Goal: Task Accomplishment & Management: Manage account settings

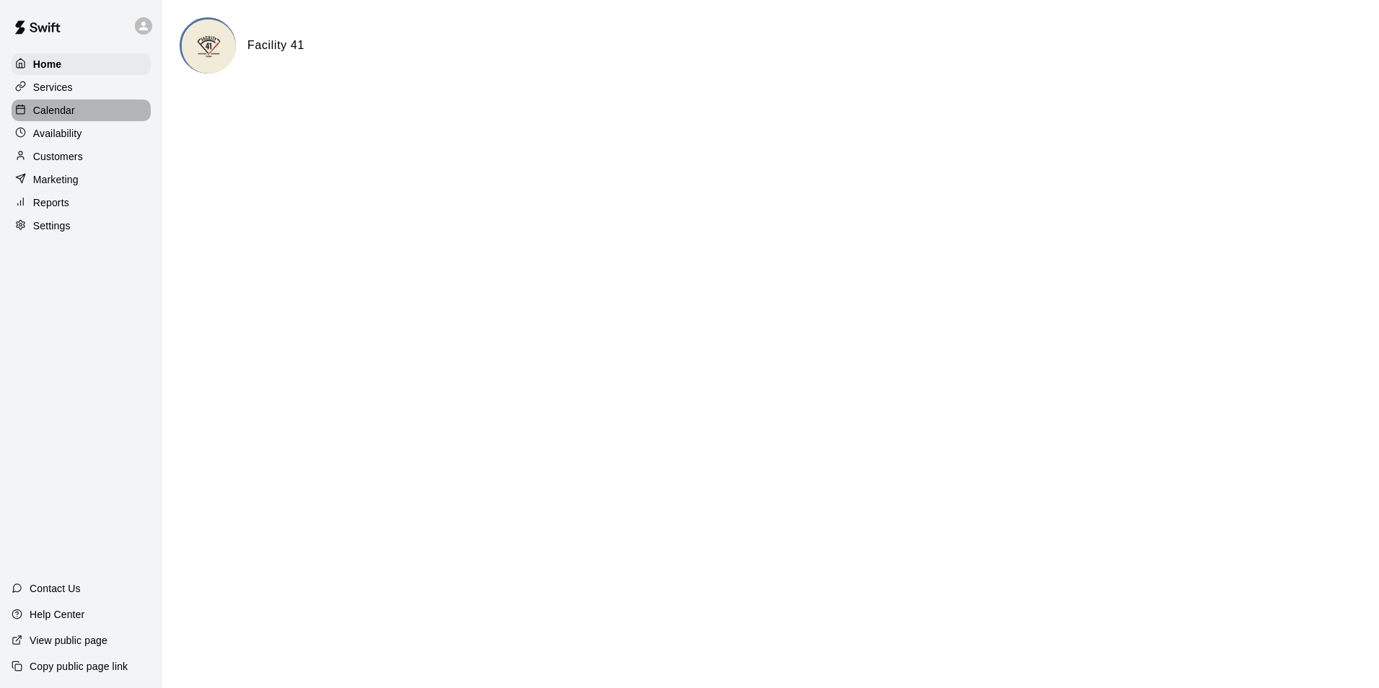
click at [97, 107] on div "Calendar" at bounding box center [81, 111] width 139 height 22
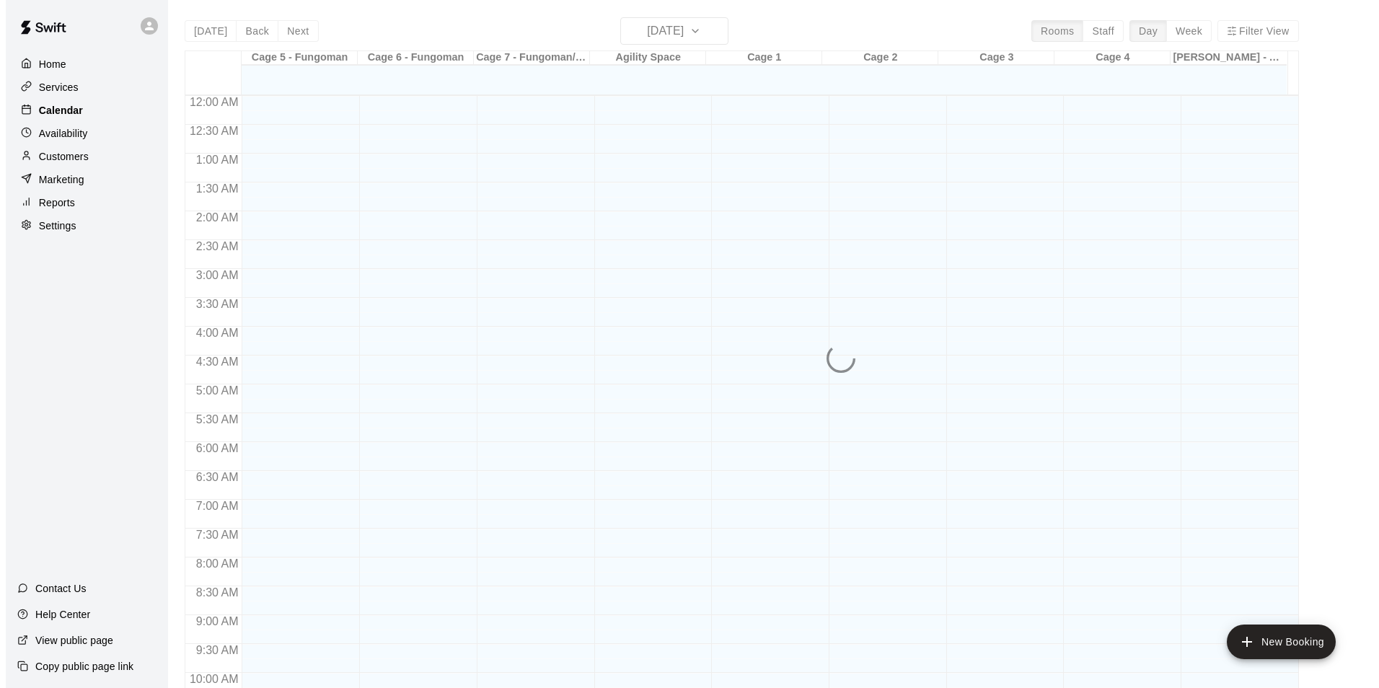
scroll to position [733, 0]
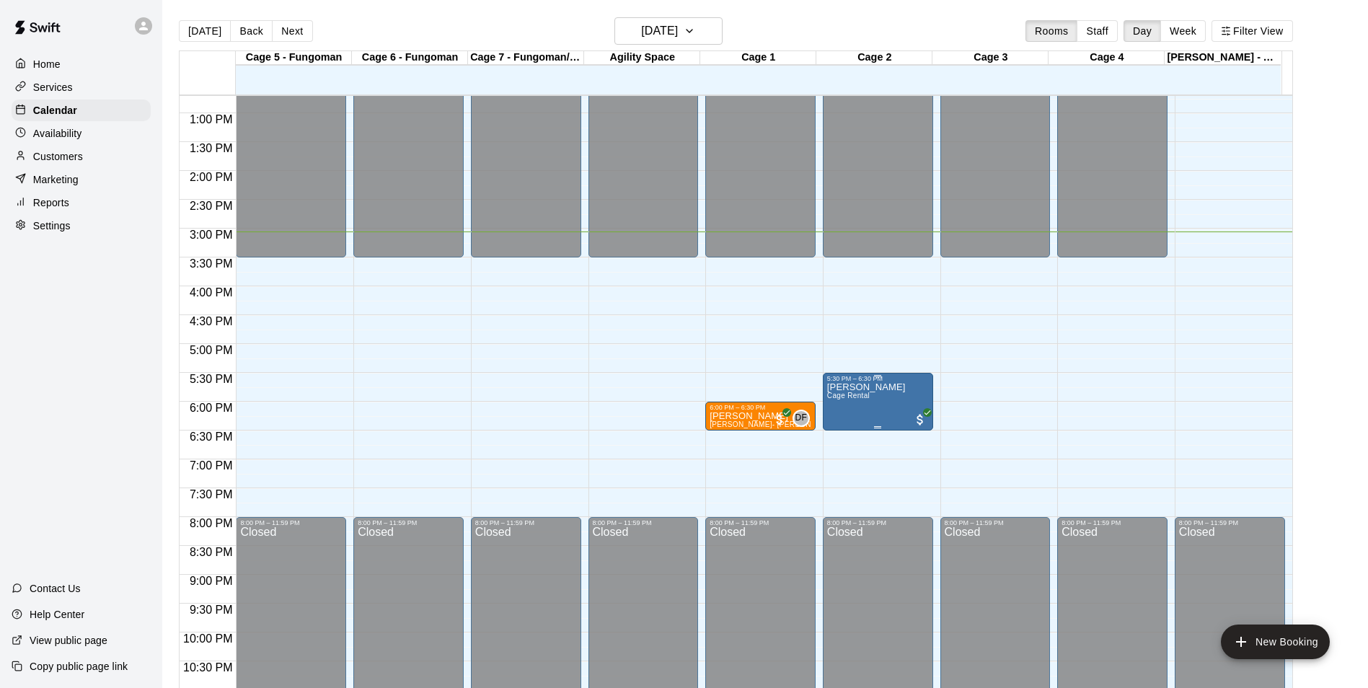
click at [835, 397] on icon "edit" at bounding box center [840, 399] width 17 height 17
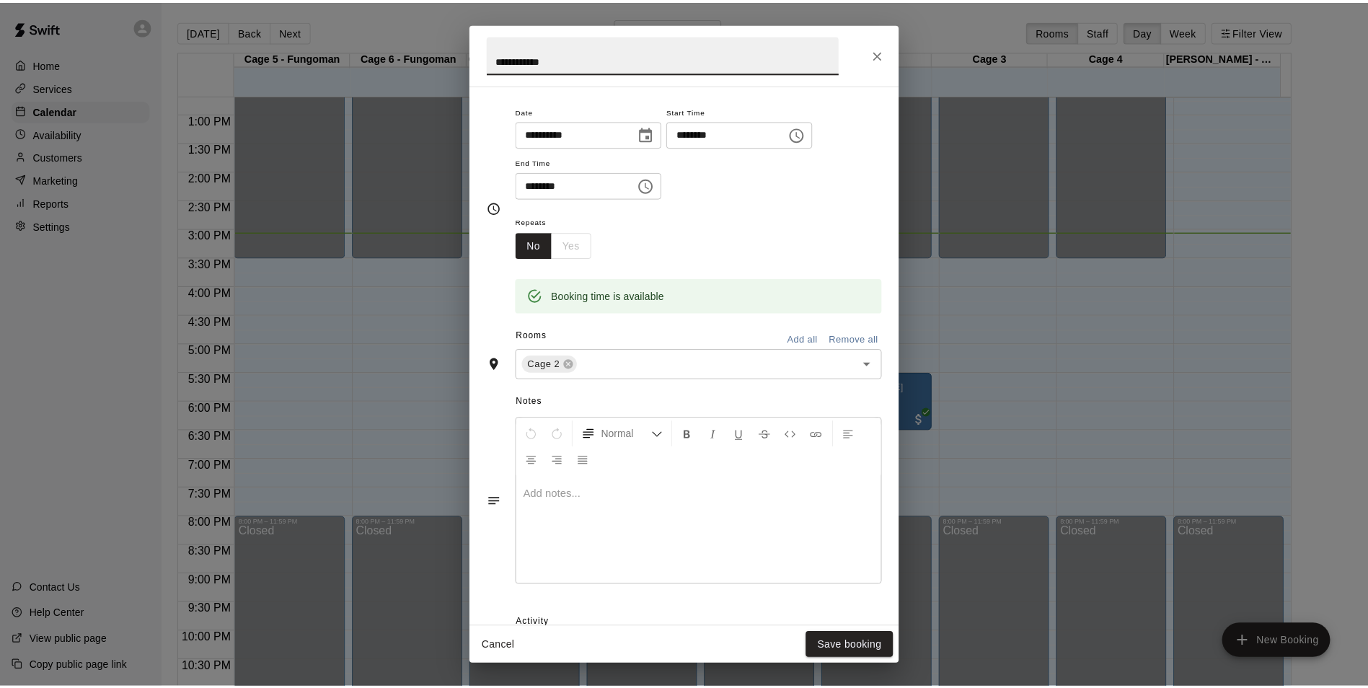
scroll to position [0, 0]
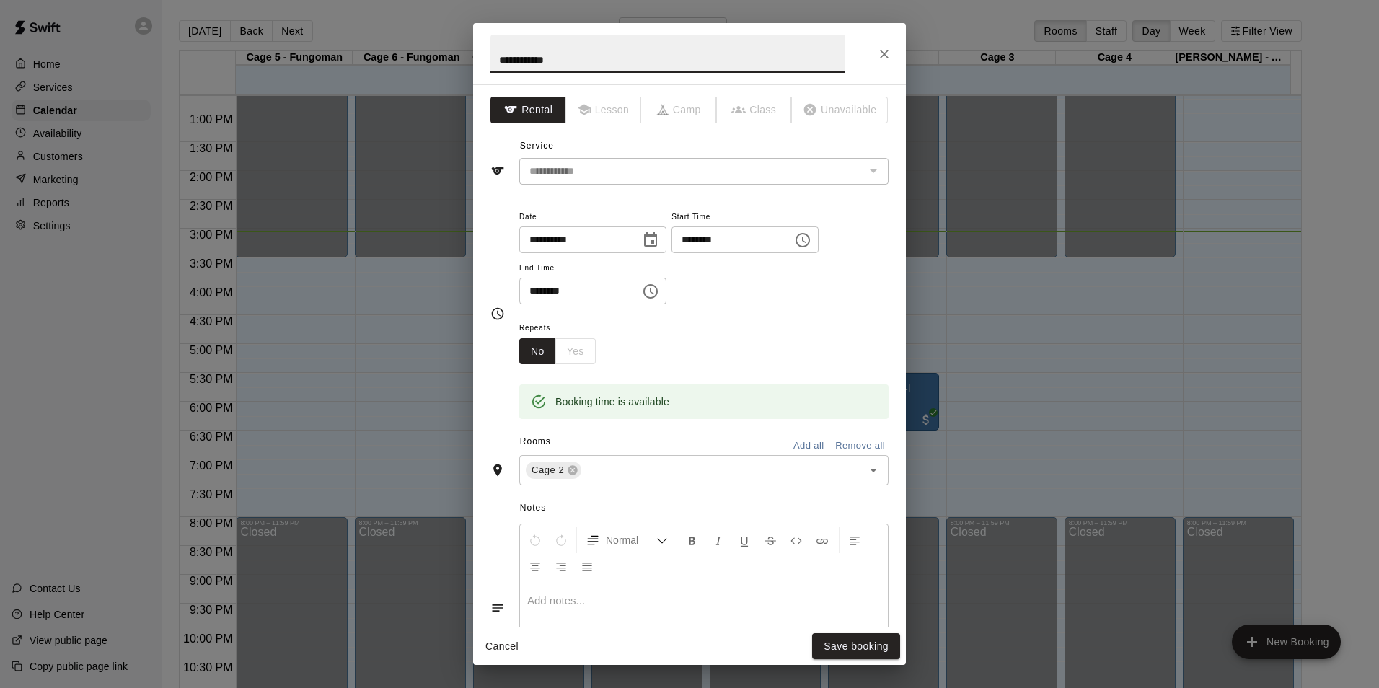
click at [1019, 378] on div "**********" at bounding box center [689, 344] width 1379 height 688
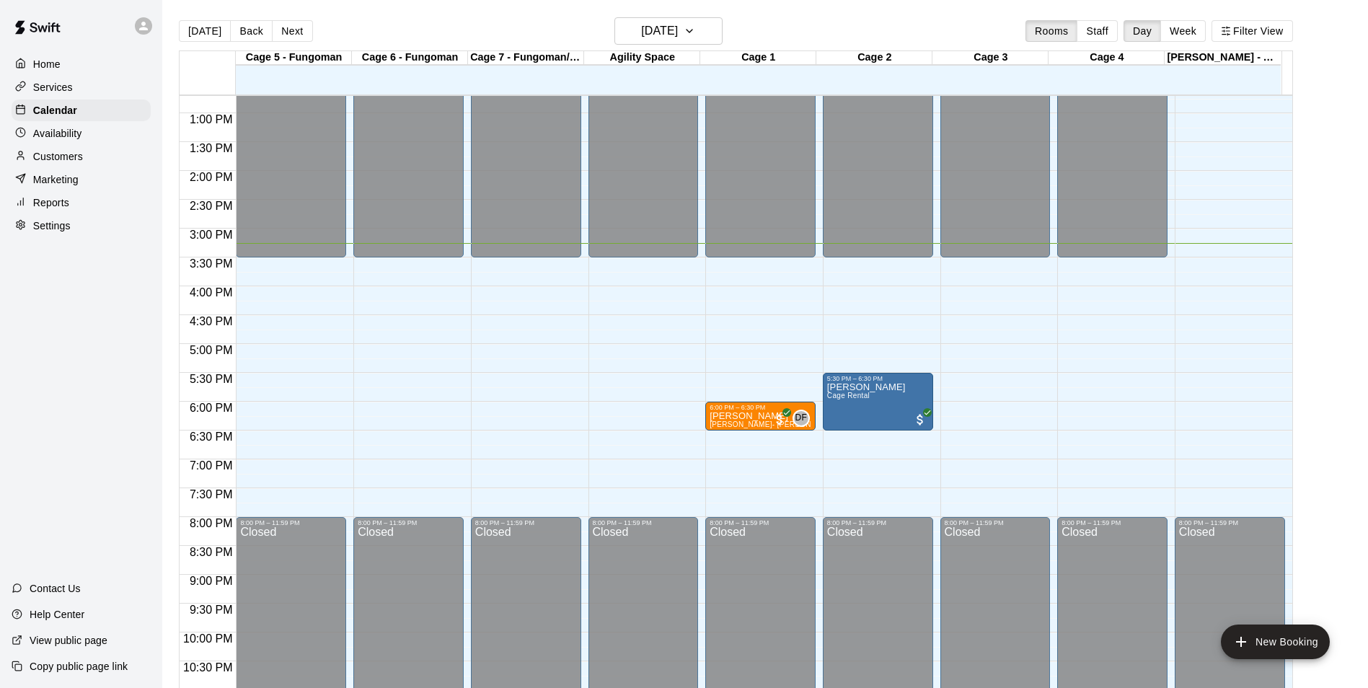
scroll to position [23, 0]
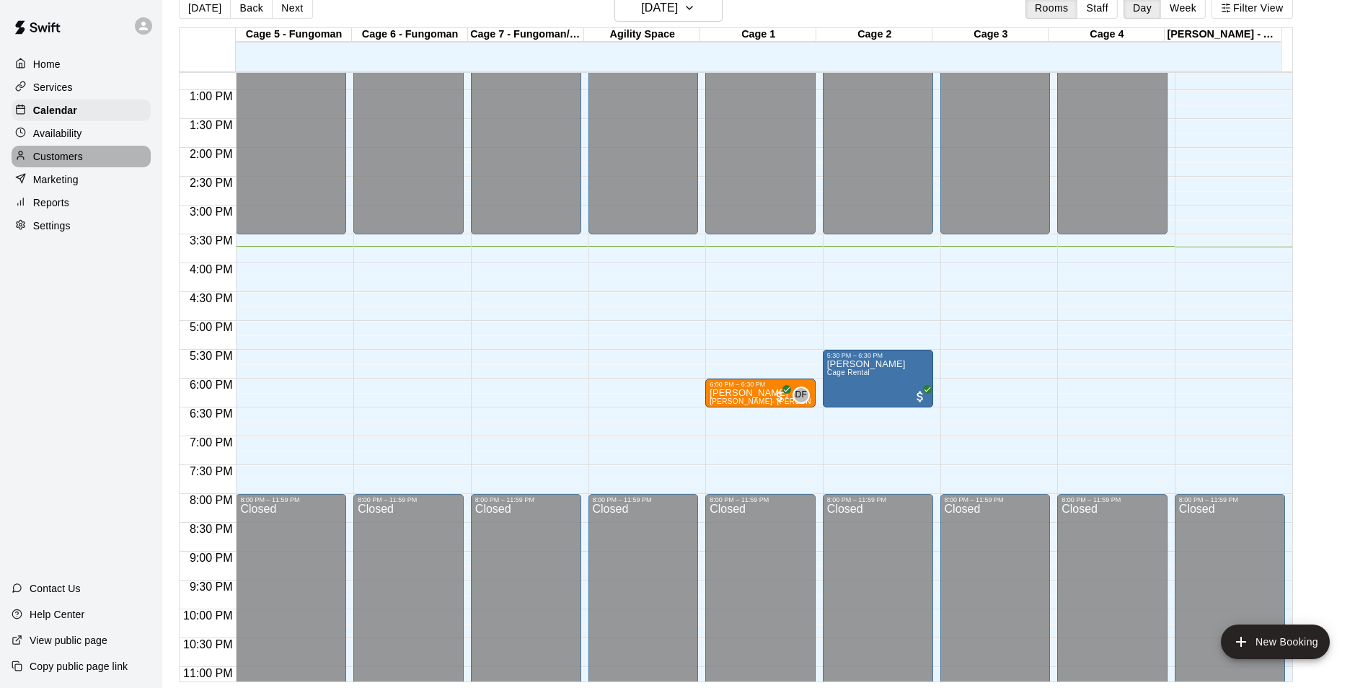
click at [82, 151] on div "Customers" at bounding box center [81, 157] width 139 height 22
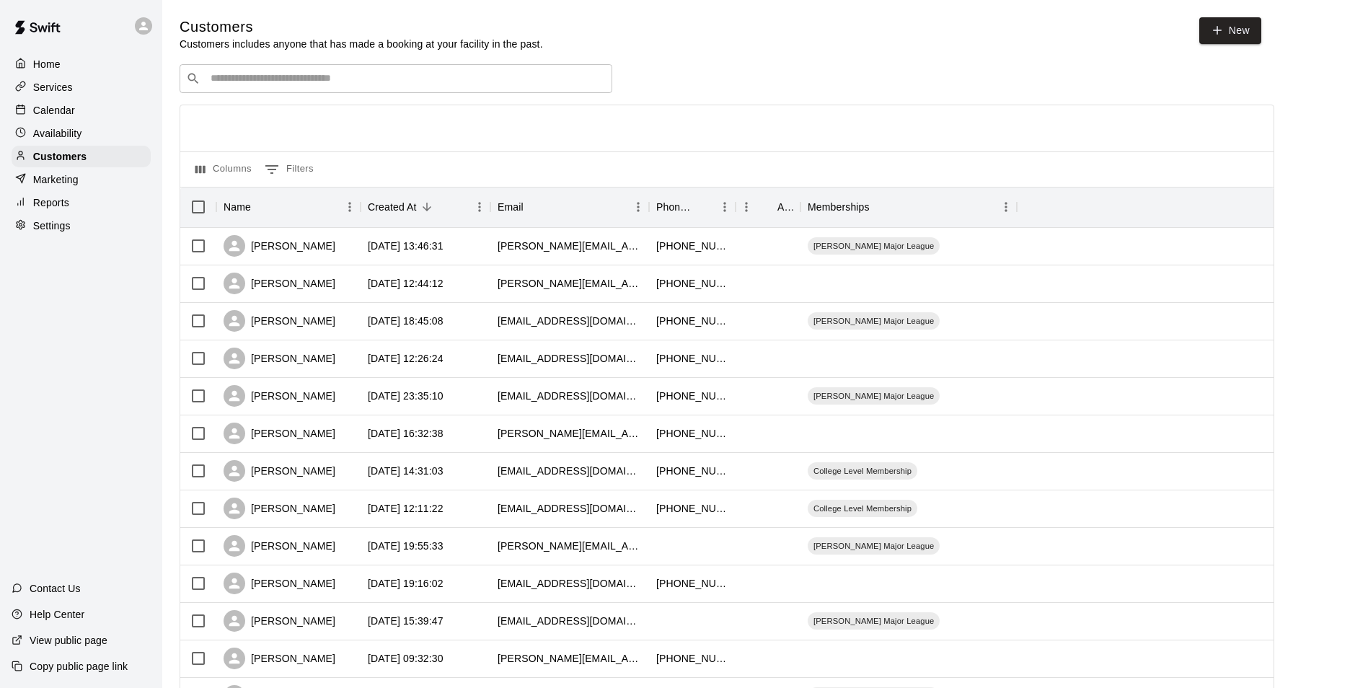
click at [99, 102] on div "Calendar" at bounding box center [81, 111] width 139 height 22
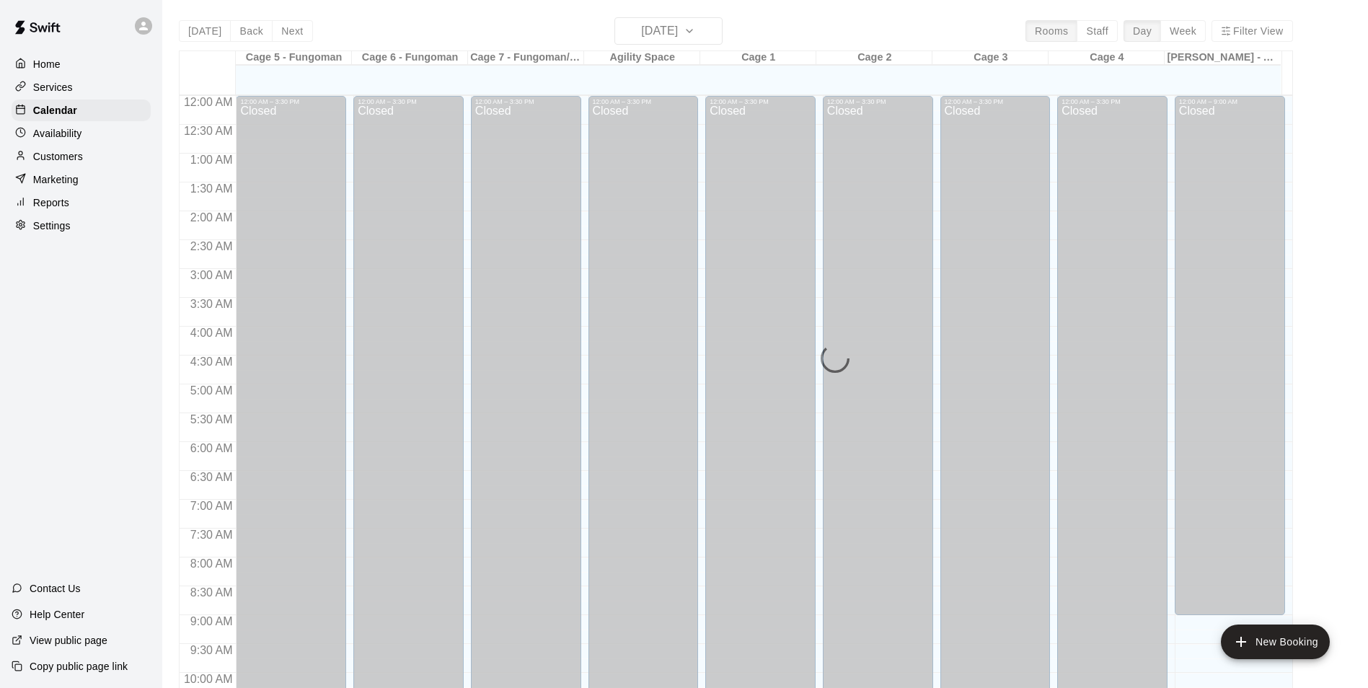
scroll to position [733, 0]
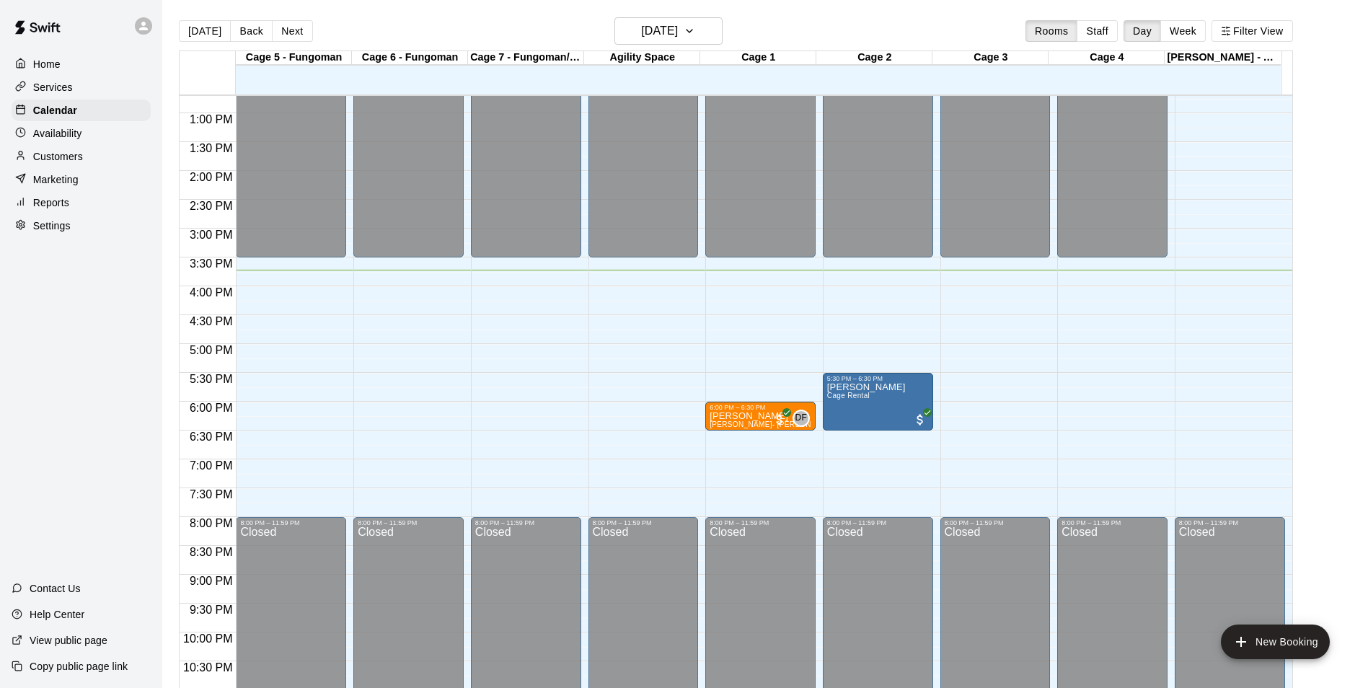
click at [118, 158] on div "Customers" at bounding box center [81, 157] width 139 height 22
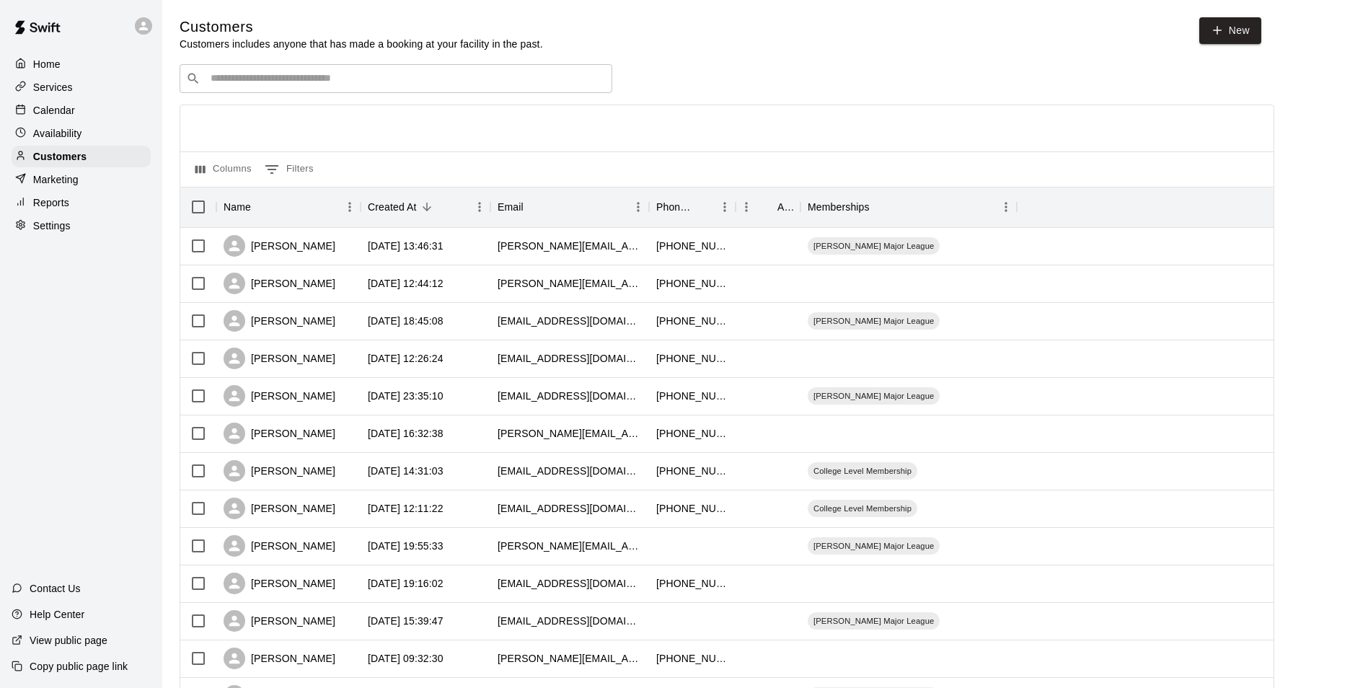
click at [285, 92] on div "​ ​" at bounding box center [396, 78] width 433 height 29
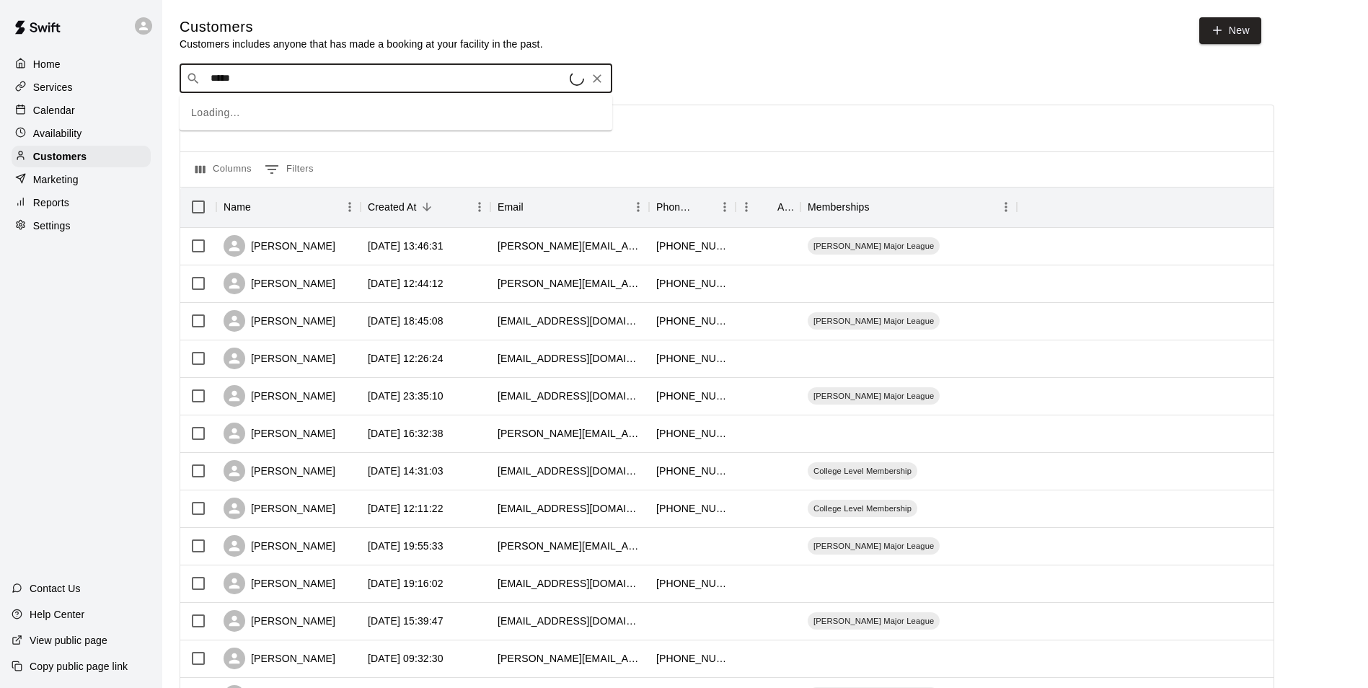
type input "******"
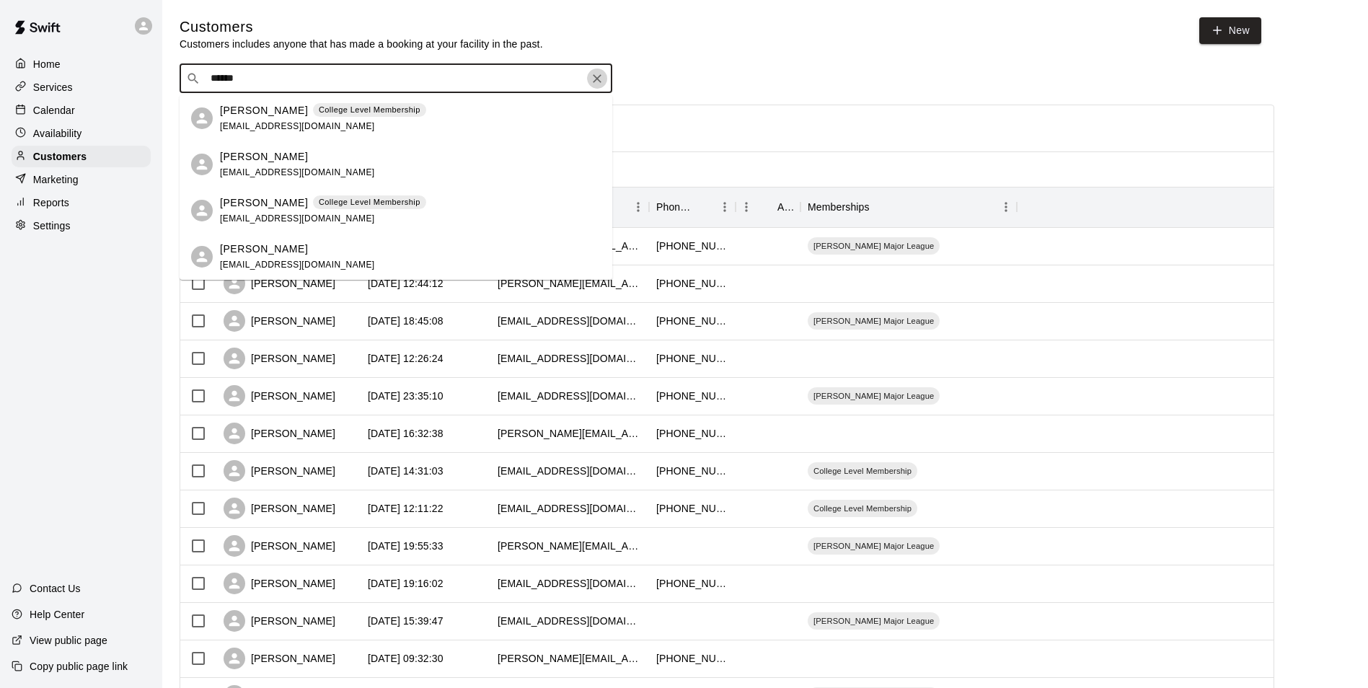
click at [603, 76] on icon "Clear" at bounding box center [597, 78] width 14 height 14
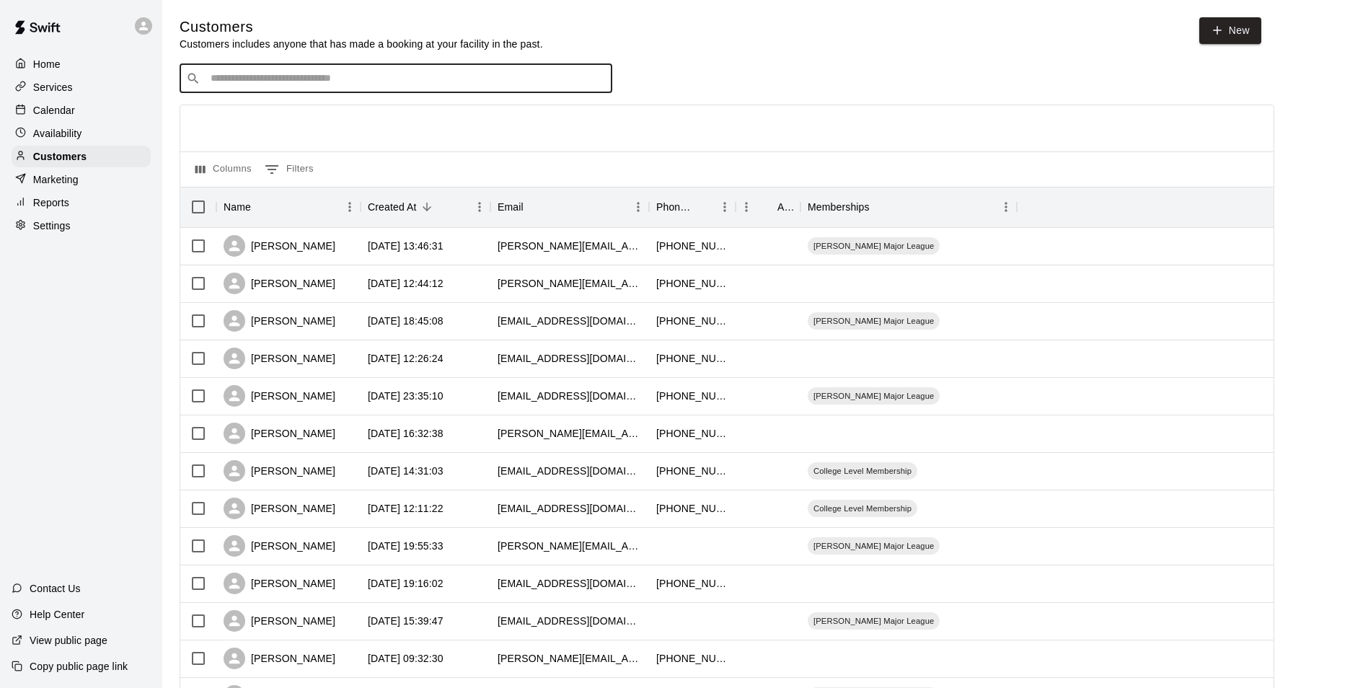
click at [63, 103] on div "Calendar" at bounding box center [81, 111] width 139 height 22
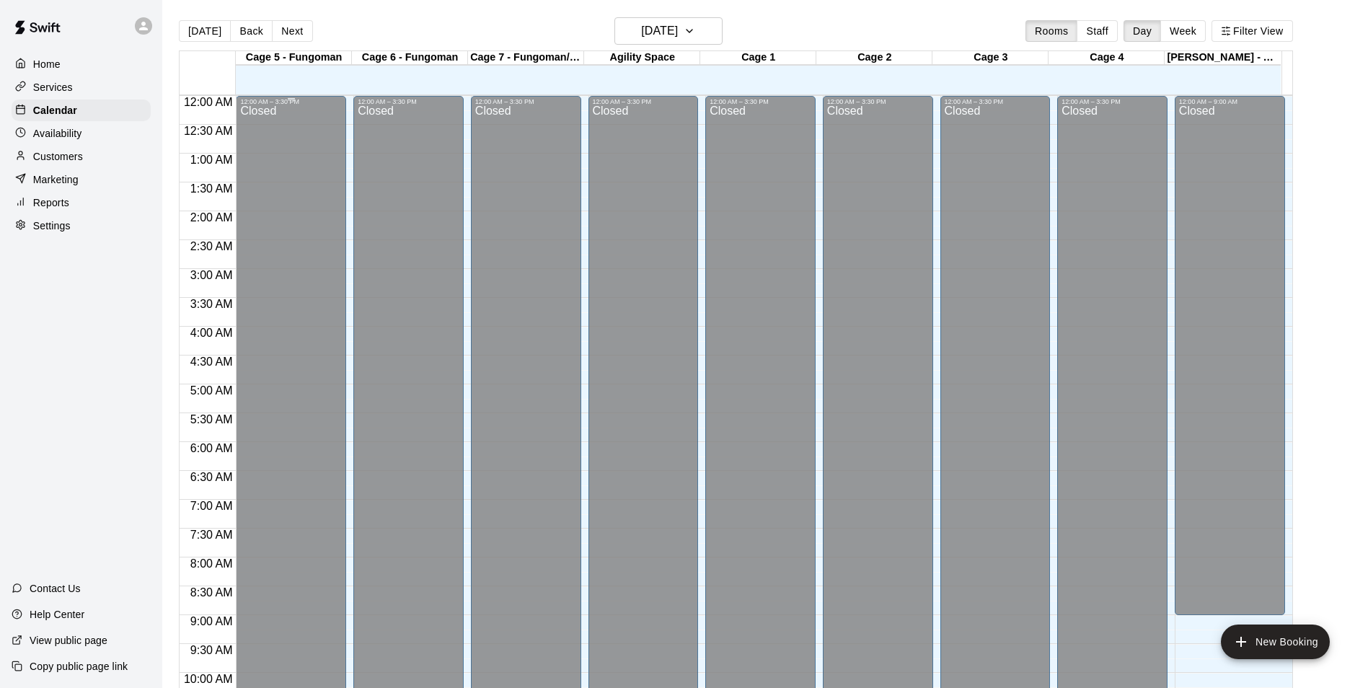
scroll to position [733, 0]
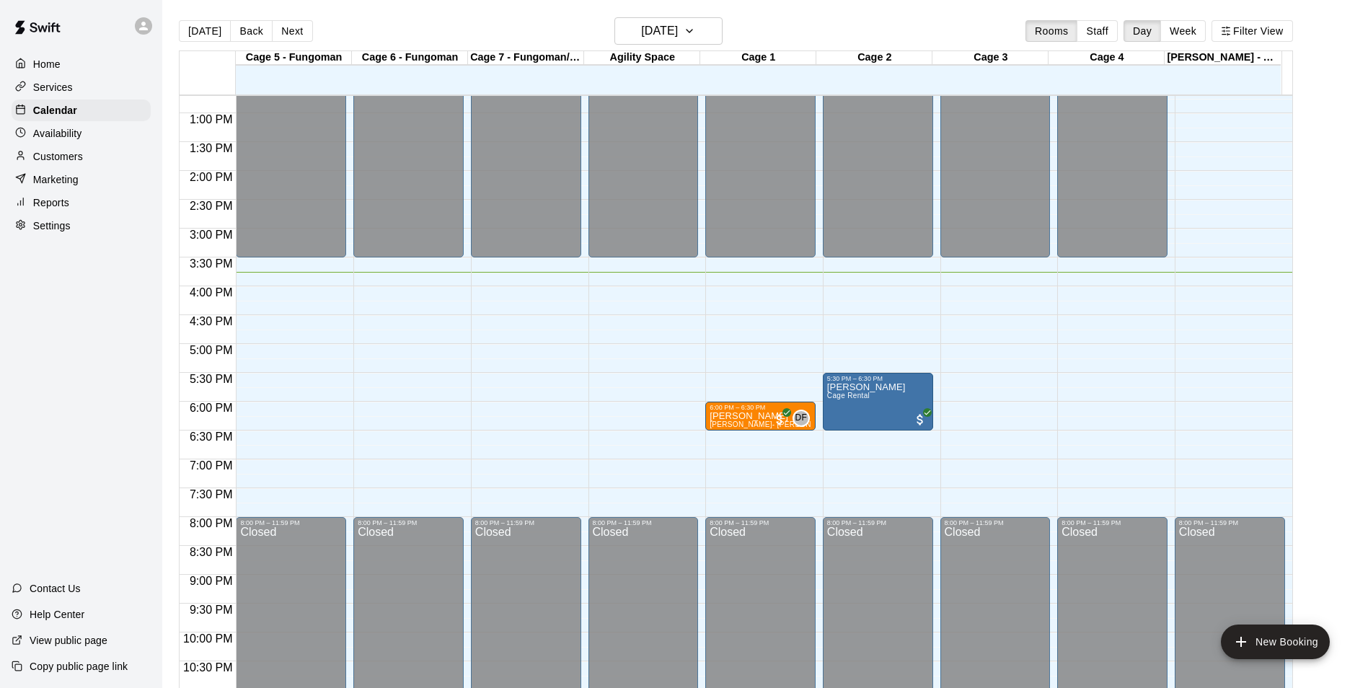
click at [82, 154] on p "Customers" at bounding box center [58, 156] width 50 height 14
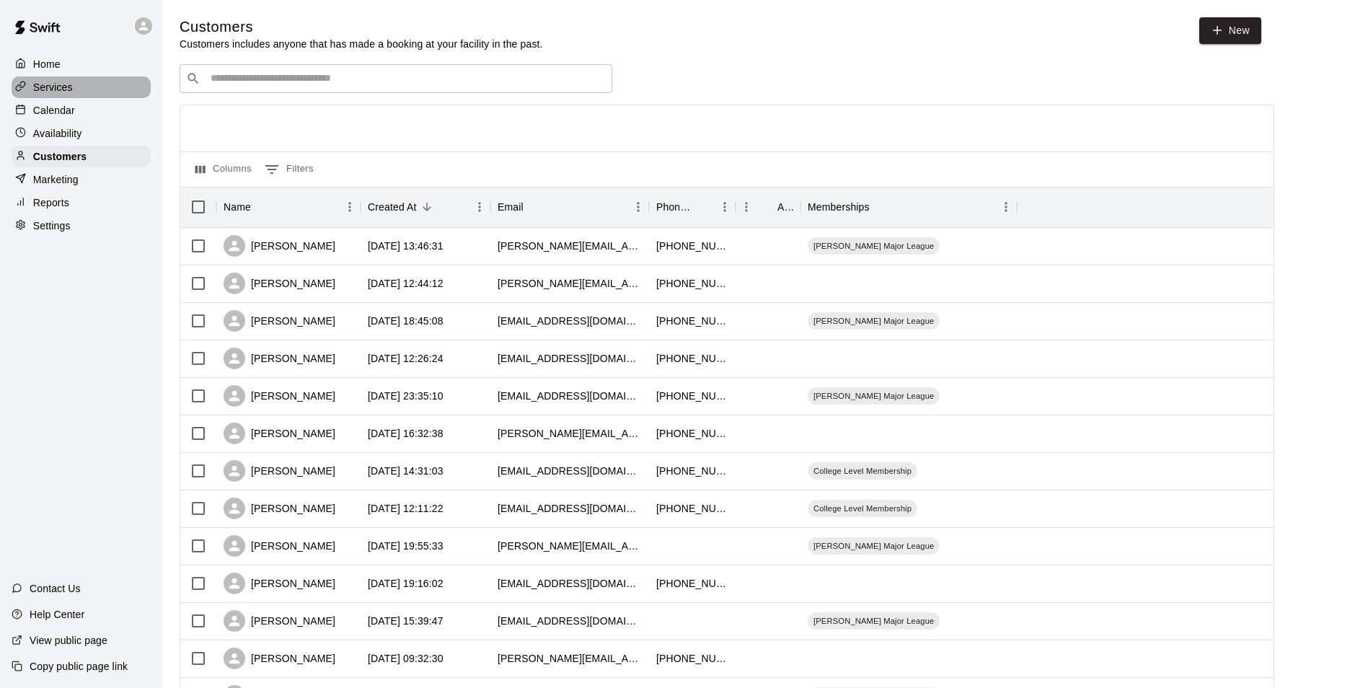
click at [124, 92] on div "Services" at bounding box center [81, 87] width 139 height 22
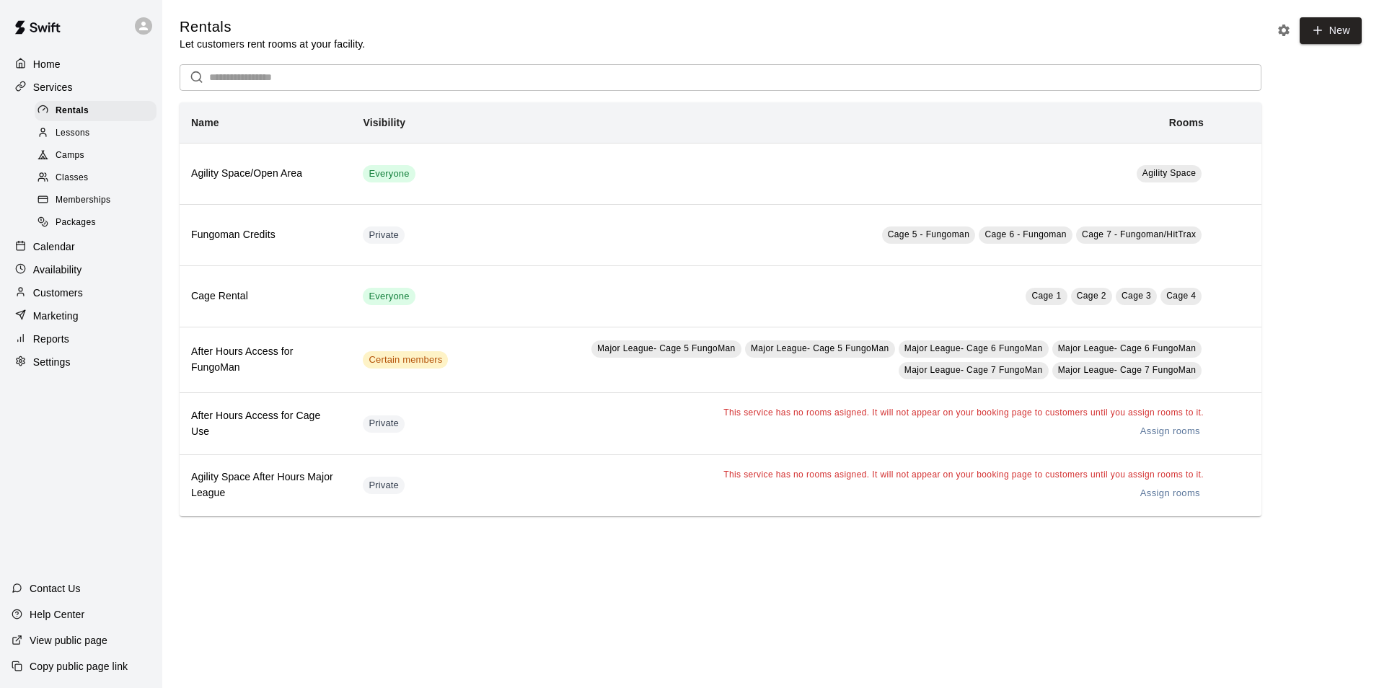
click at [101, 202] on span "Memberships" at bounding box center [83, 200] width 55 height 14
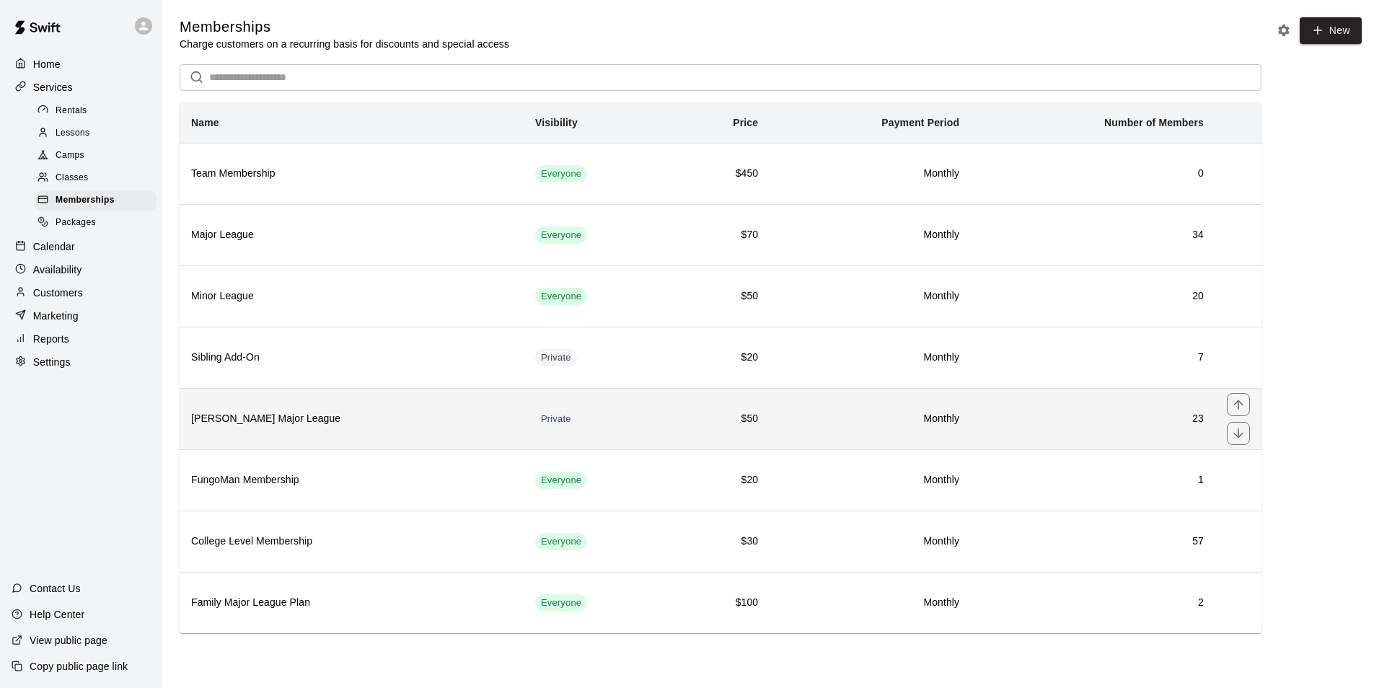
click at [407, 412] on th "[PERSON_NAME] Major League" at bounding box center [352, 418] width 344 height 61
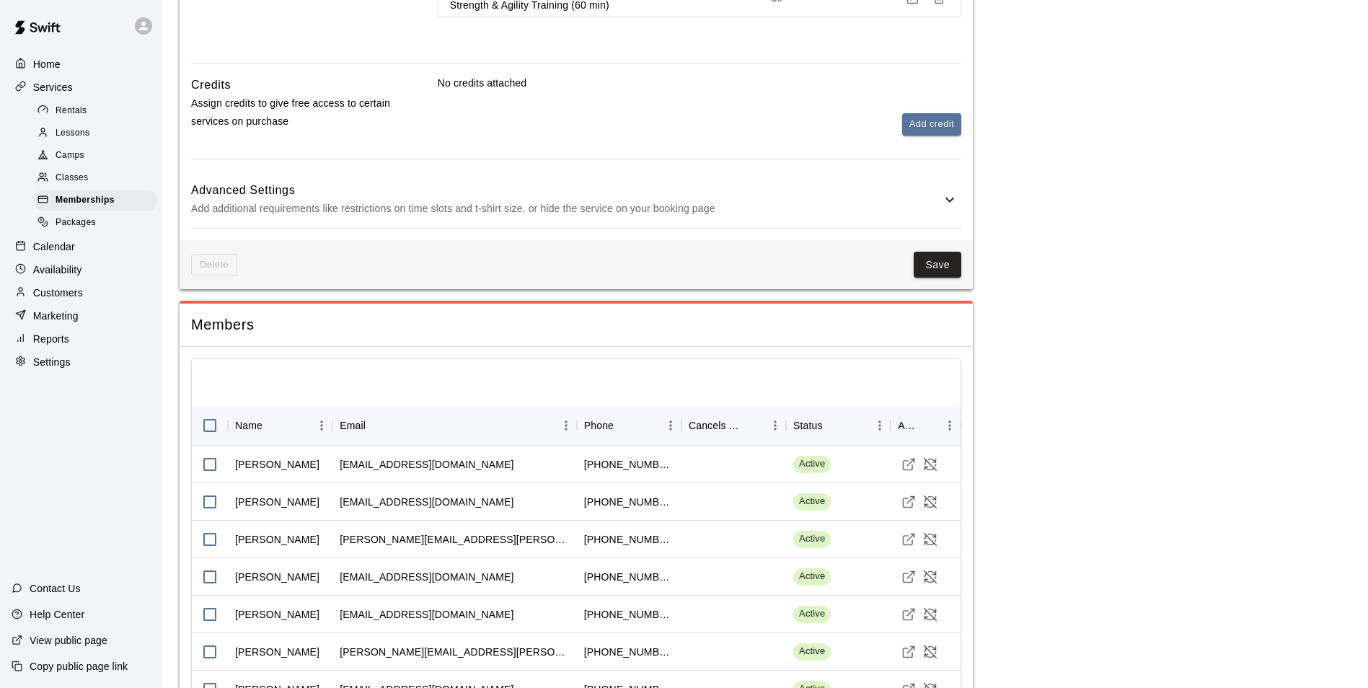
scroll to position [1154, 0]
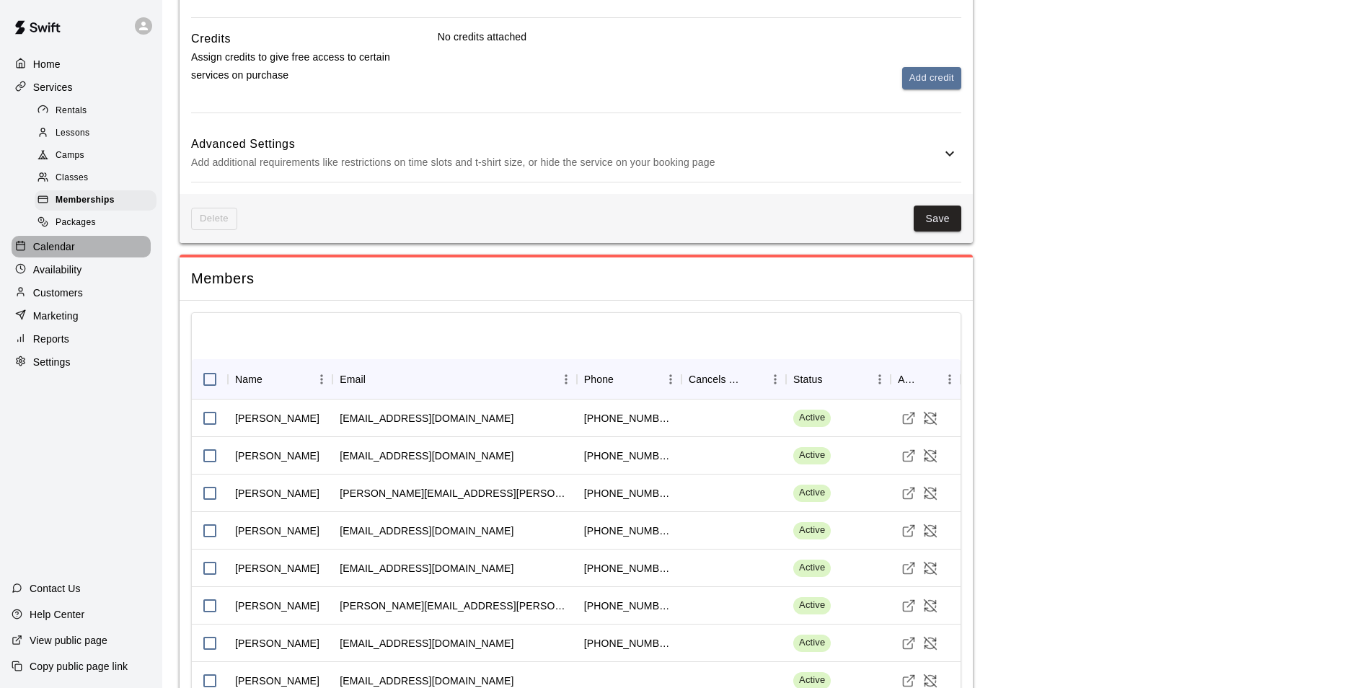
click at [73, 257] on div "Calendar" at bounding box center [81, 247] width 139 height 22
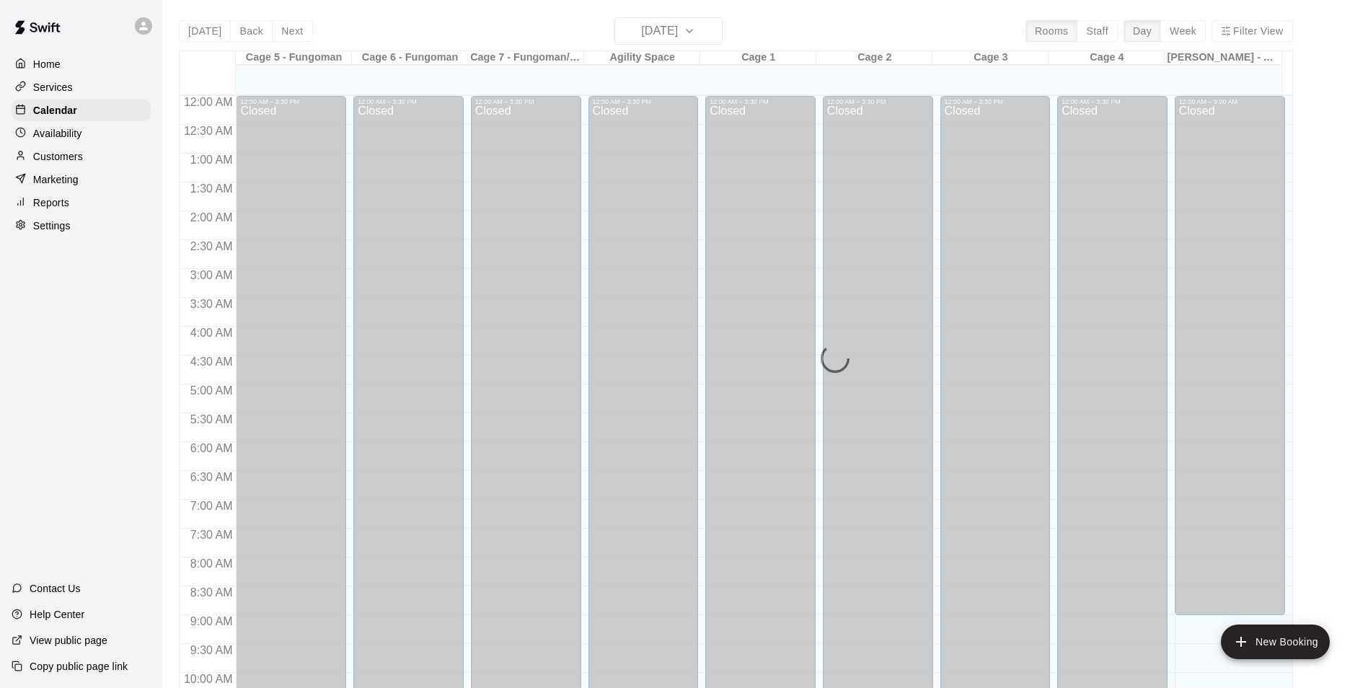
scroll to position [733, 0]
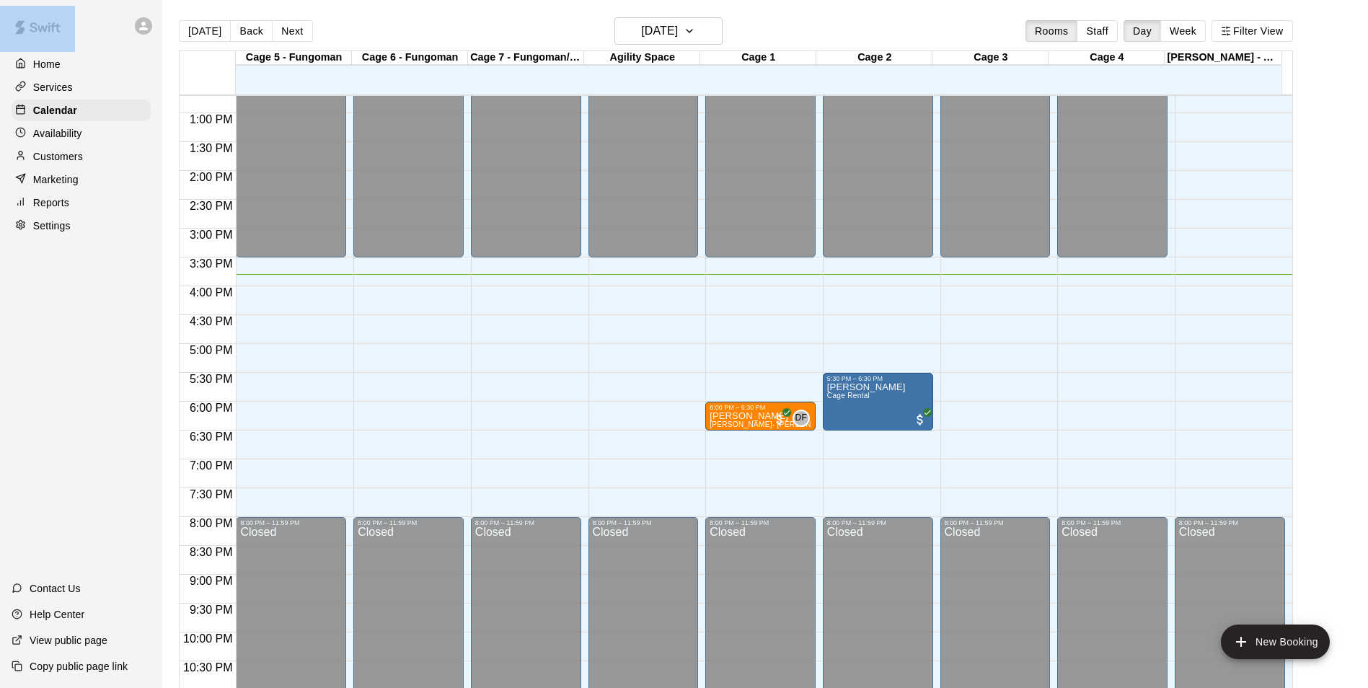
click at [0, 386] on html "Home Services Calendar Availability Customers Marketing Reports Settings Contac…" at bounding box center [684, 355] width 1368 height 711
click at [81, 131] on p "Availability" at bounding box center [57, 133] width 49 height 14
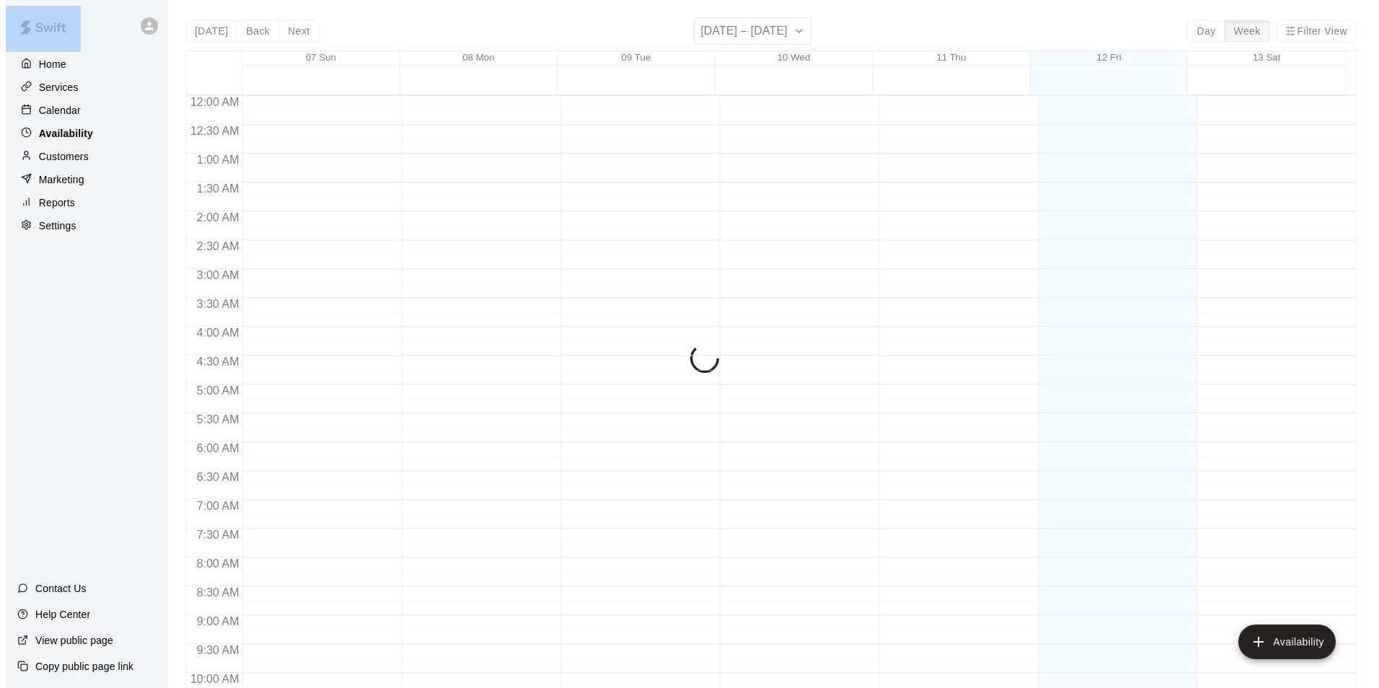
scroll to position [777, 0]
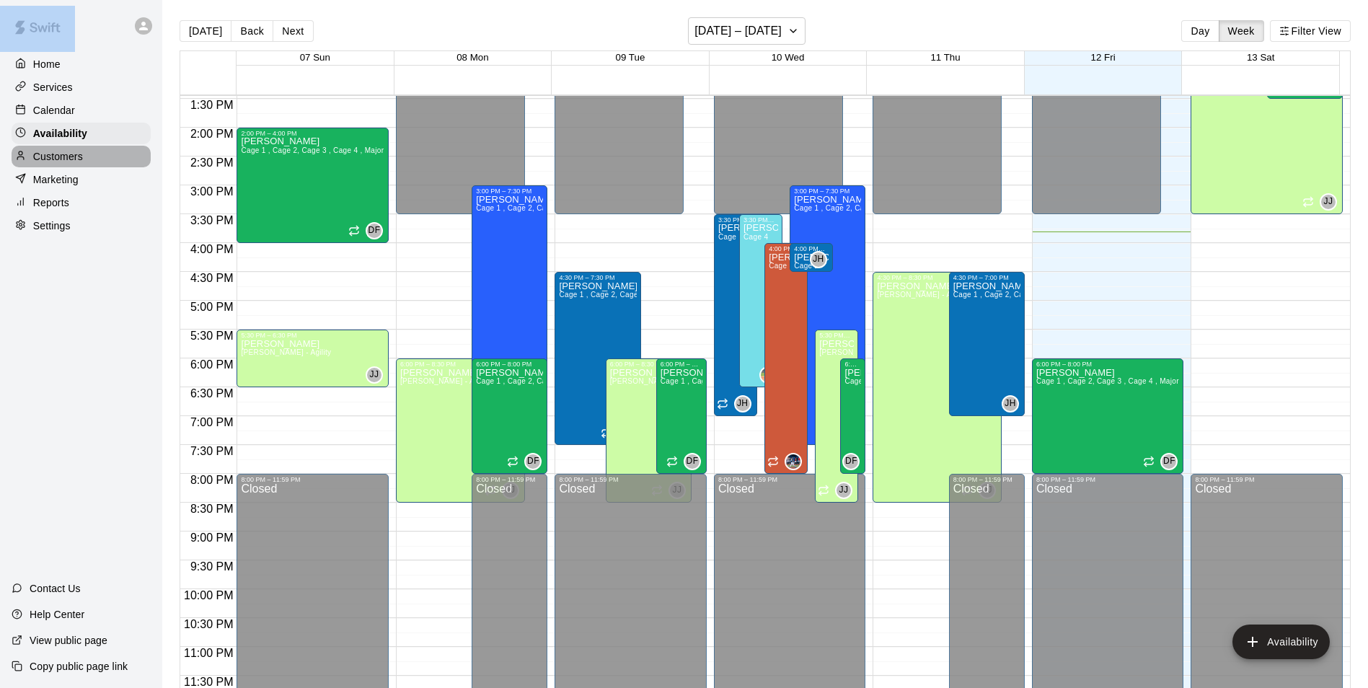
click at [101, 159] on div "Customers" at bounding box center [81, 157] width 139 height 22
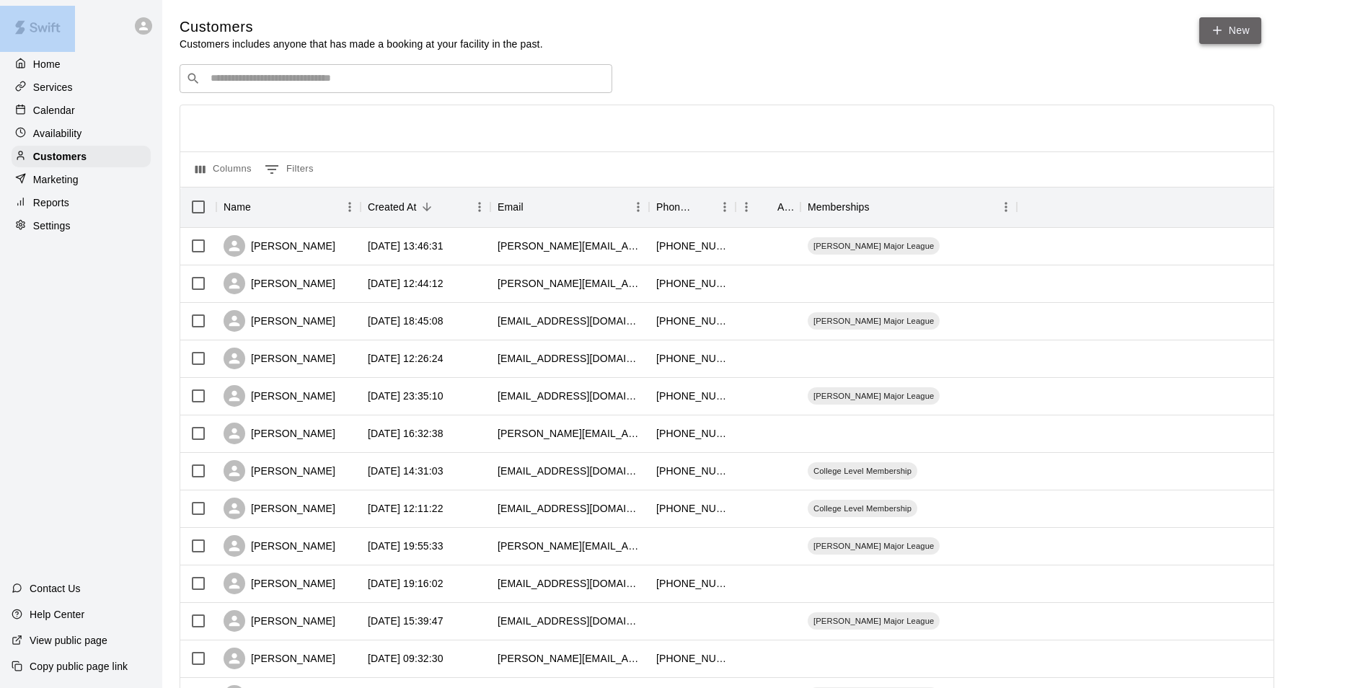
click at [1231, 33] on link "New" at bounding box center [1230, 30] width 62 height 27
select select "**"
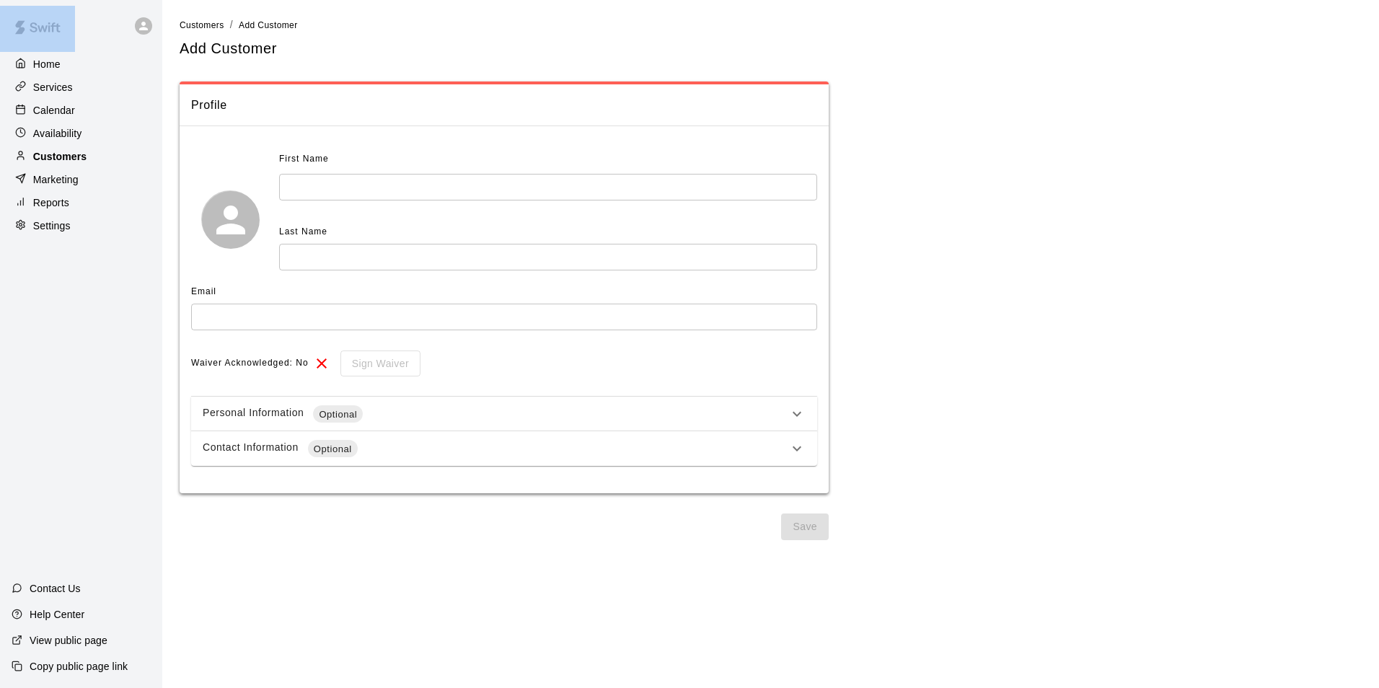
click at [91, 150] on div "Customers" at bounding box center [81, 157] width 139 height 22
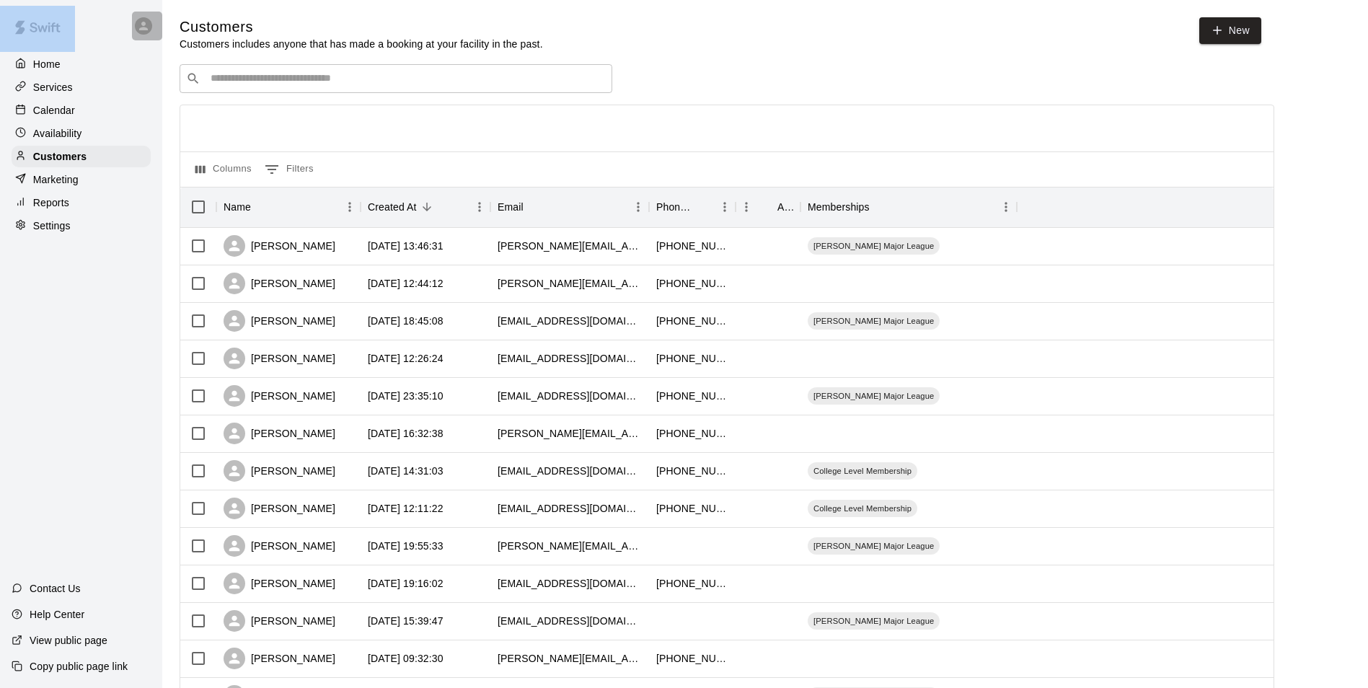
click at [147, 36] on div at bounding box center [147, 26] width 30 height 29
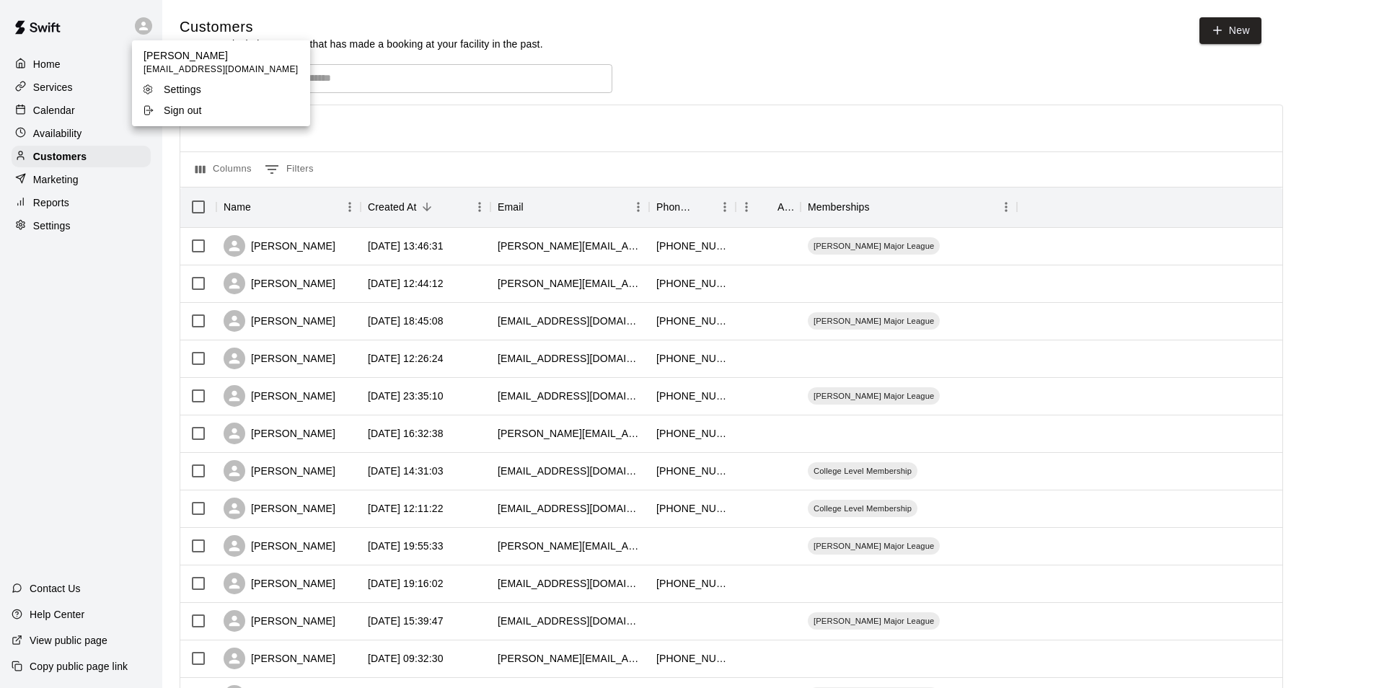
click at [457, 52] on div at bounding box center [689, 344] width 1379 height 688
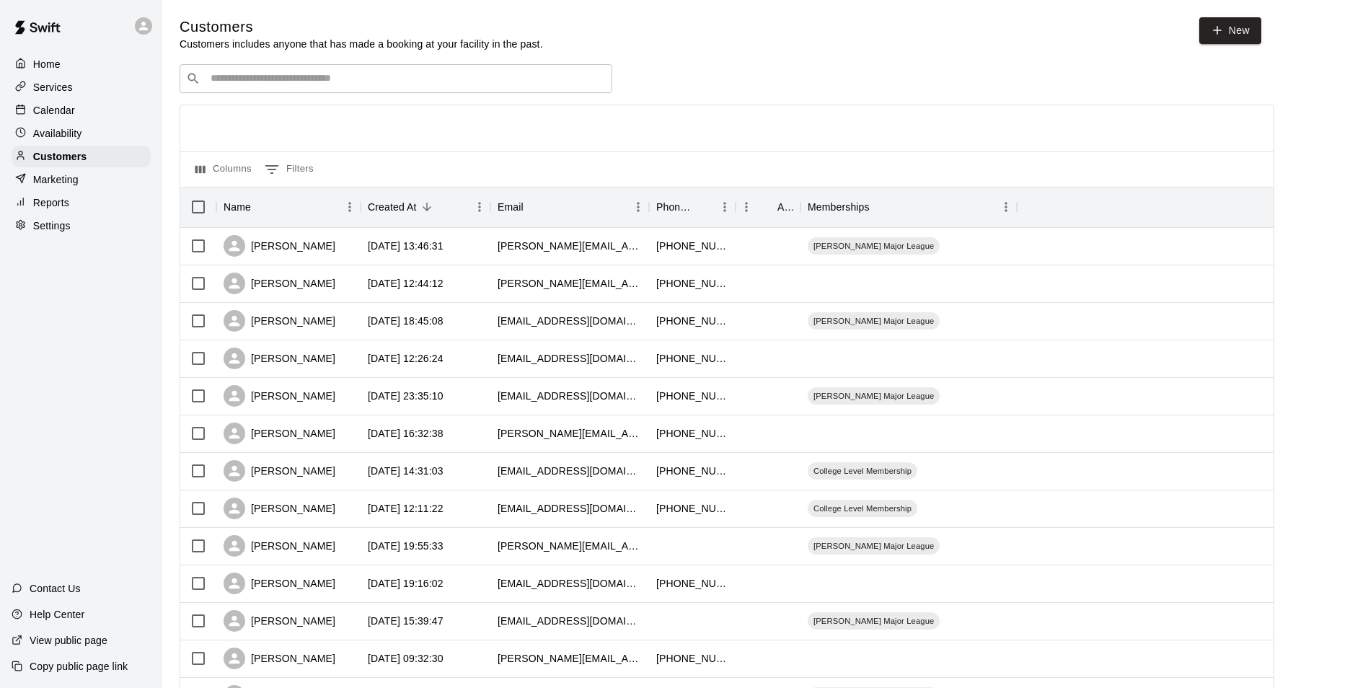
click at [390, 78] on input "Search customers by name or email" at bounding box center [406, 78] width 400 height 14
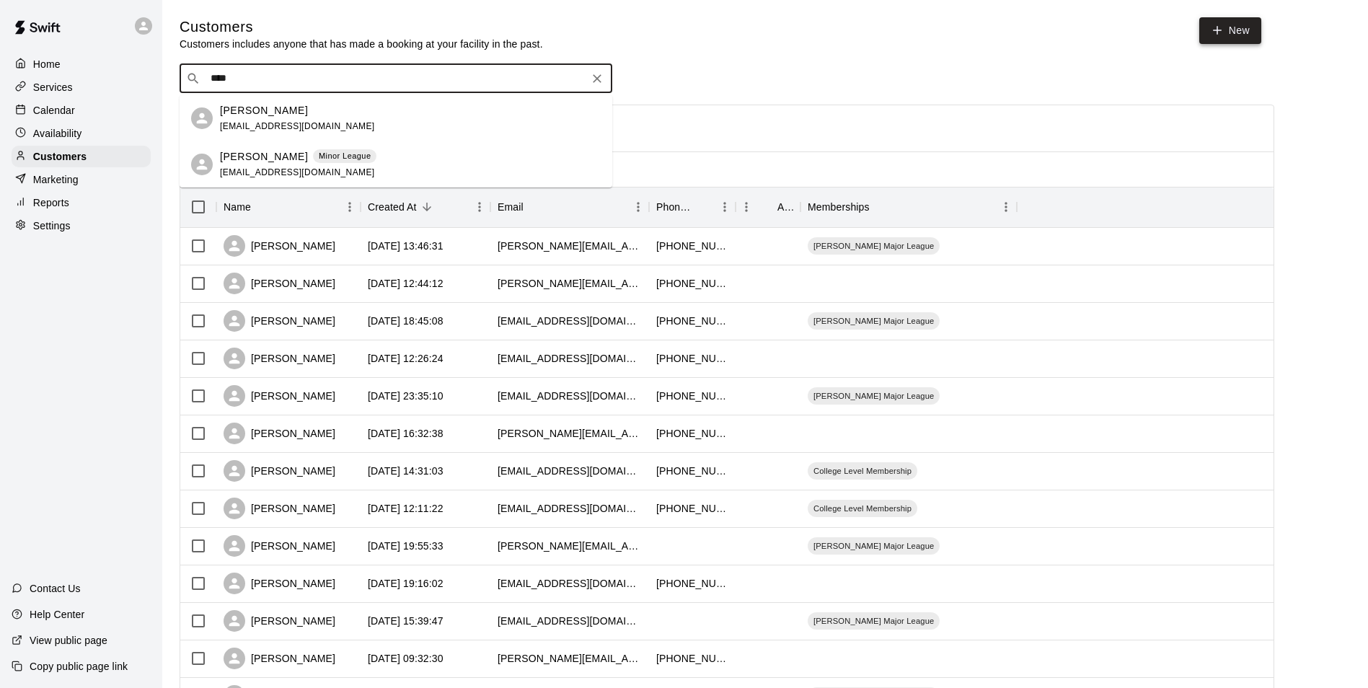
type input "****"
click at [1248, 26] on link "New" at bounding box center [1230, 30] width 62 height 27
select select "**"
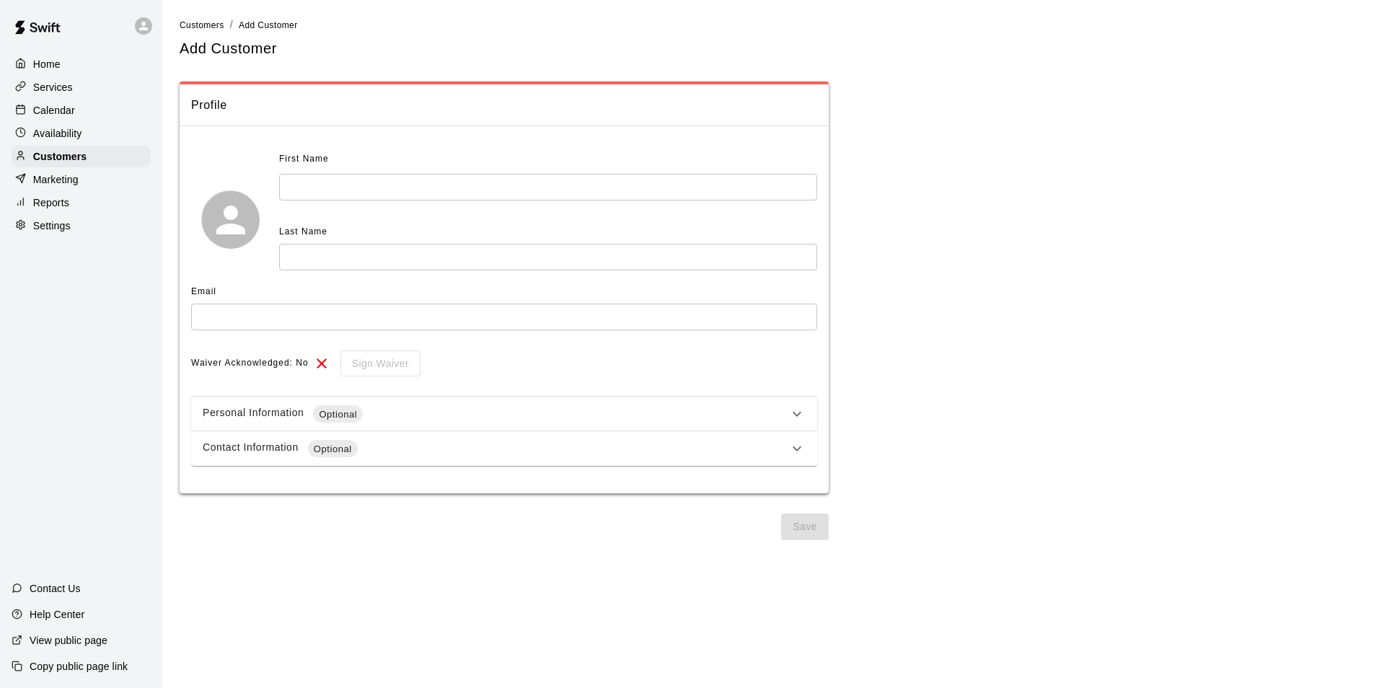
click at [348, 182] on input "text" at bounding box center [548, 187] width 538 height 27
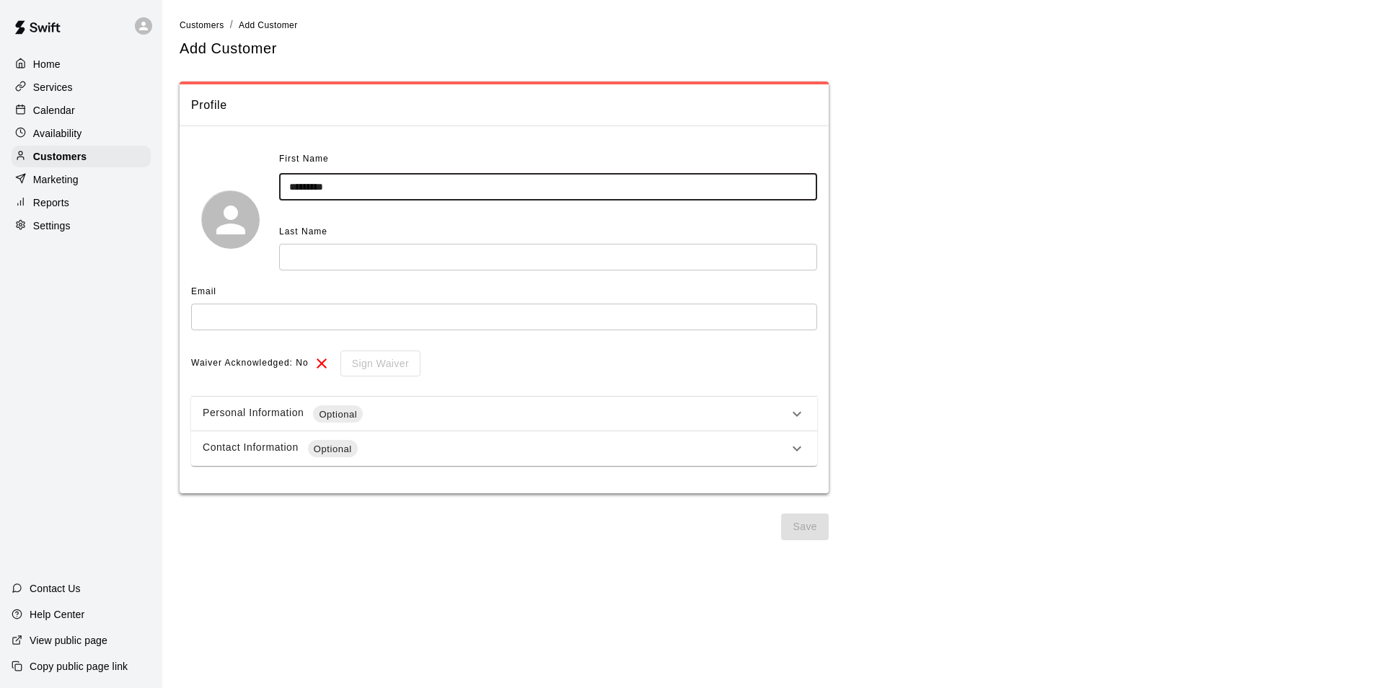
type input "*********"
click at [321, 254] on input "text" at bounding box center [548, 257] width 538 height 27
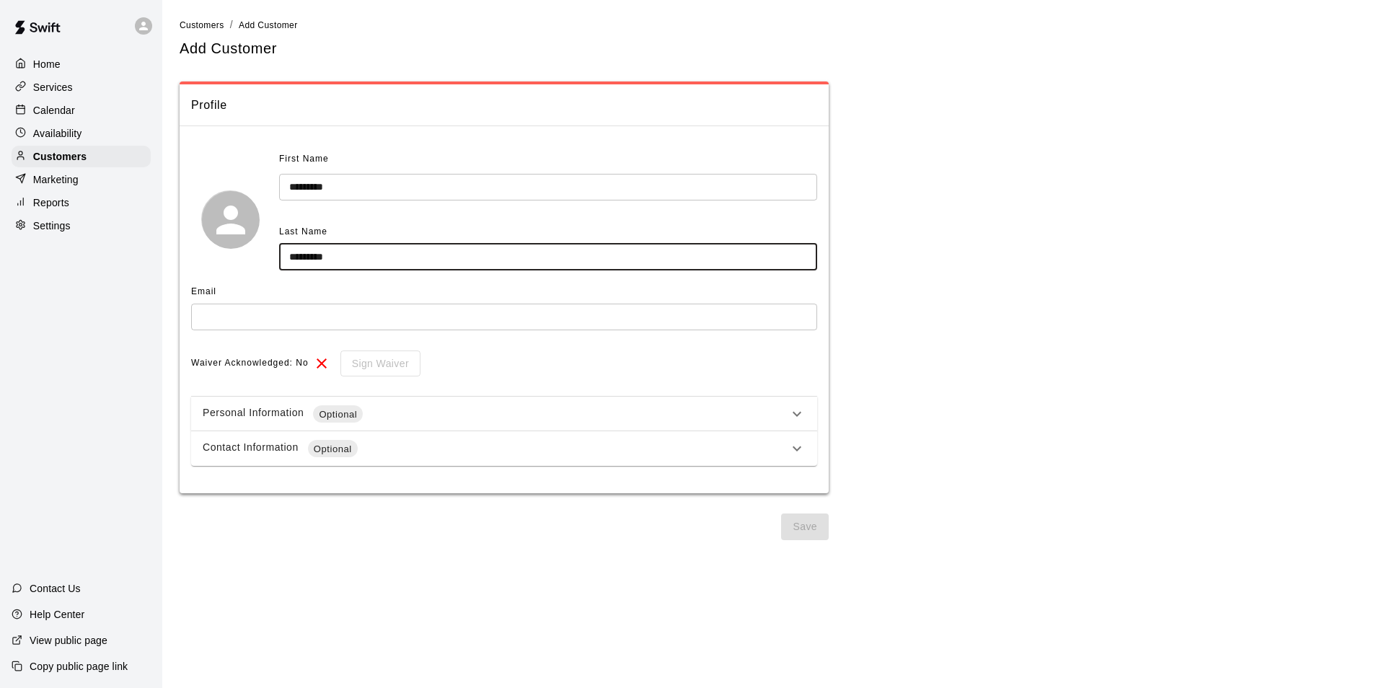
type input "*********"
click at [299, 325] on input "text" at bounding box center [504, 317] width 626 height 27
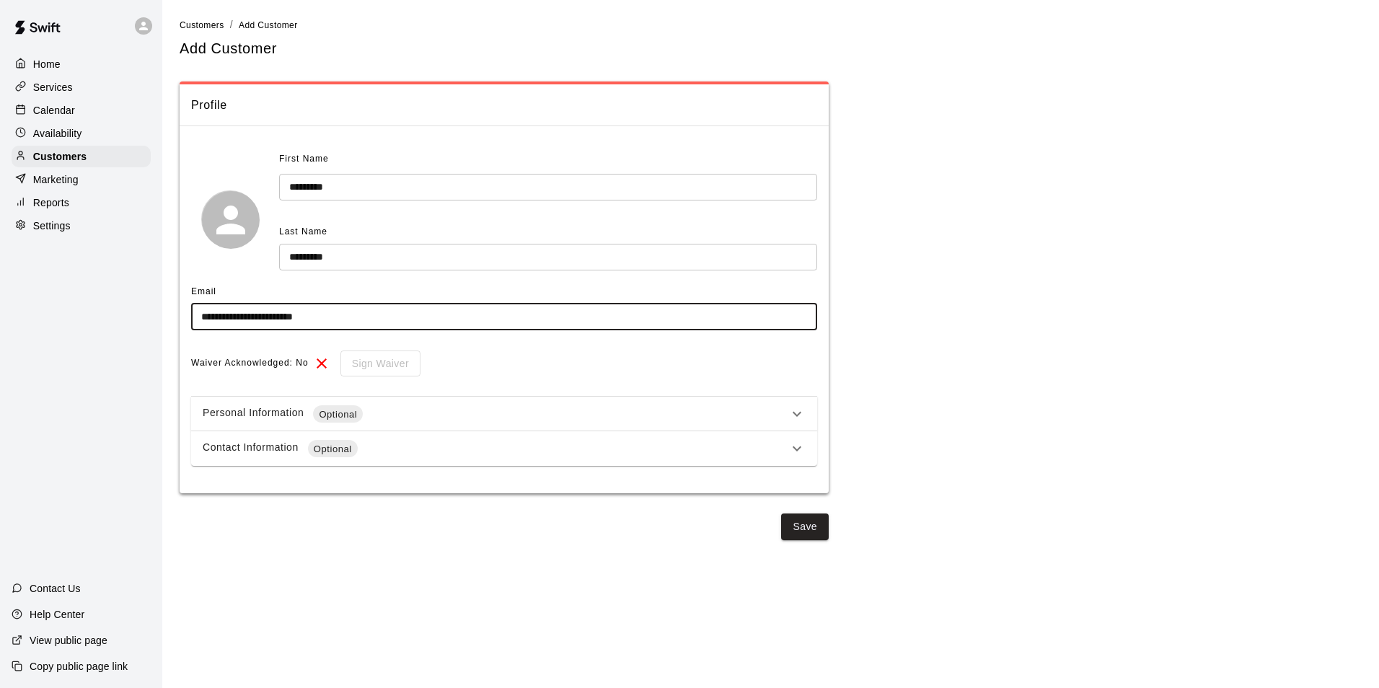
type input "**********"
click at [309, 188] on input "*********" at bounding box center [548, 187] width 538 height 27
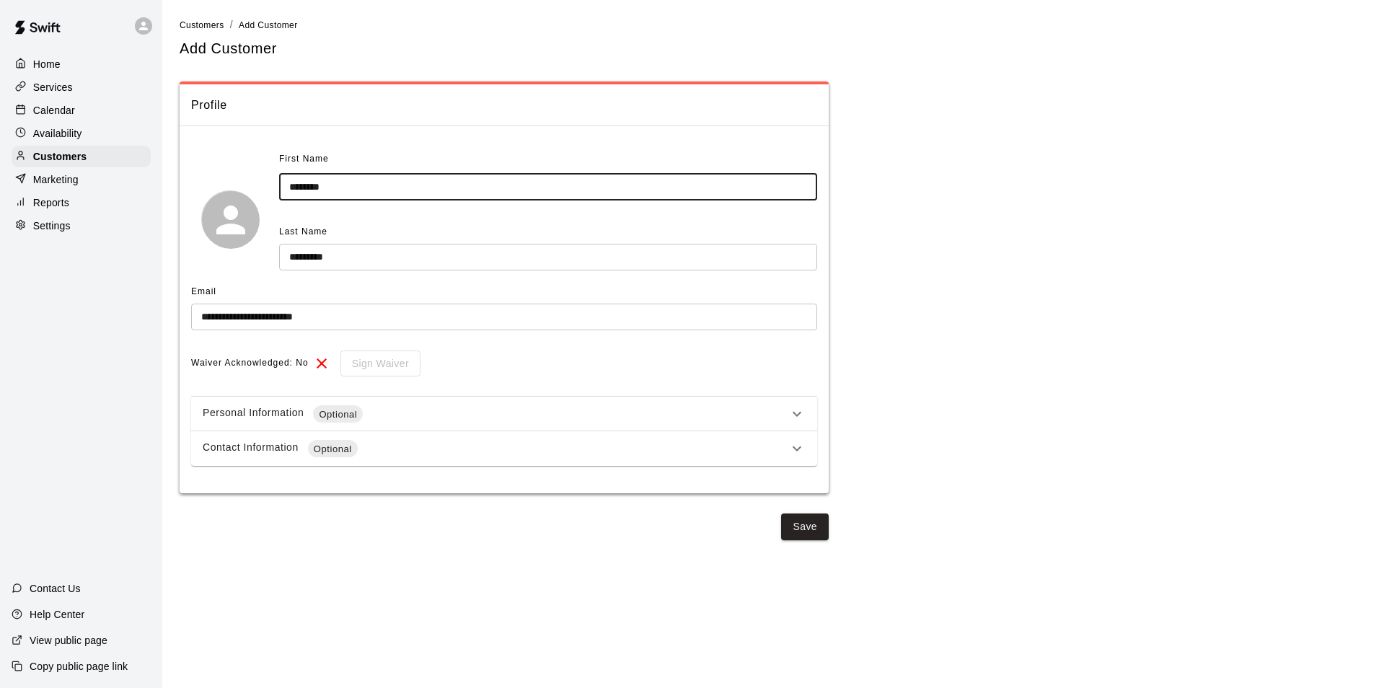
type input "********"
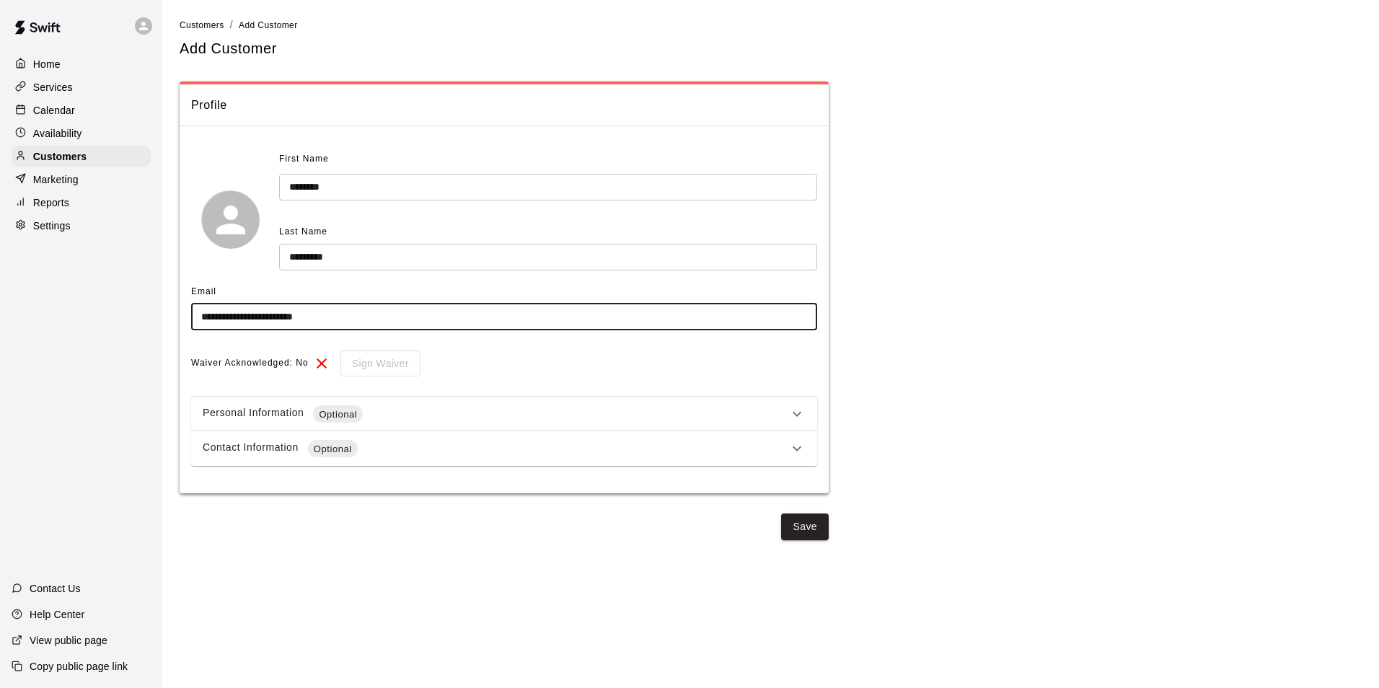
drag, startPoint x: 282, startPoint y: 317, endPoint x: 244, endPoint y: 313, distance: 37.8
click at [244, 313] on input "**********" at bounding box center [504, 317] width 626 height 27
type input "**********"
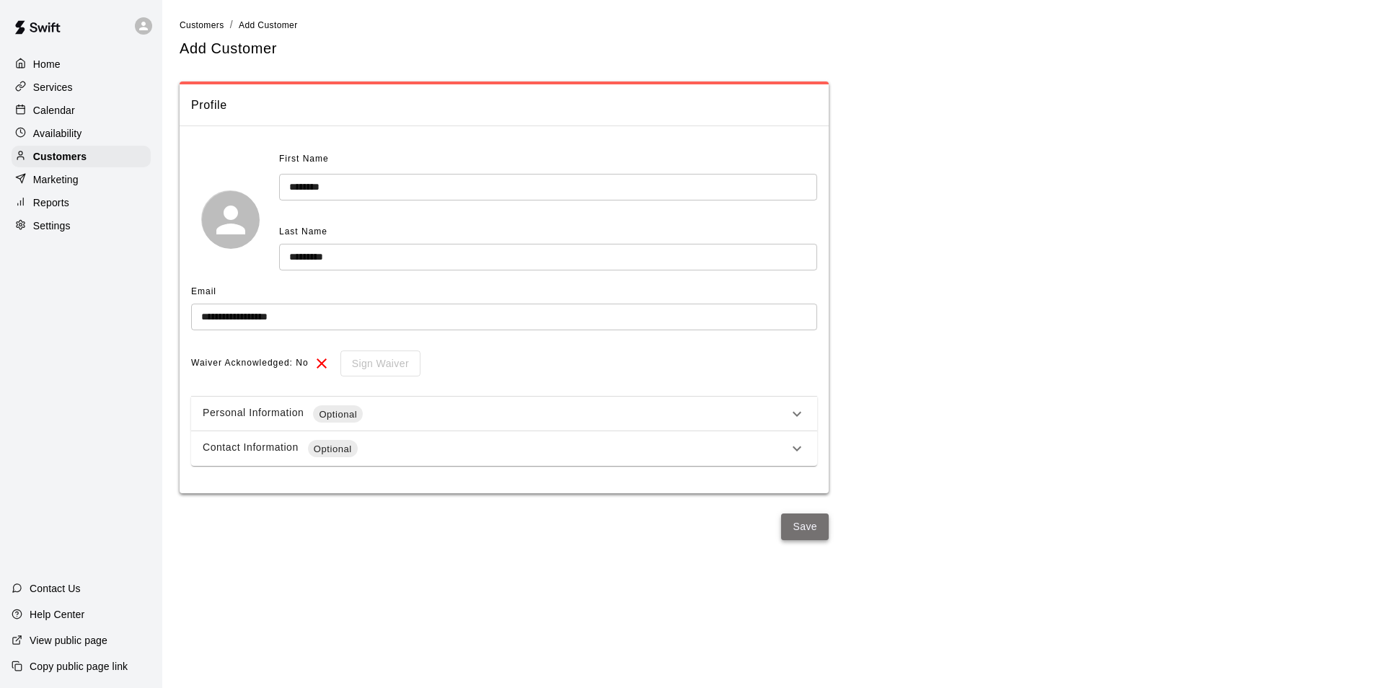
click at [821, 531] on button "Save" at bounding box center [805, 527] width 48 height 27
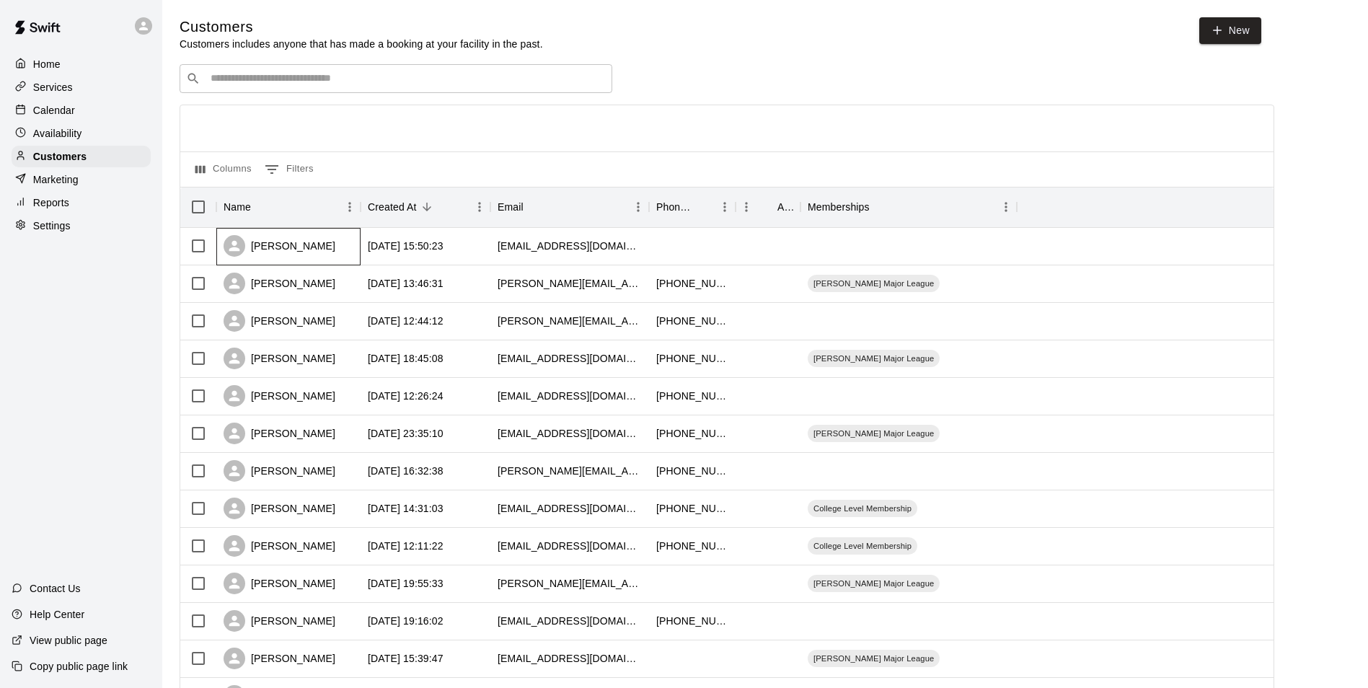
click at [299, 247] on div "[PERSON_NAME]" at bounding box center [280, 246] width 112 height 22
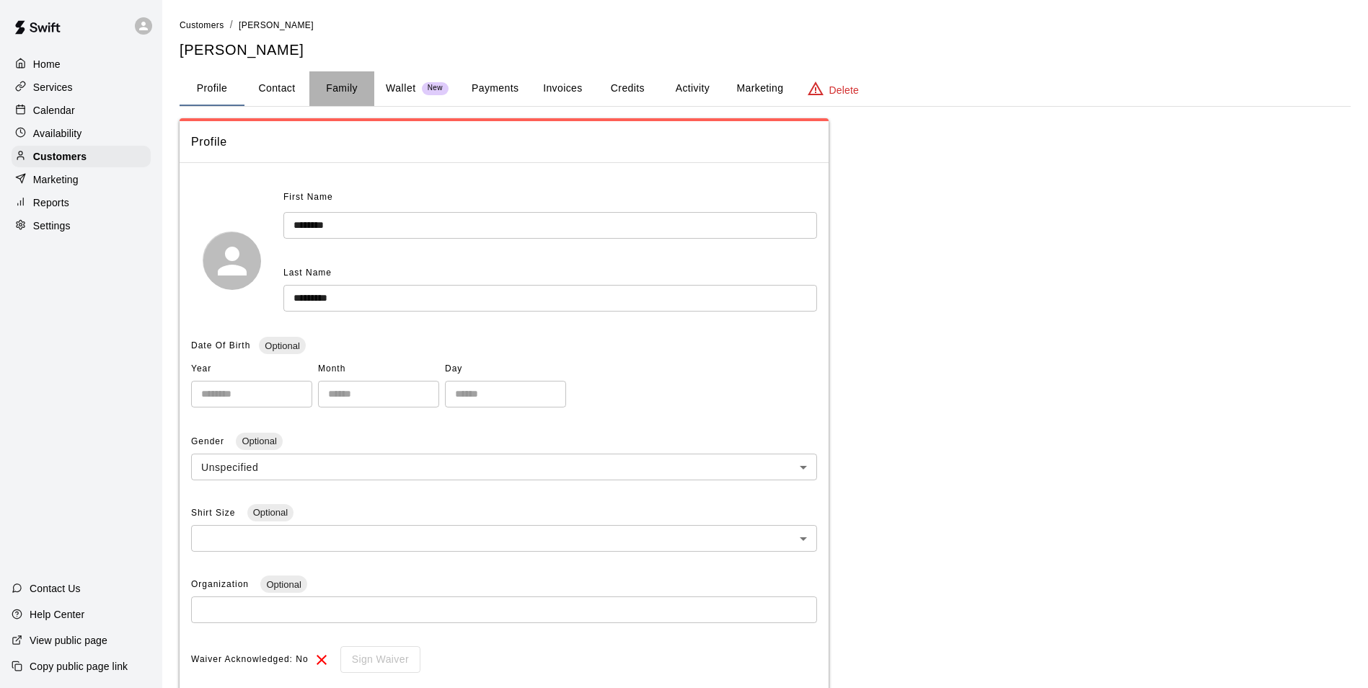
click at [338, 87] on button "Family" at bounding box center [341, 88] width 65 height 35
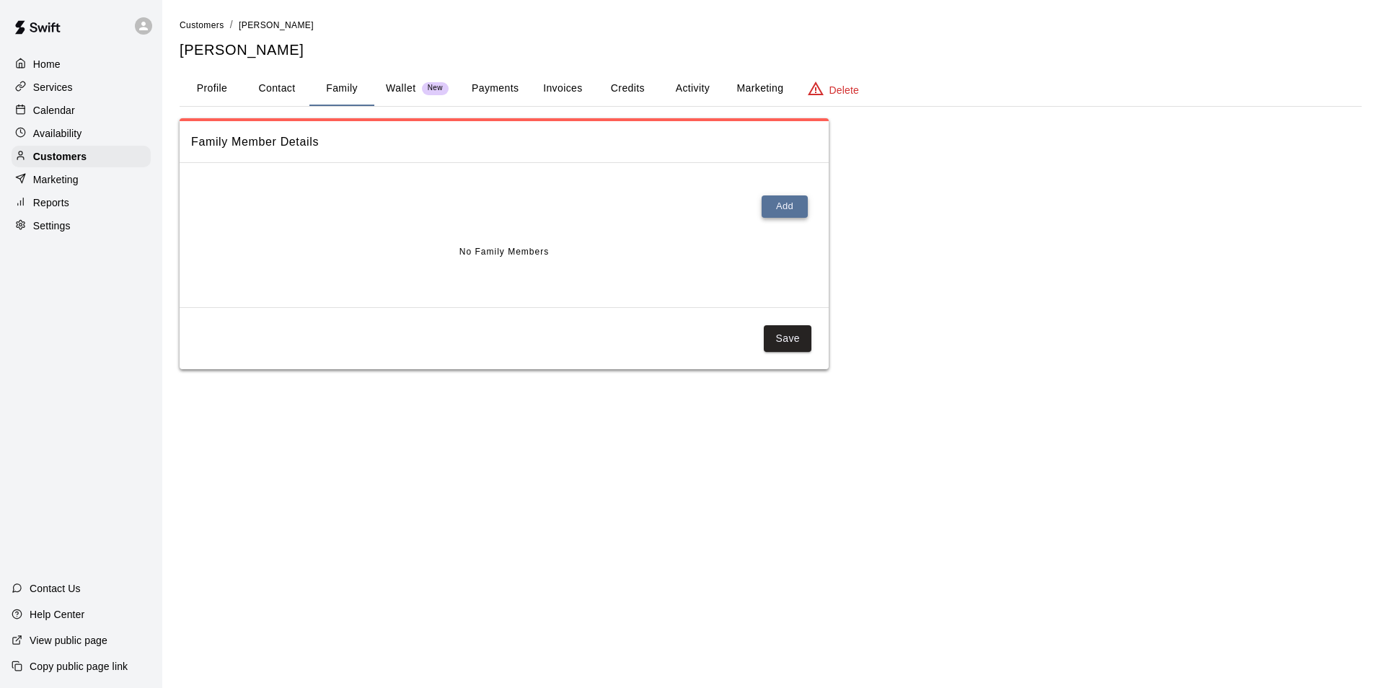
click at [794, 201] on button "Add" at bounding box center [785, 206] width 46 height 22
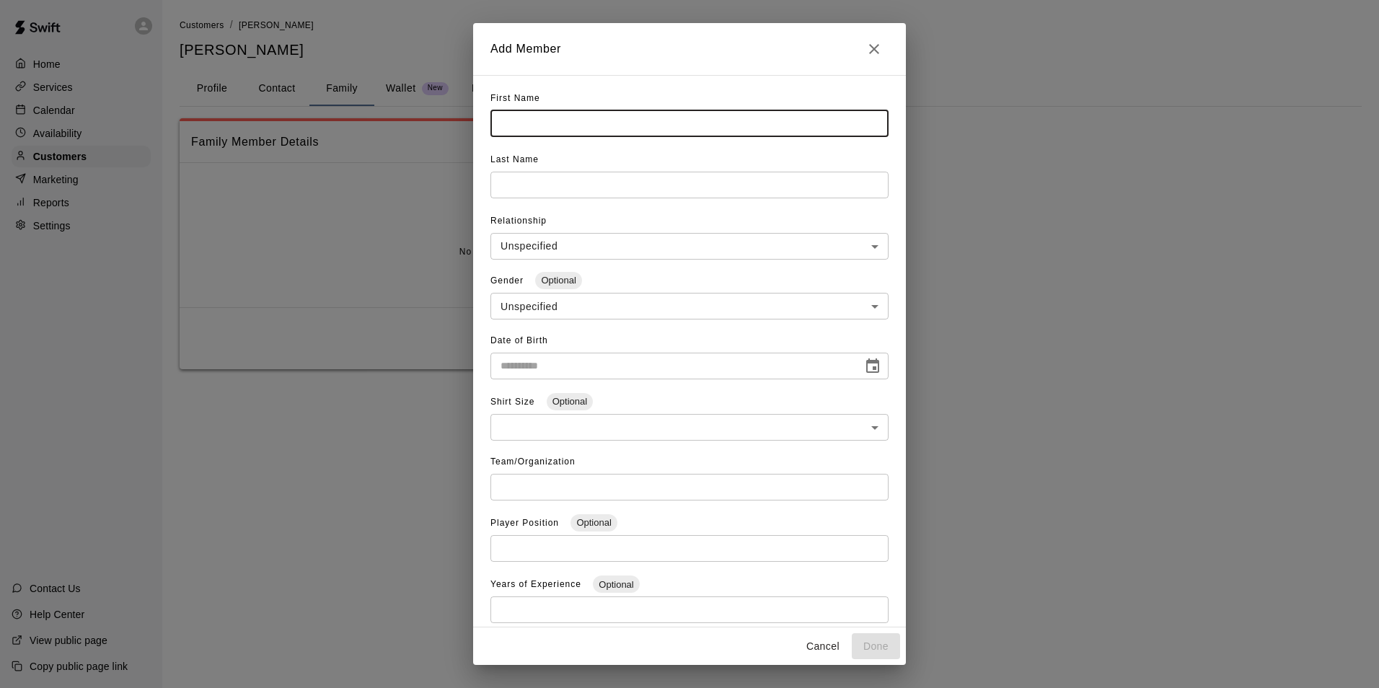
click at [569, 117] on input "text" at bounding box center [689, 123] width 398 height 27
type input "********"
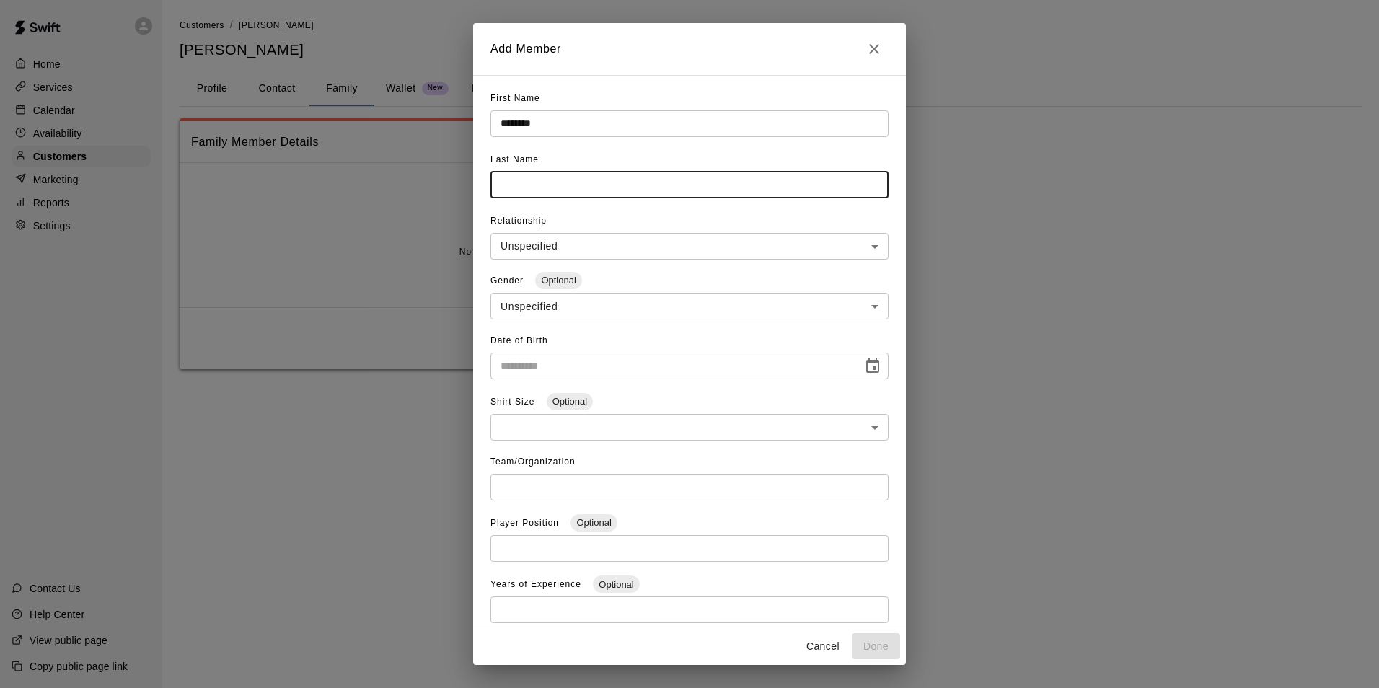
click at [577, 176] on input "text" at bounding box center [689, 185] width 398 height 27
type input "*********"
type input "**********"
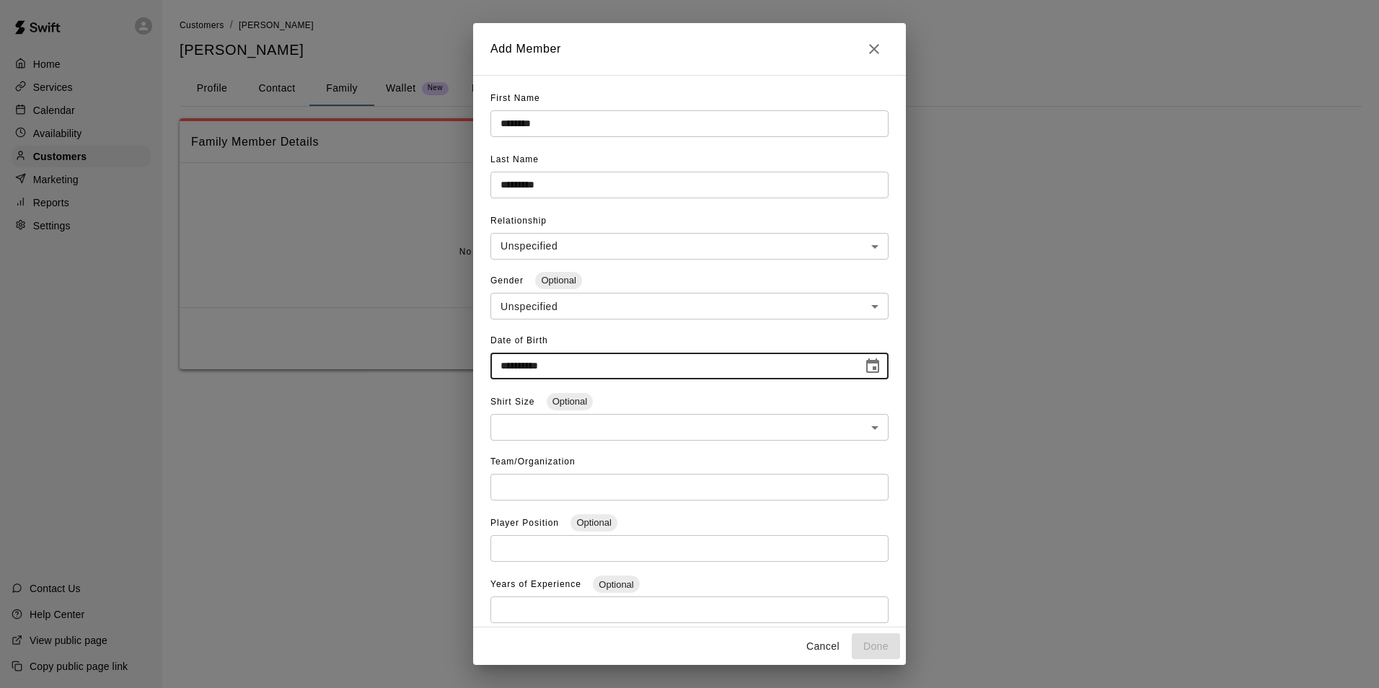
click at [665, 363] on input "**********" at bounding box center [671, 366] width 362 height 27
click at [868, 368] on icon "Choose date" at bounding box center [872, 365] width 13 height 14
click at [562, 400] on icon "calendar view is open, switch to year view" at bounding box center [558, 402] width 7 height 4
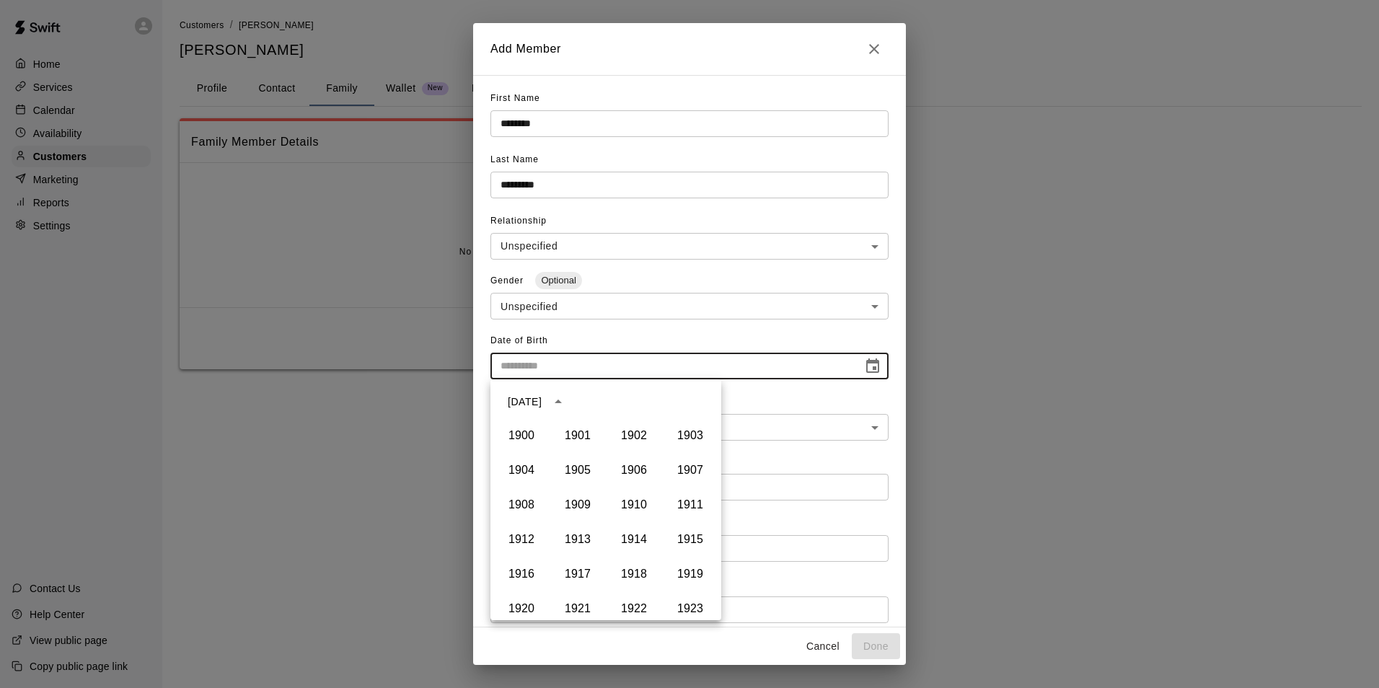
scroll to position [906, 0]
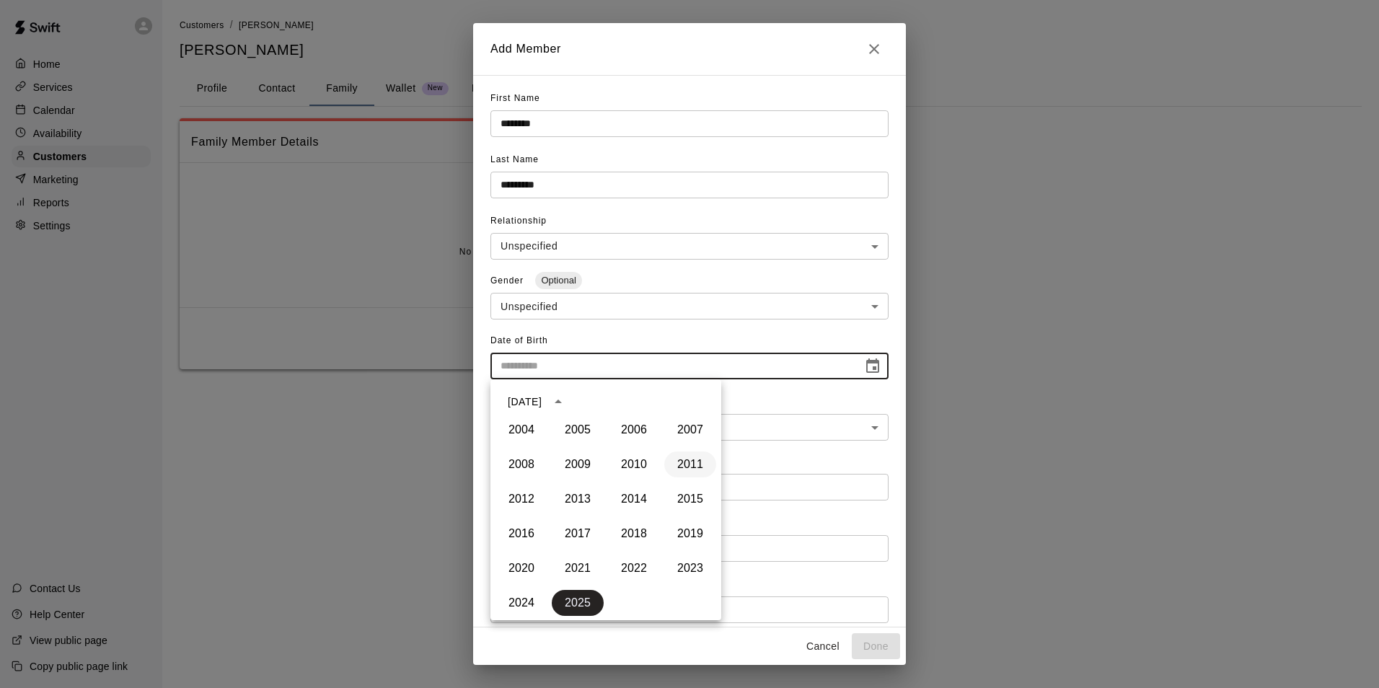
click at [689, 464] on button "2011" at bounding box center [690, 464] width 52 height 26
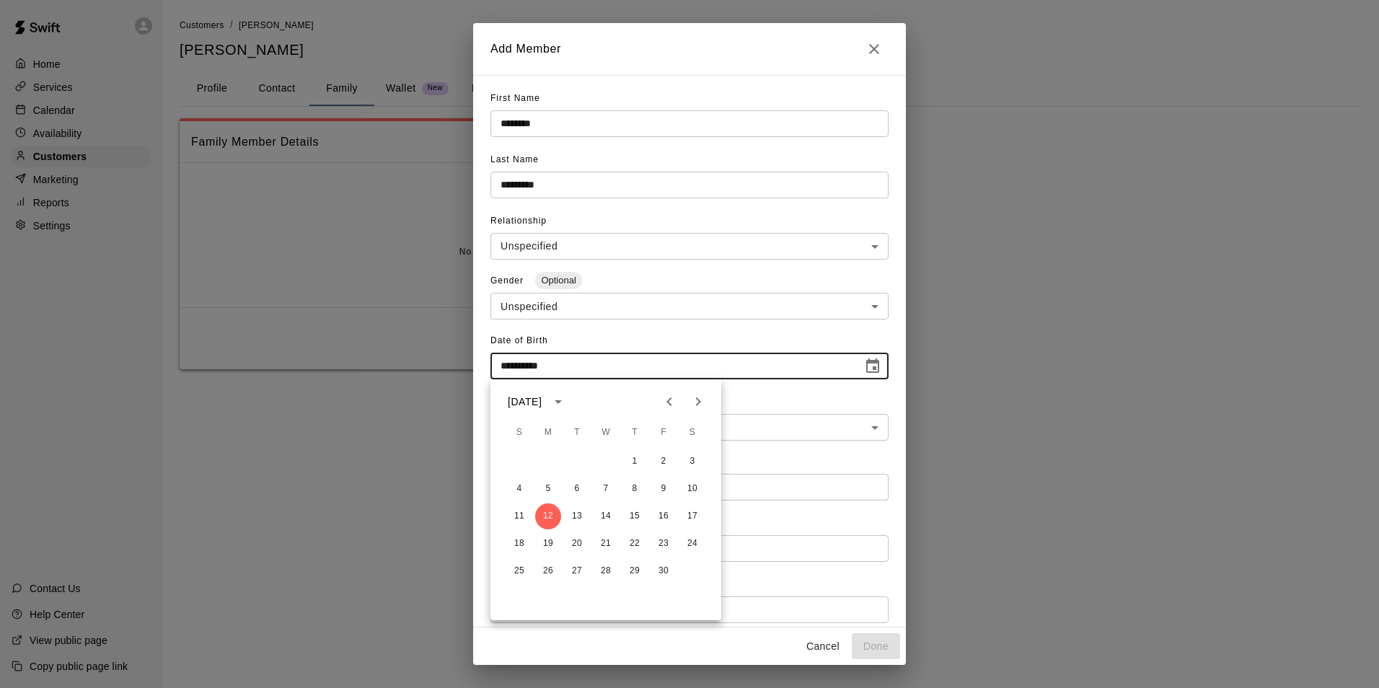
click at [663, 405] on icon "Previous month" at bounding box center [669, 401] width 17 height 17
click at [599, 487] on button "11" at bounding box center [606, 489] width 26 height 26
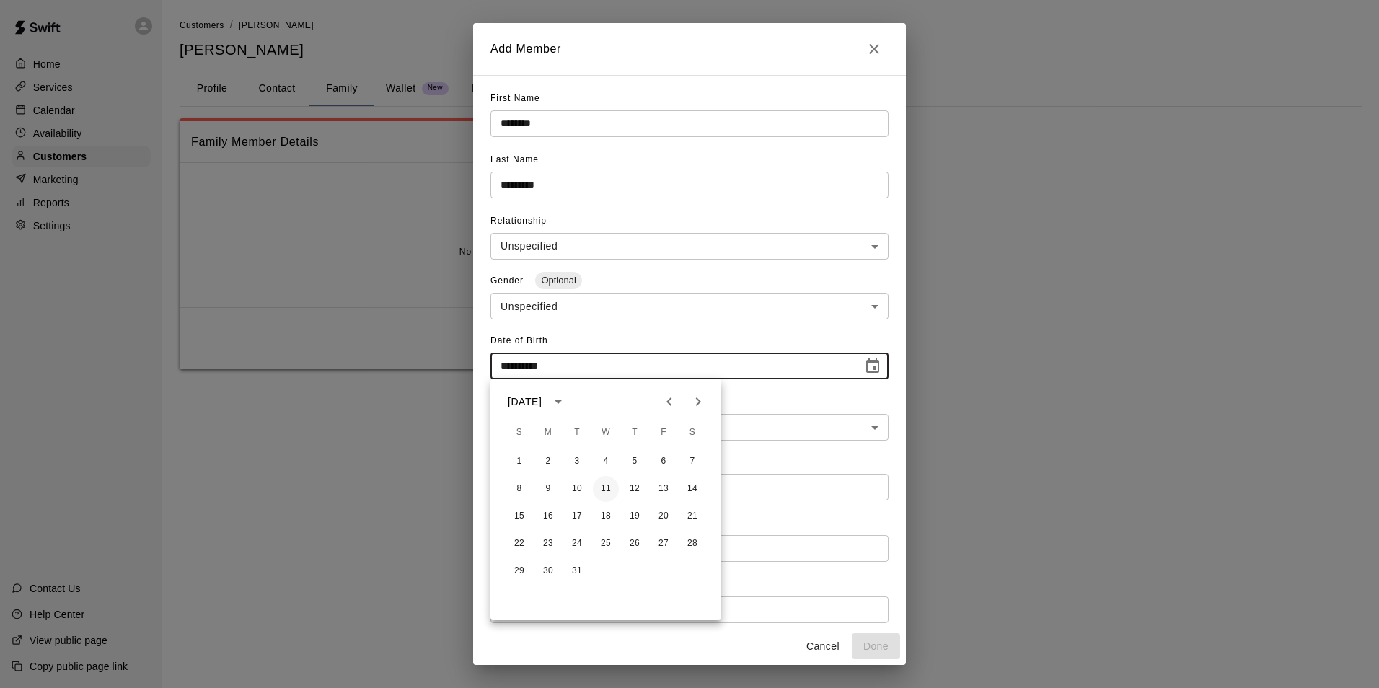
type input "**********"
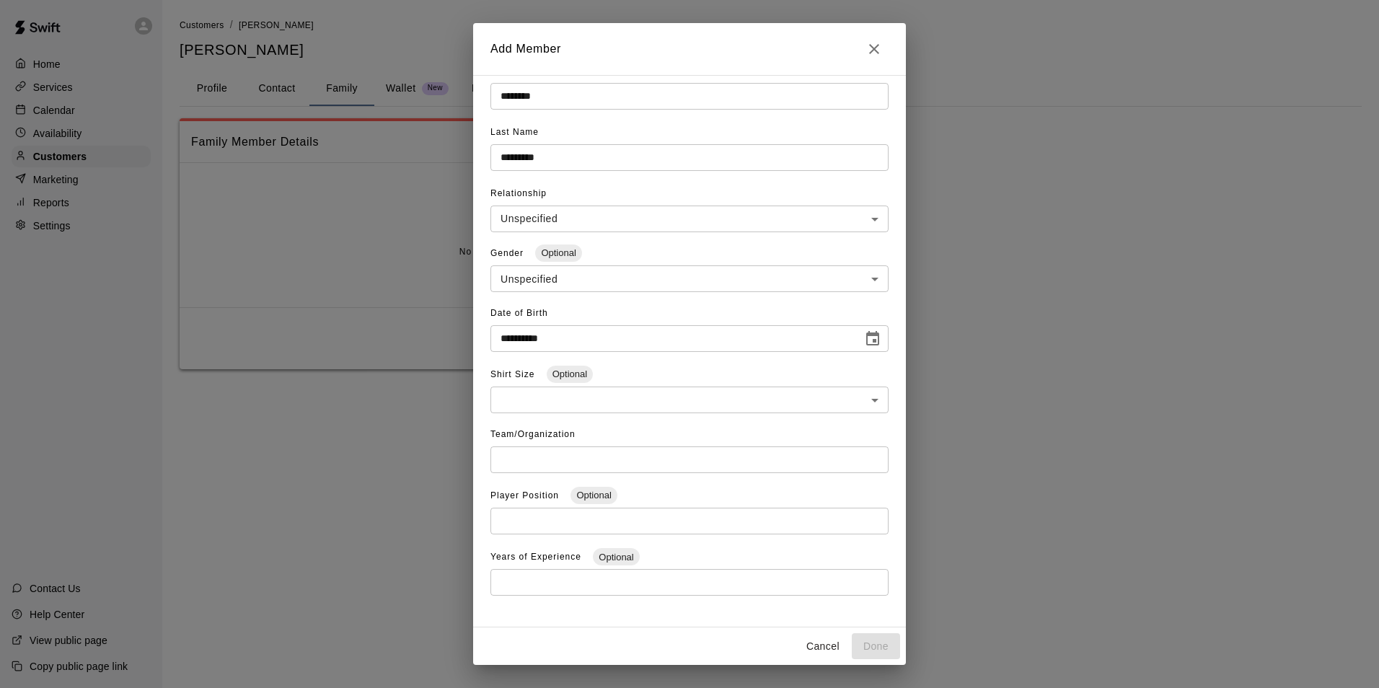
scroll to position [43, 0]
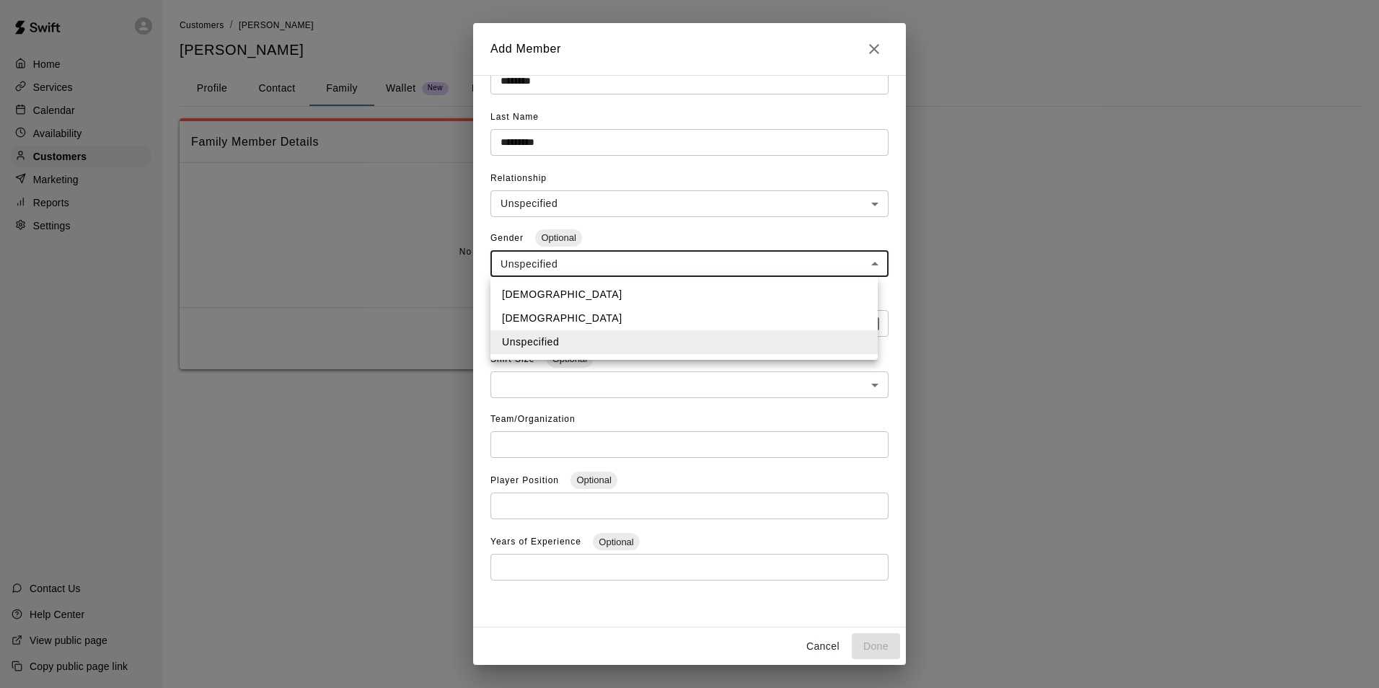
click at [705, 266] on body "**********" at bounding box center [689, 199] width 1379 height 398
click at [666, 320] on li "[DEMOGRAPHIC_DATA]" at bounding box center [683, 319] width 387 height 24
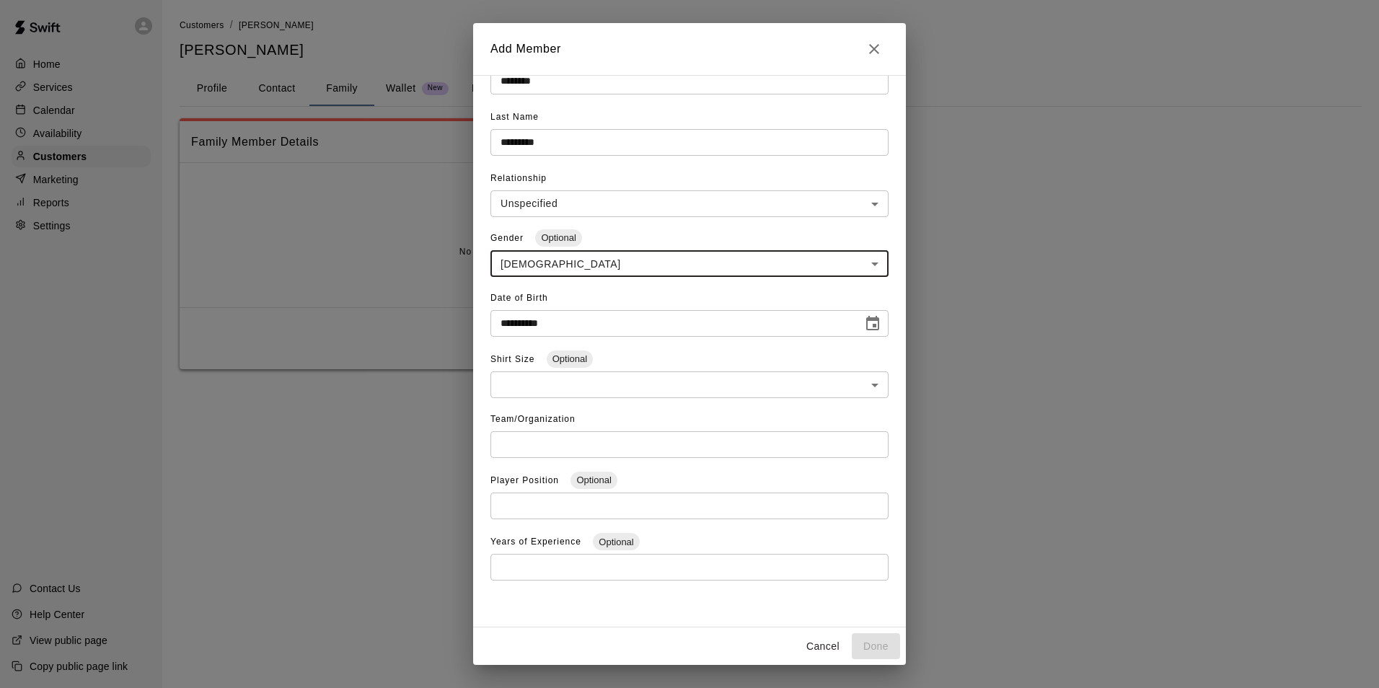
click at [652, 268] on body "**********" at bounding box center [689, 199] width 1379 height 398
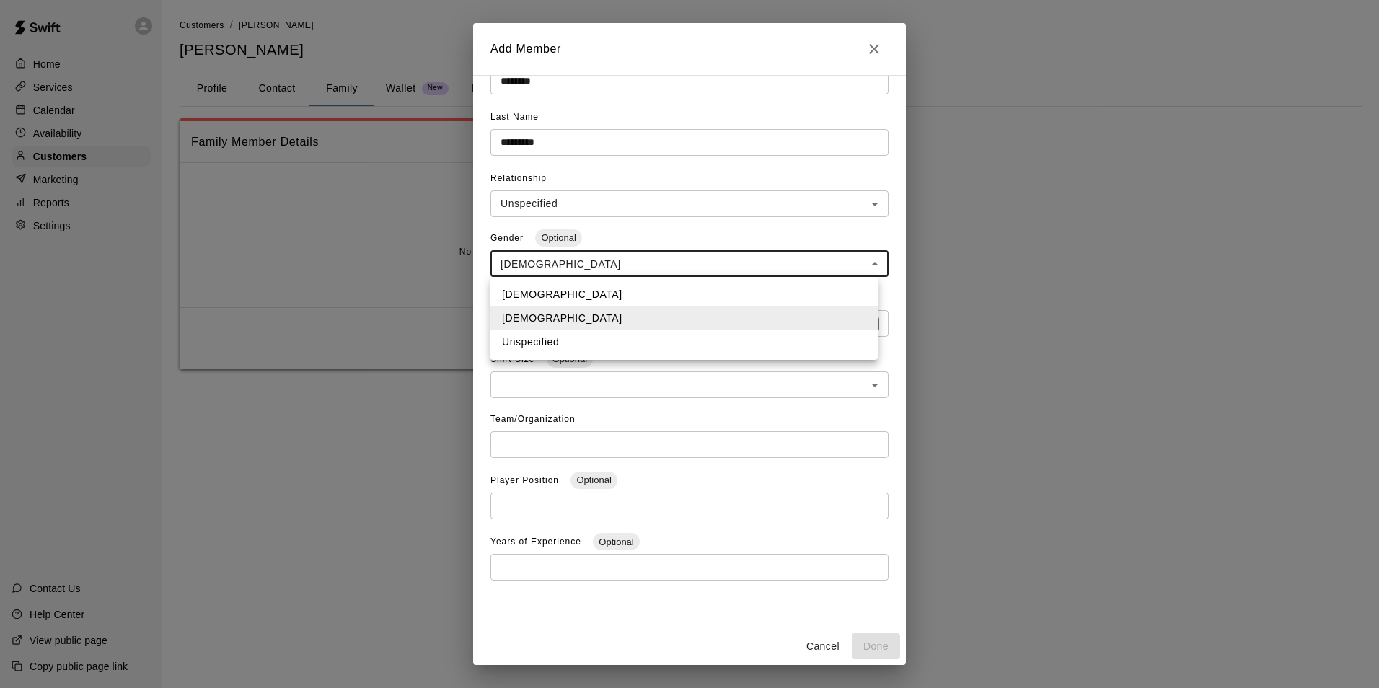
click at [649, 298] on li "[DEMOGRAPHIC_DATA]" at bounding box center [683, 295] width 387 height 24
type input "****"
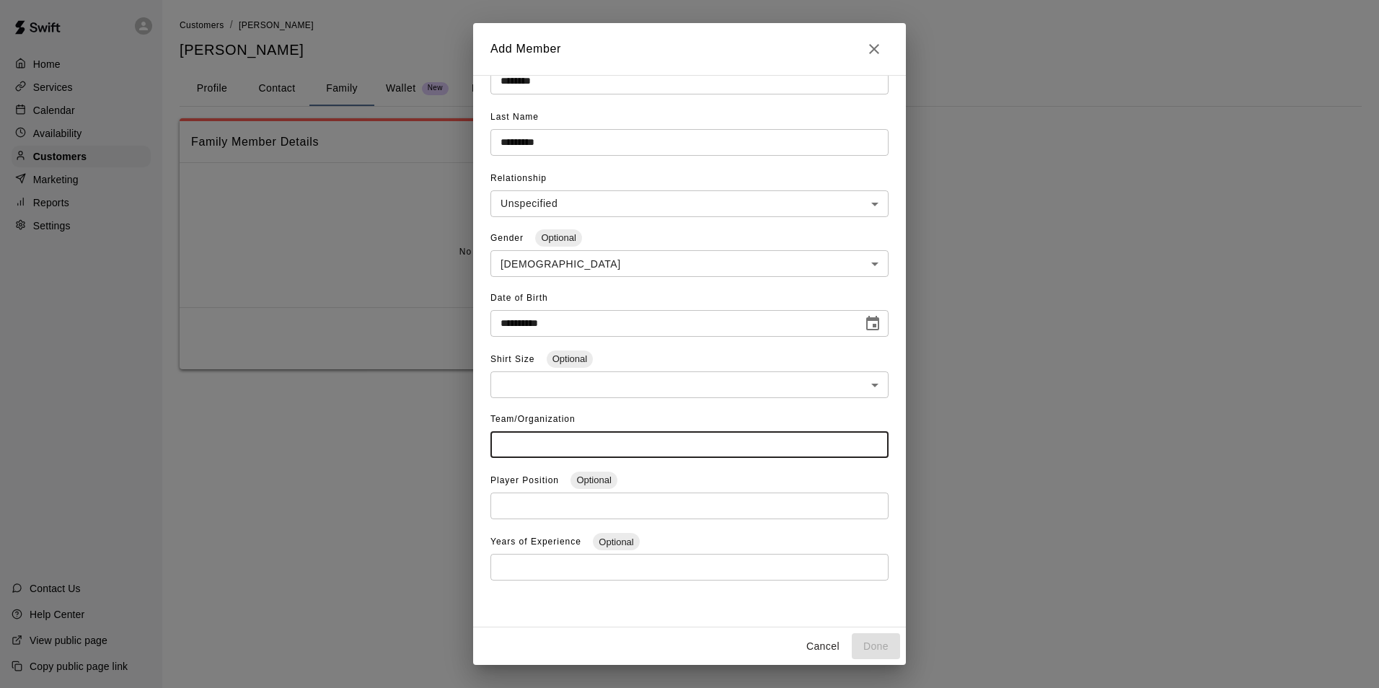
click at [605, 441] on input "text" at bounding box center [689, 444] width 398 height 27
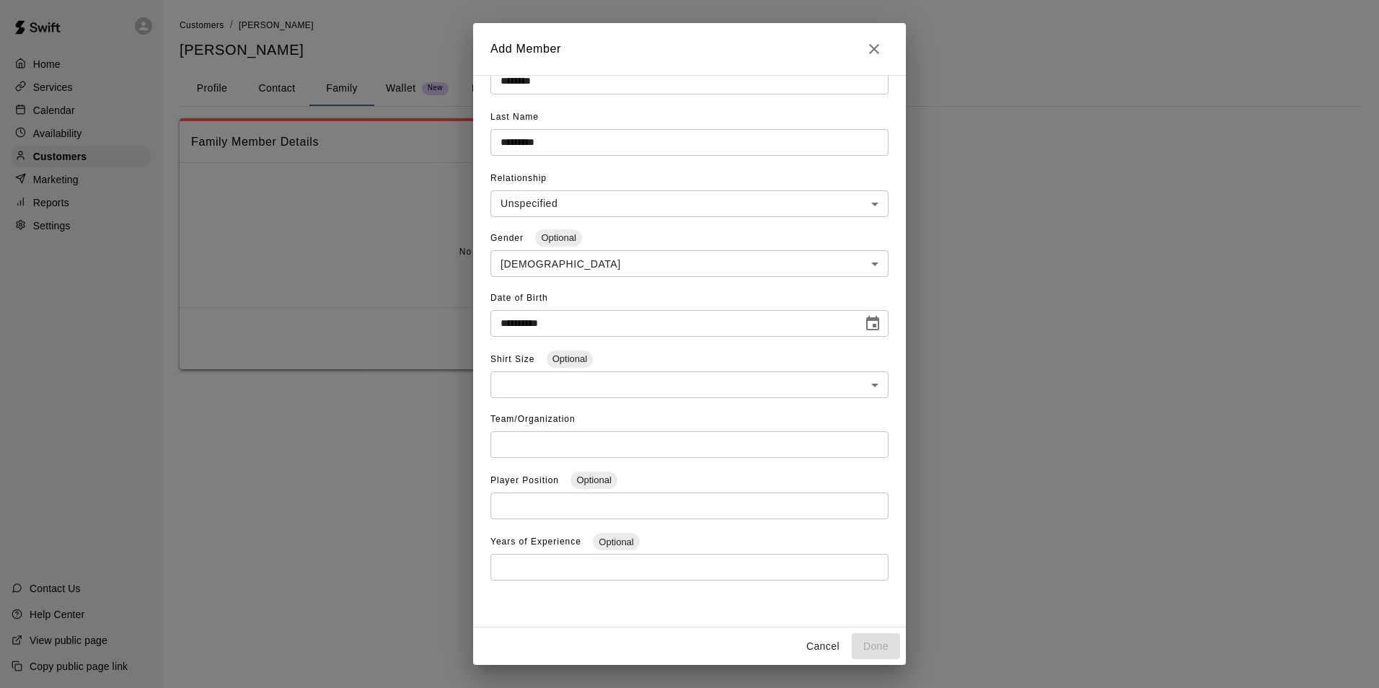
click at [643, 405] on div "Shirt Size Optional ​ ​" at bounding box center [689, 378] width 398 height 60
click at [624, 440] on input "text" at bounding box center [689, 444] width 398 height 27
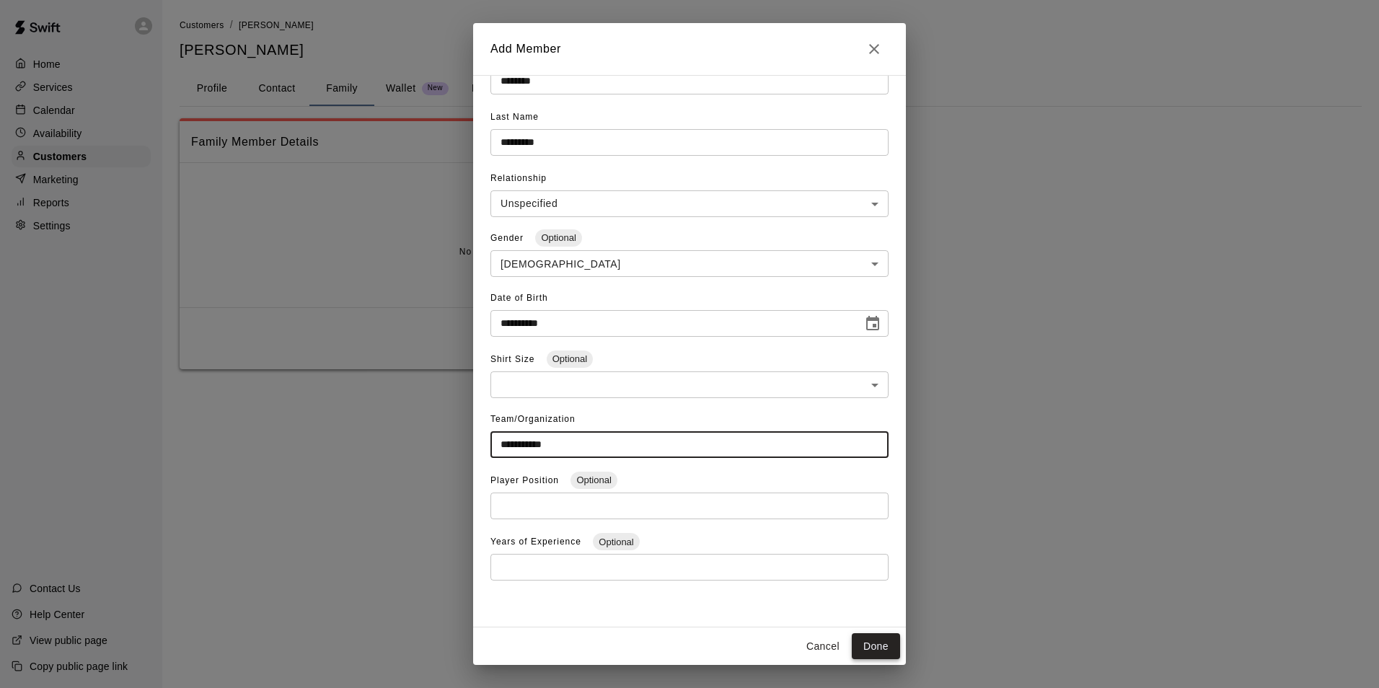
type input "**********"
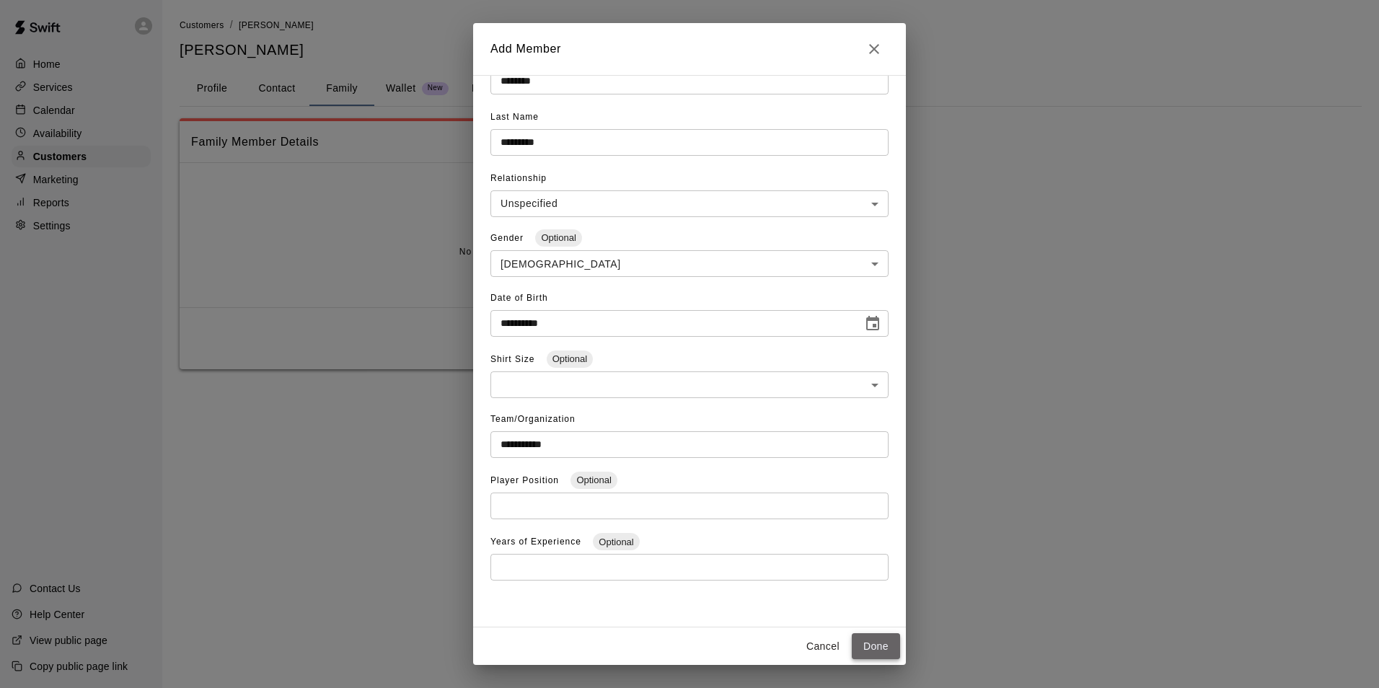
click at [881, 649] on button "Done" at bounding box center [876, 646] width 48 height 27
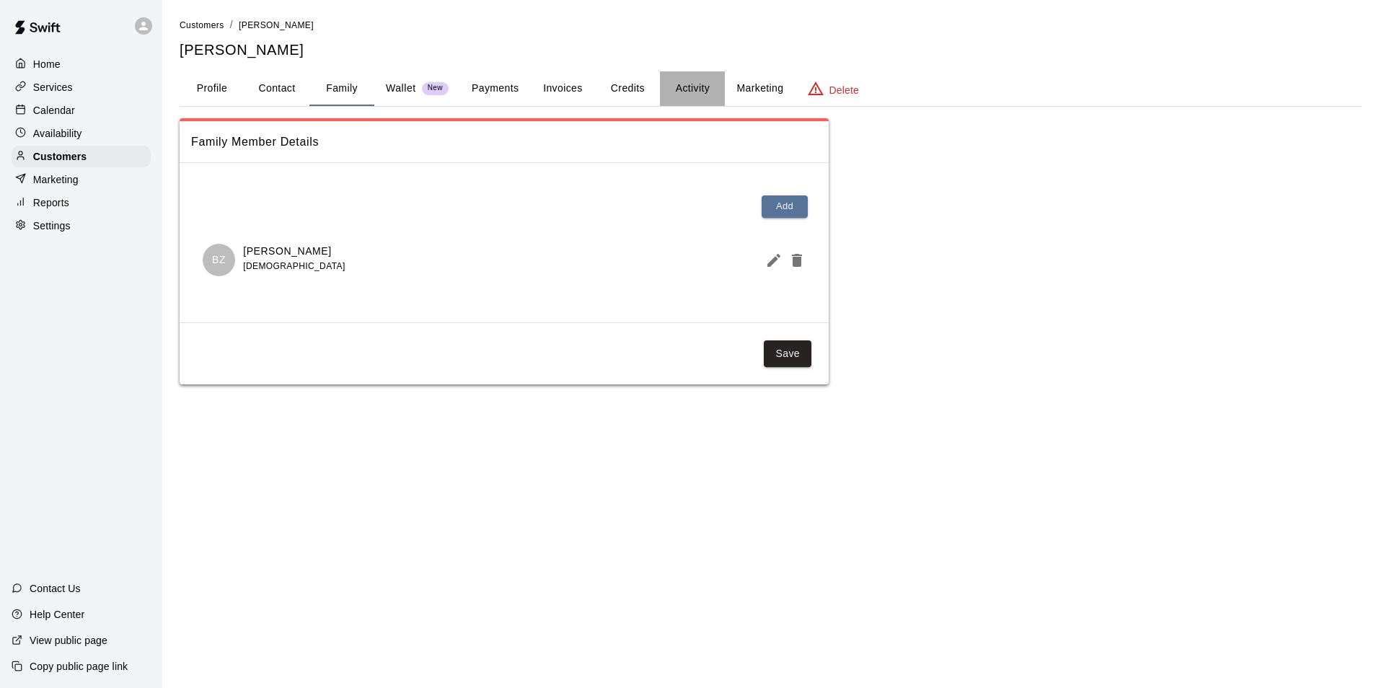
click at [707, 85] on button "Activity" at bounding box center [692, 88] width 65 height 35
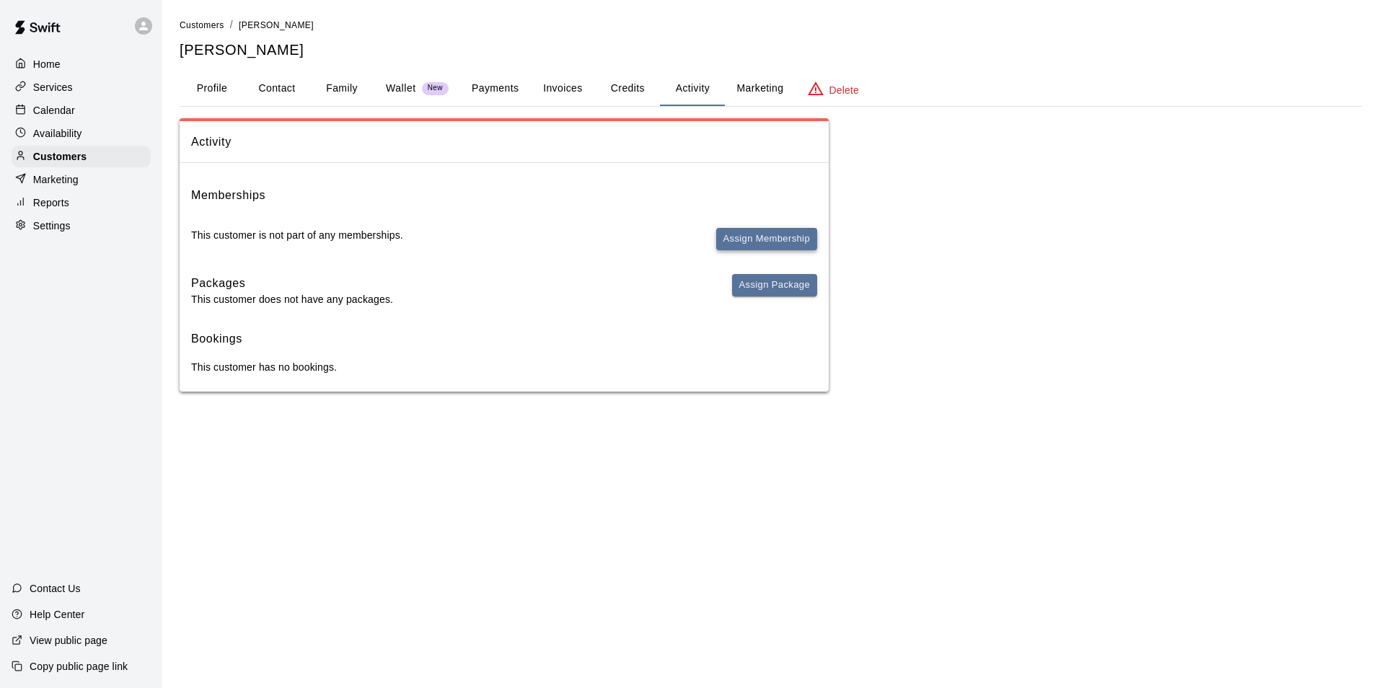
drag, startPoint x: 810, startPoint y: 244, endPoint x: 806, endPoint y: 236, distance: 9.4
click at [806, 236] on button "Assign Membership" at bounding box center [766, 239] width 101 height 22
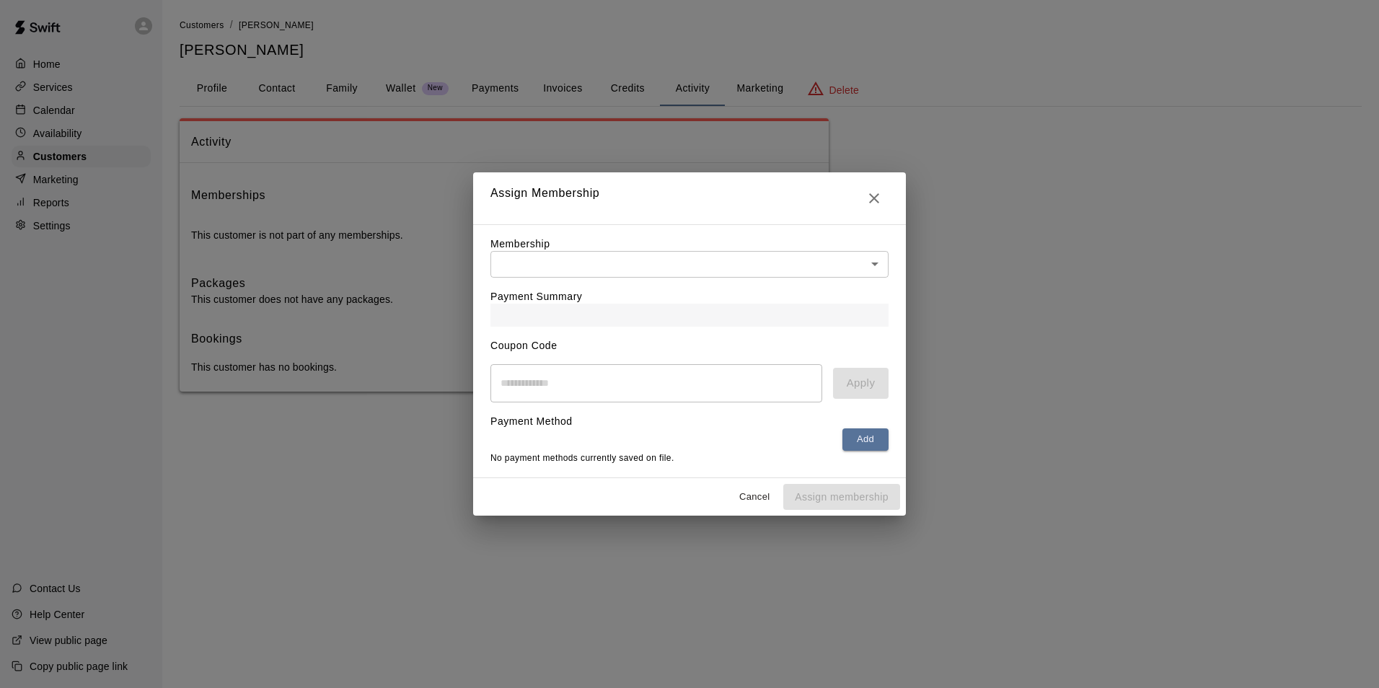
click at [609, 247] on div "Membership ​ ​" at bounding box center [689, 257] width 398 height 41
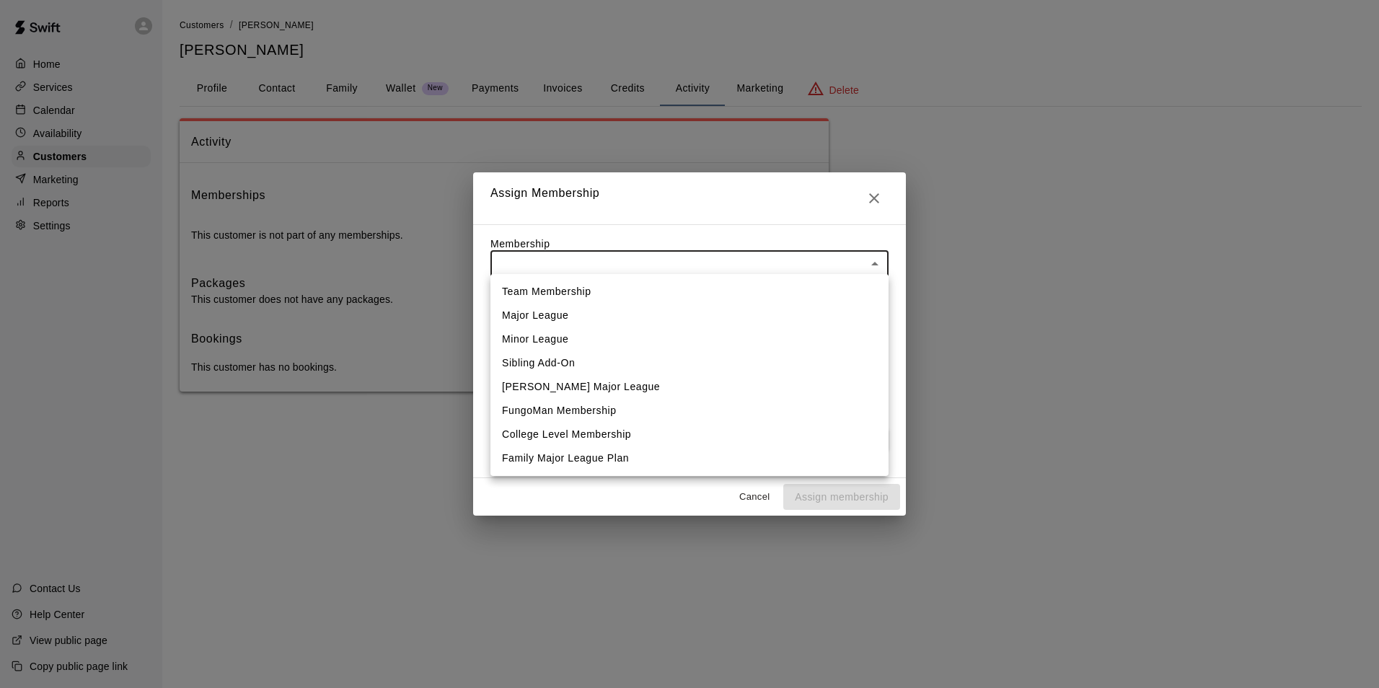
click at [608, 252] on body "Home Services Calendar Availability Customers Marketing Reports Settings Contac…" at bounding box center [689, 210] width 1379 height 420
click at [600, 395] on li "[PERSON_NAME] Major League" at bounding box center [689, 387] width 398 height 24
type input "**********"
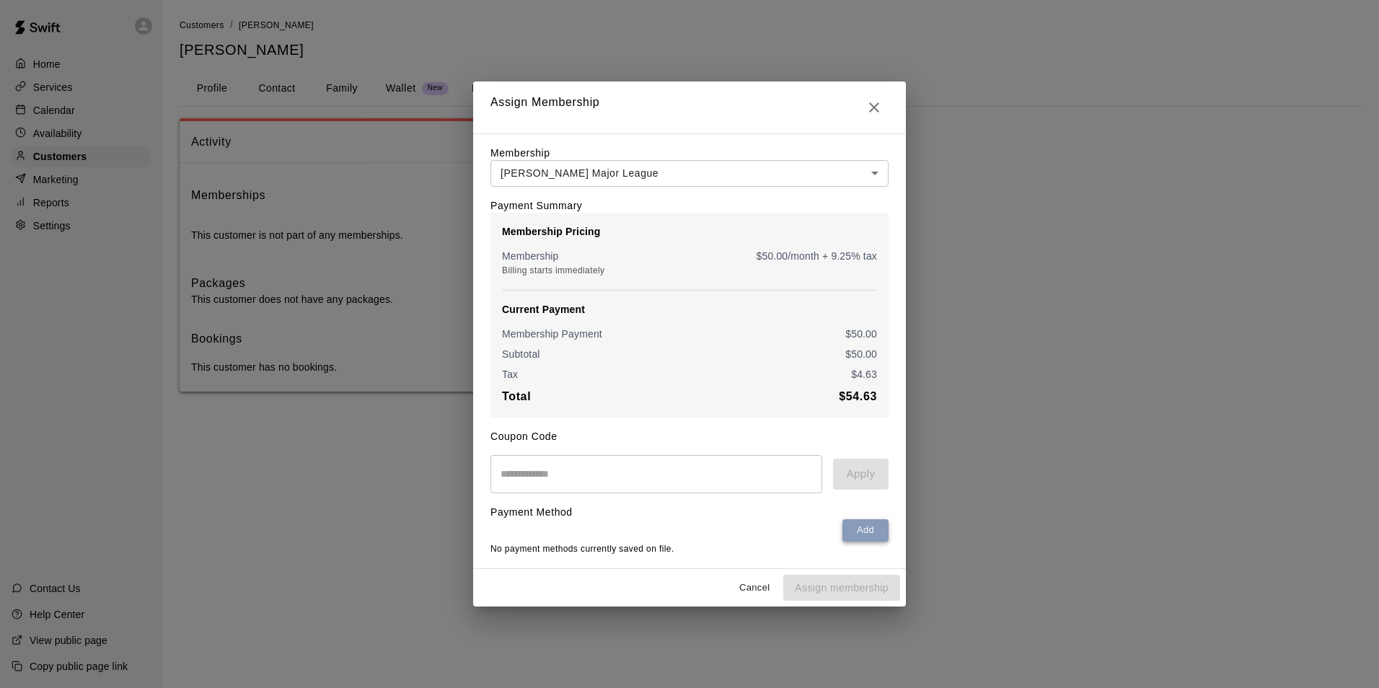
click at [858, 534] on button "Add" at bounding box center [865, 530] width 46 height 22
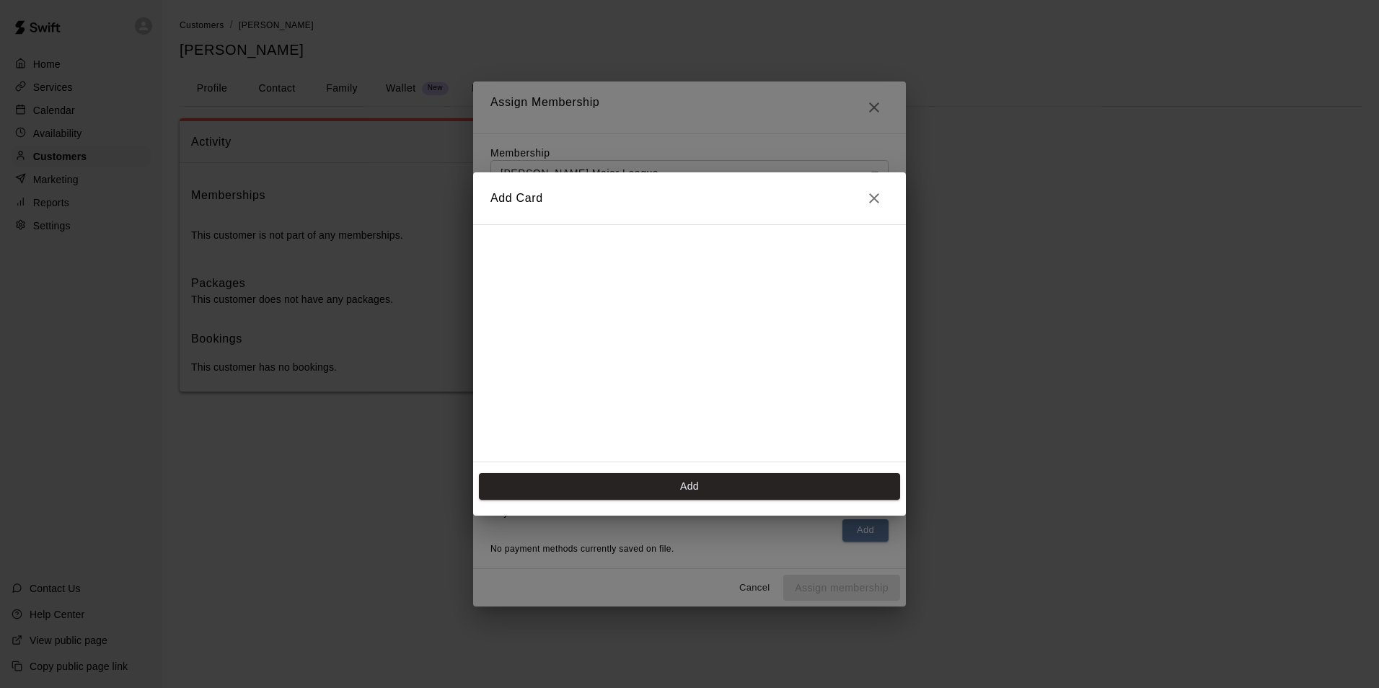
scroll to position [203, 0]
click at [648, 492] on button "Add" at bounding box center [689, 486] width 421 height 27
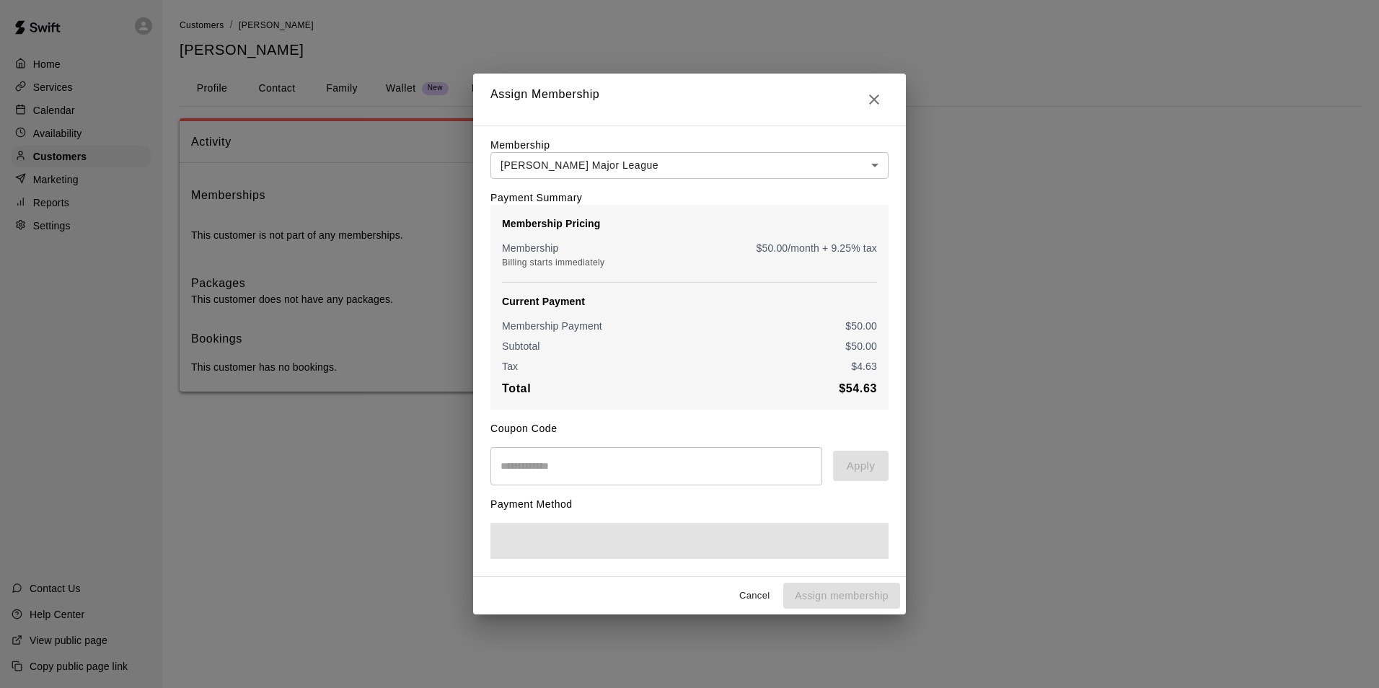
scroll to position [0, 0]
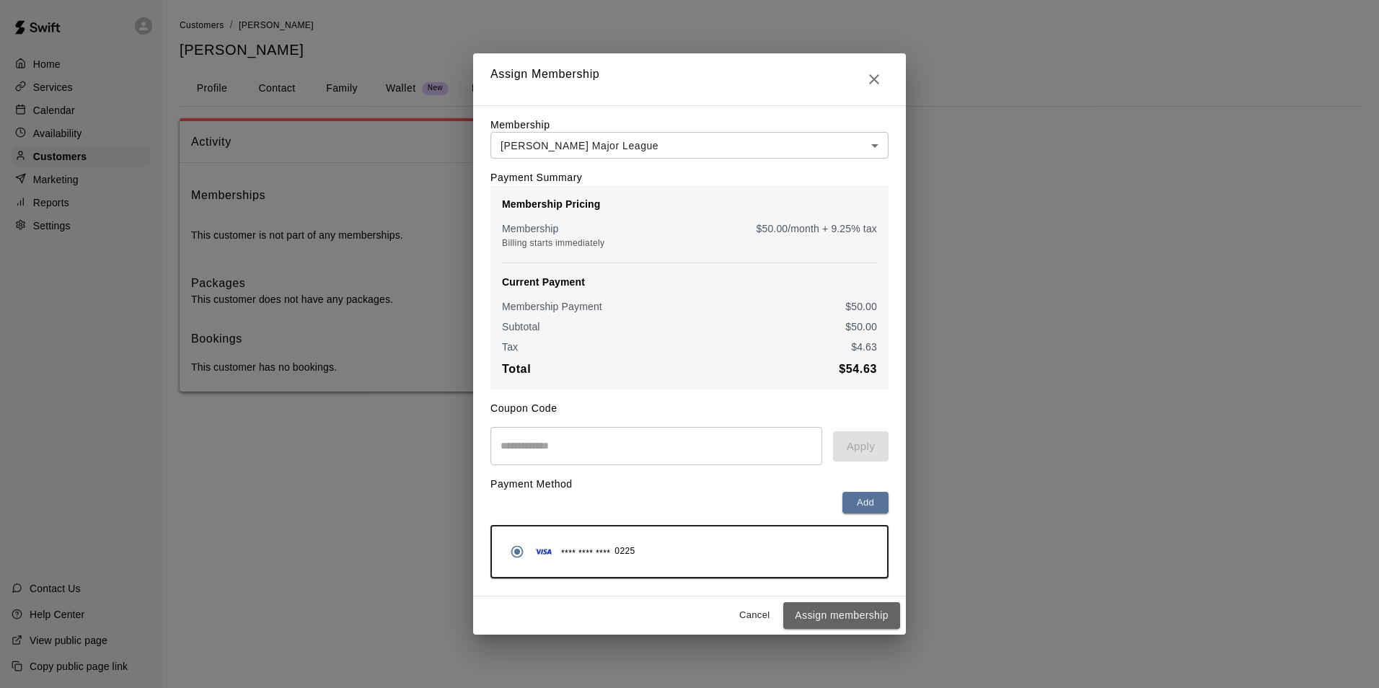
drag, startPoint x: 812, startPoint y: 618, endPoint x: 790, endPoint y: 599, distance: 28.6
click at [813, 618] on button "Assign membership" at bounding box center [841, 615] width 117 height 27
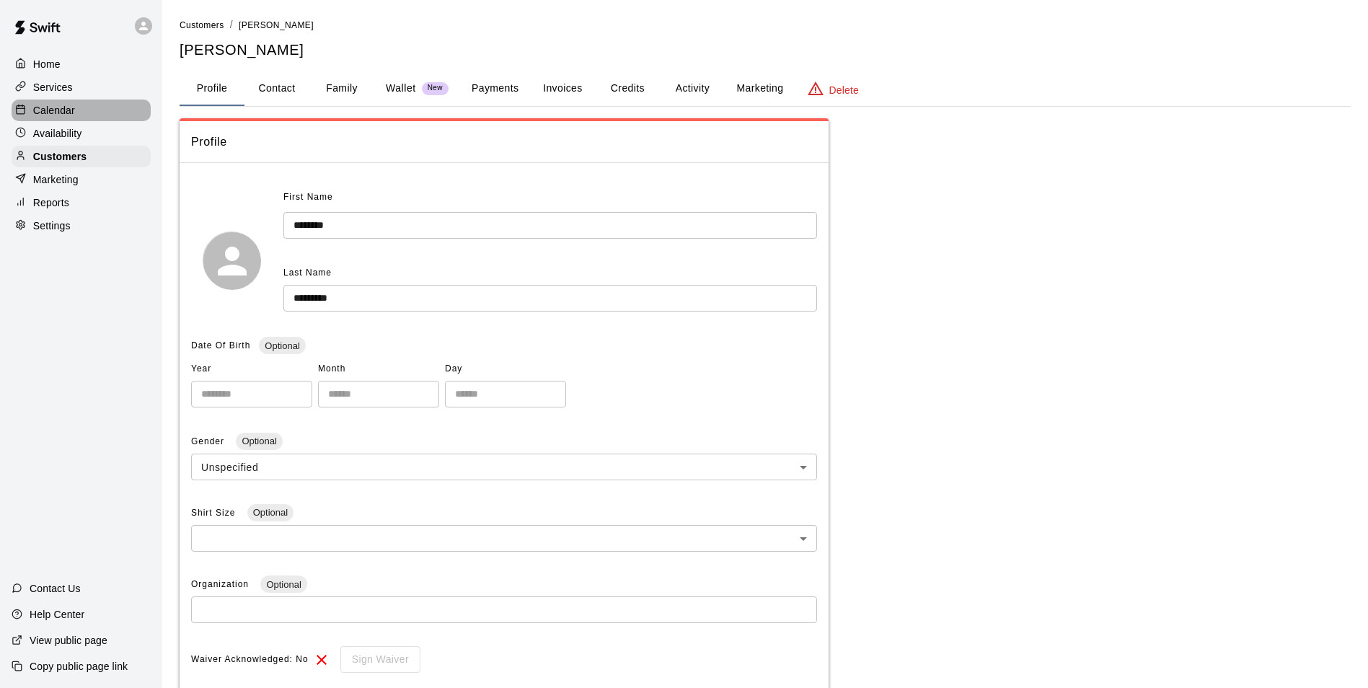
click at [73, 107] on p "Calendar" at bounding box center [54, 110] width 42 height 14
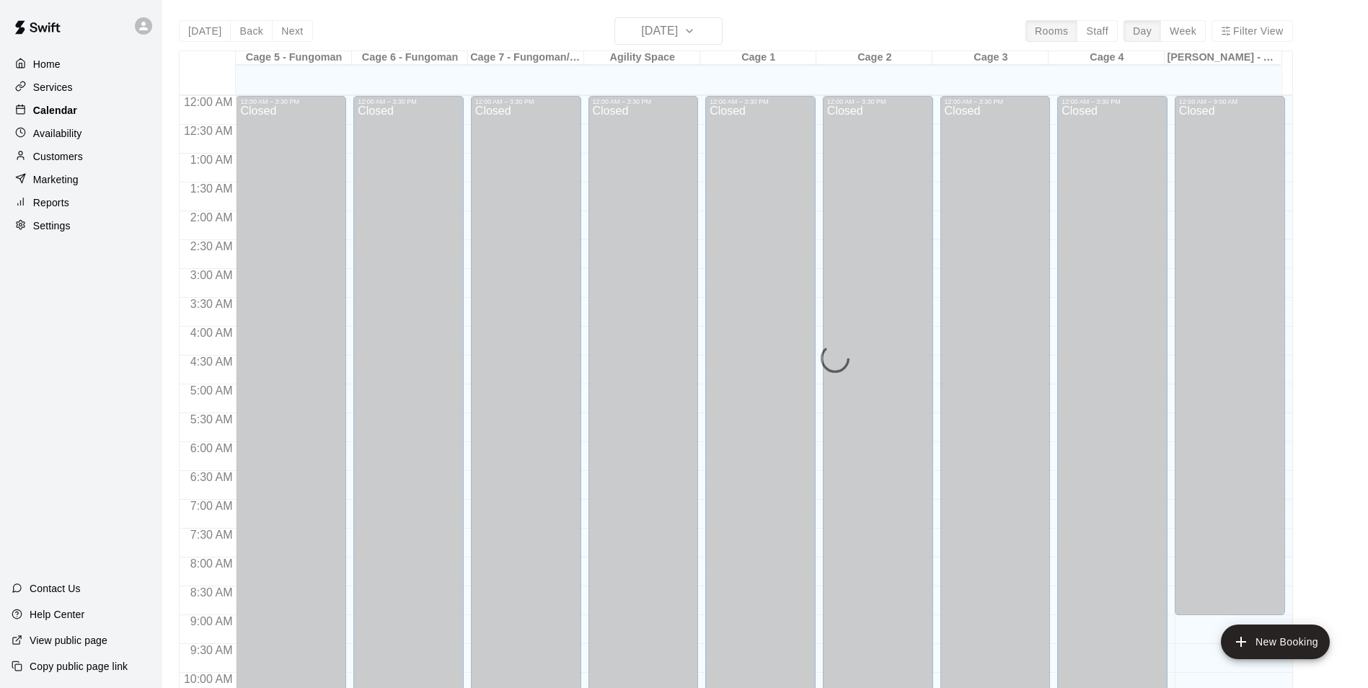
scroll to position [733, 0]
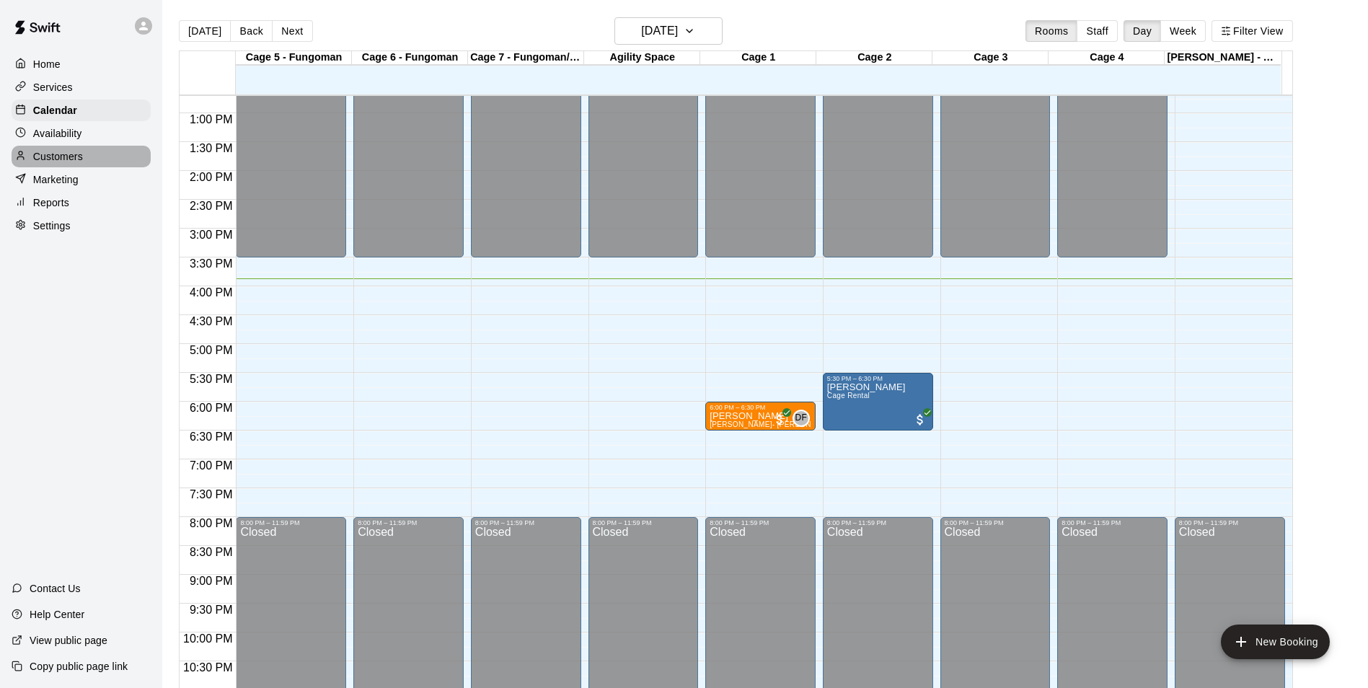
click at [63, 151] on div "Customers" at bounding box center [81, 157] width 139 height 22
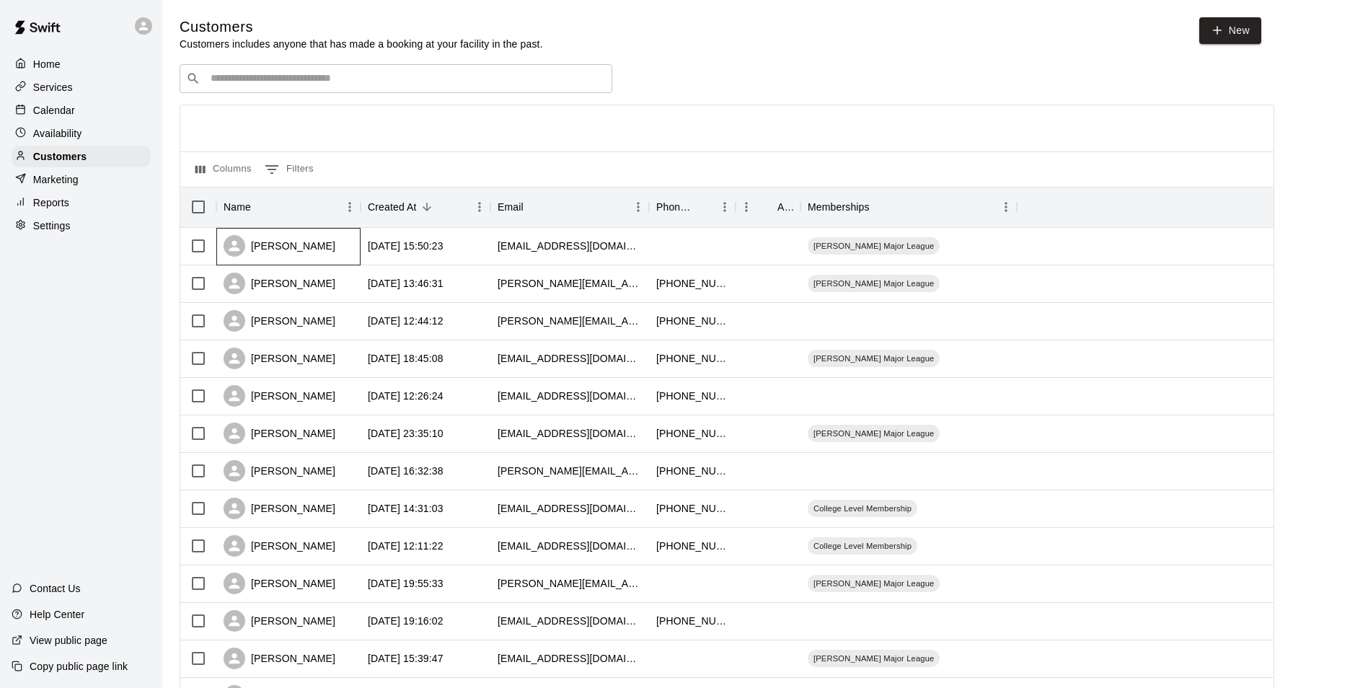
click at [288, 242] on div "[PERSON_NAME]" at bounding box center [280, 246] width 112 height 22
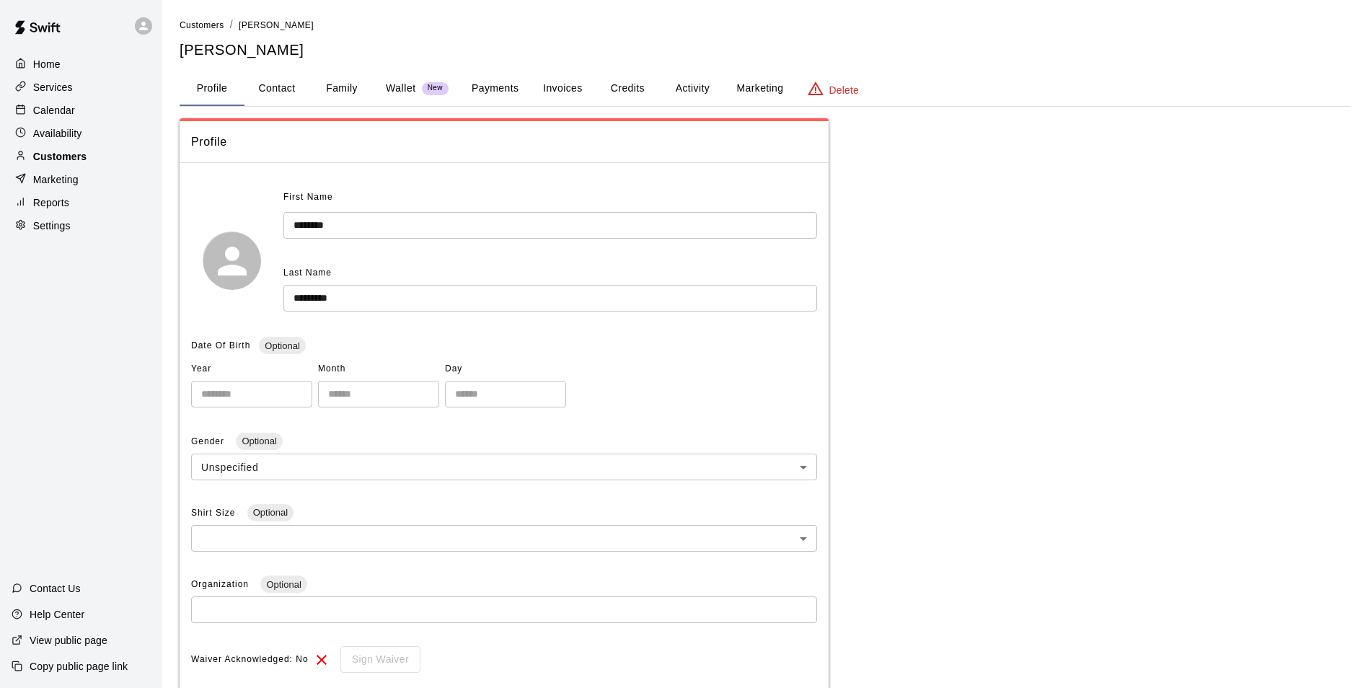
click at [65, 149] on div "Customers" at bounding box center [81, 157] width 139 height 22
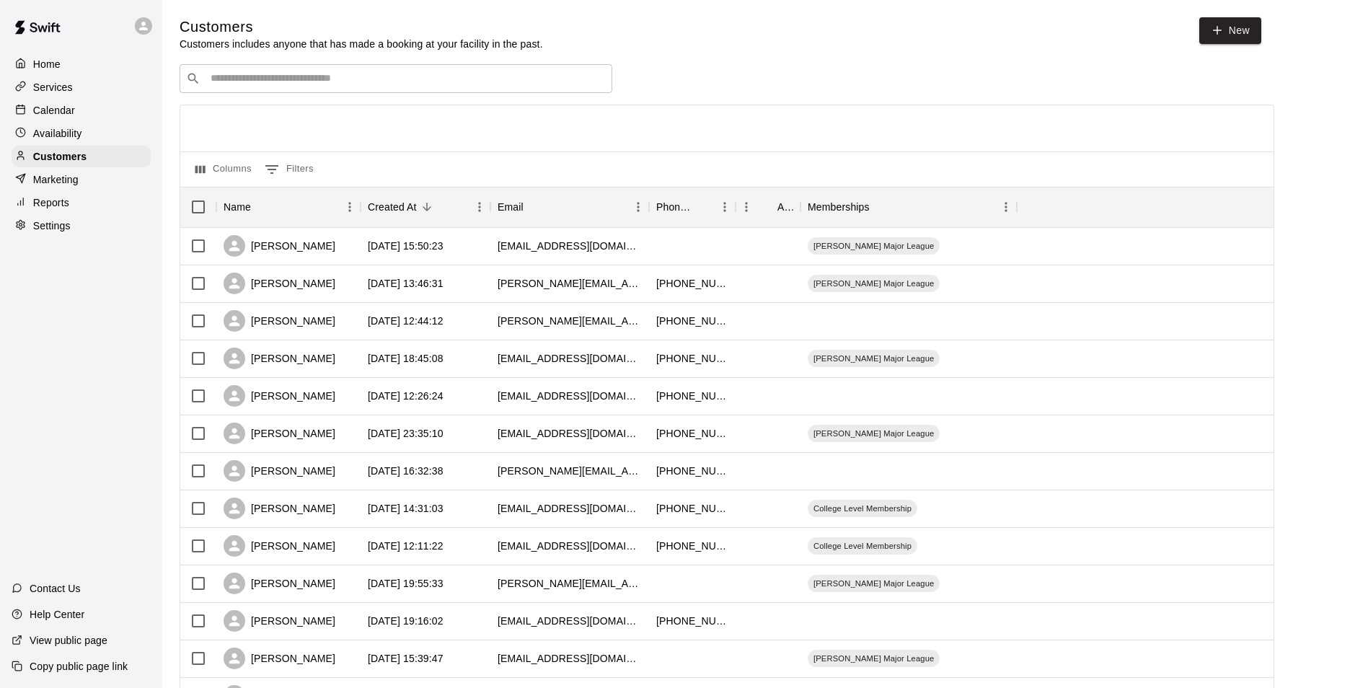
click at [232, 81] on input "Search customers by name or email" at bounding box center [406, 78] width 400 height 14
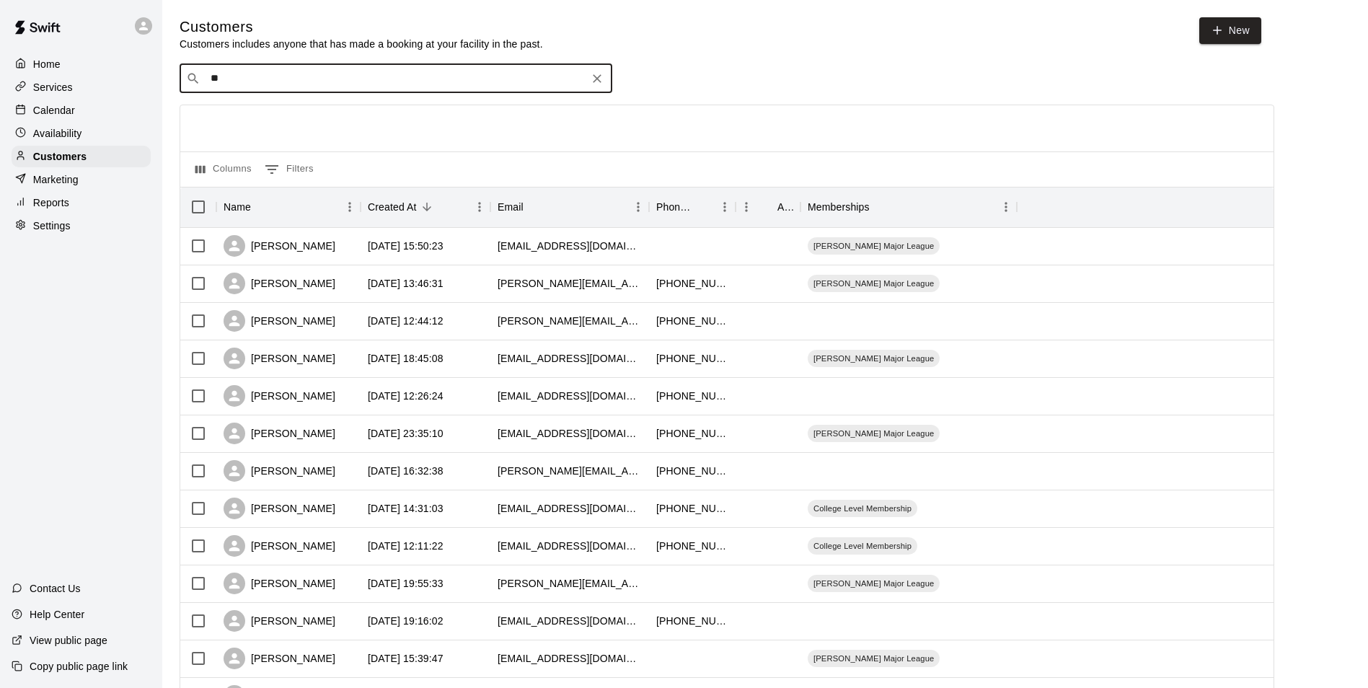
type input "*"
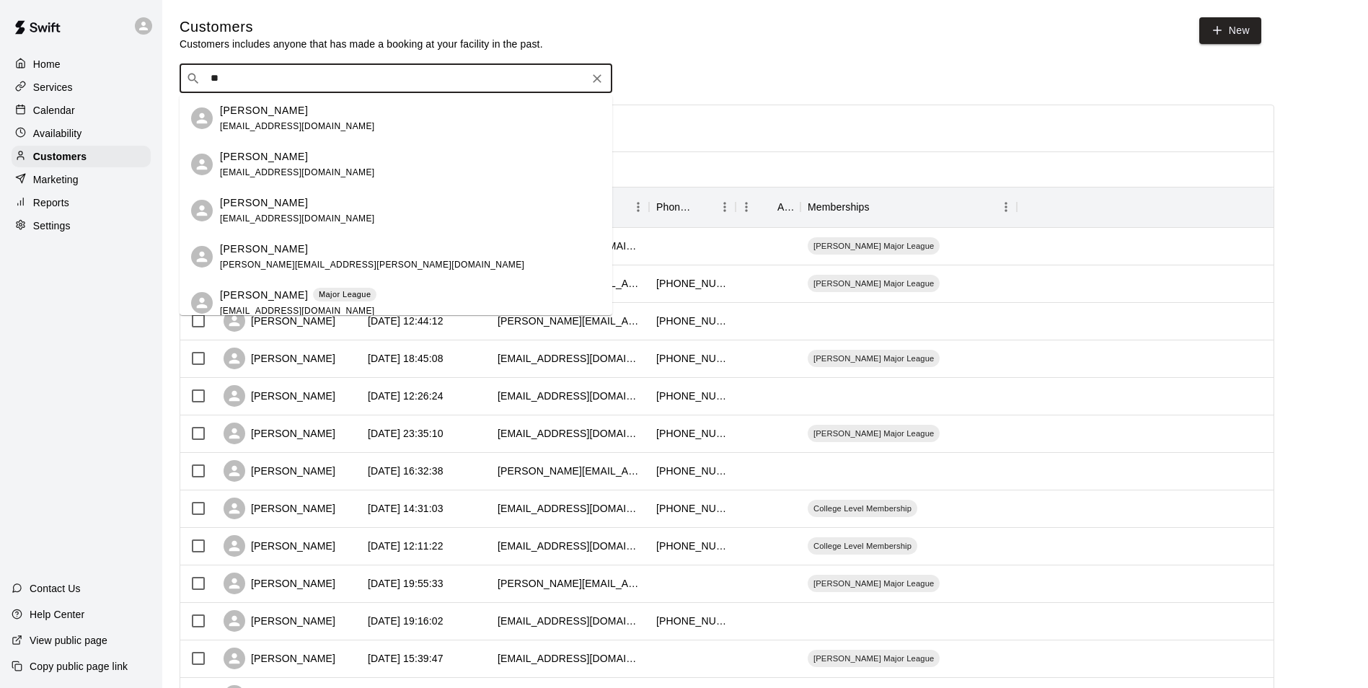
type input "***"
click at [379, 214] on div "[PERSON_NAME] [EMAIL_ADDRESS][DOMAIN_NAME]" at bounding box center [410, 210] width 381 height 31
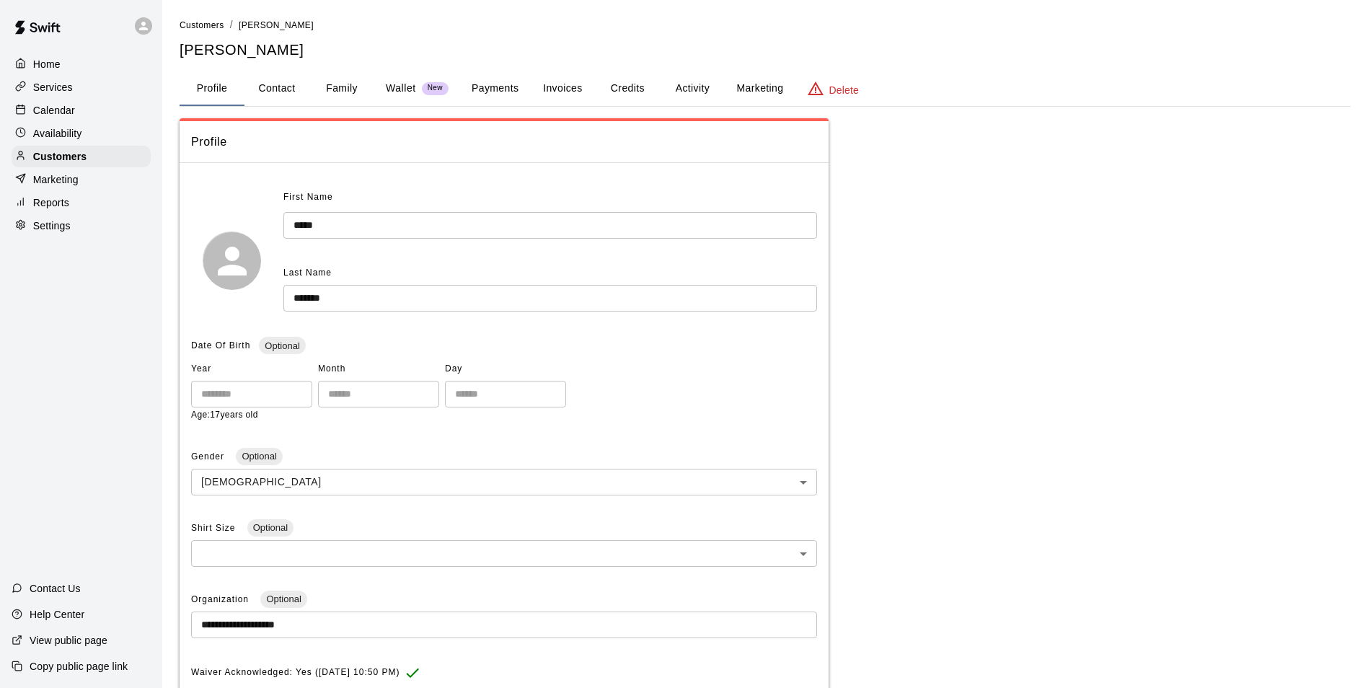
click at [679, 83] on button "Activity" at bounding box center [692, 88] width 65 height 35
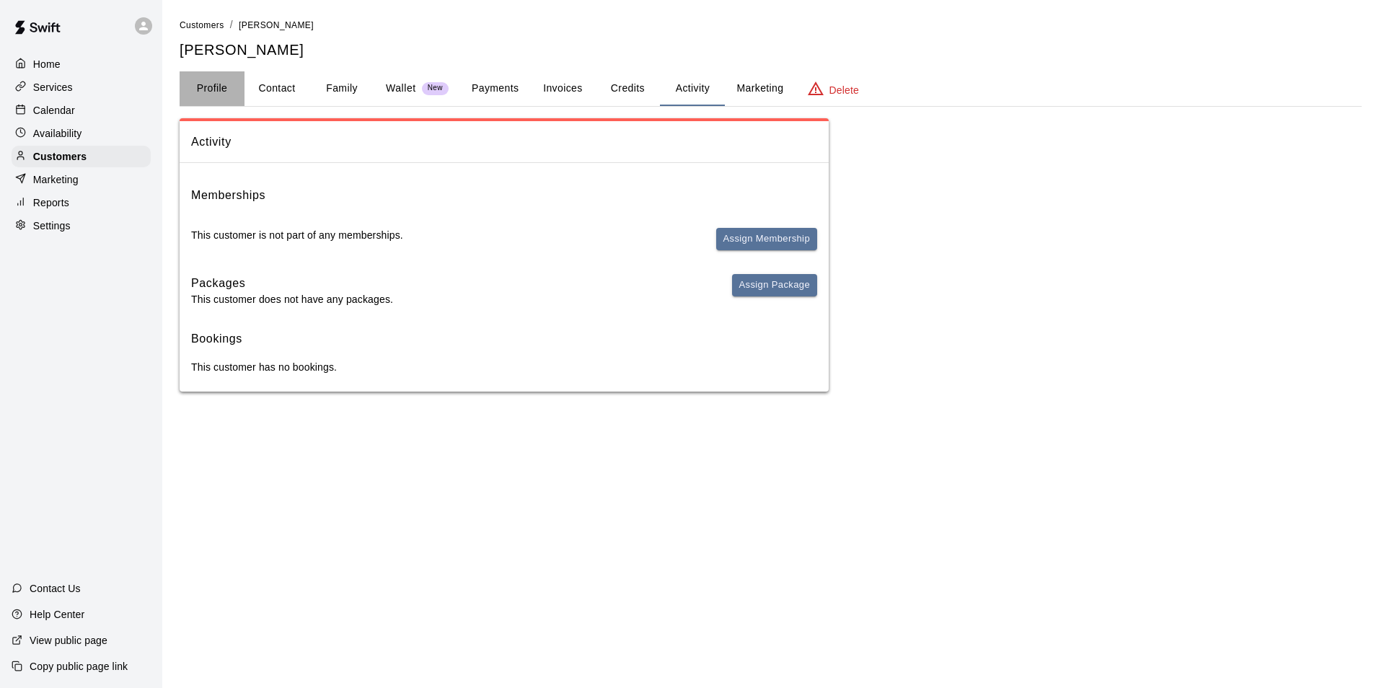
click at [207, 83] on button "Profile" at bounding box center [212, 88] width 65 height 35
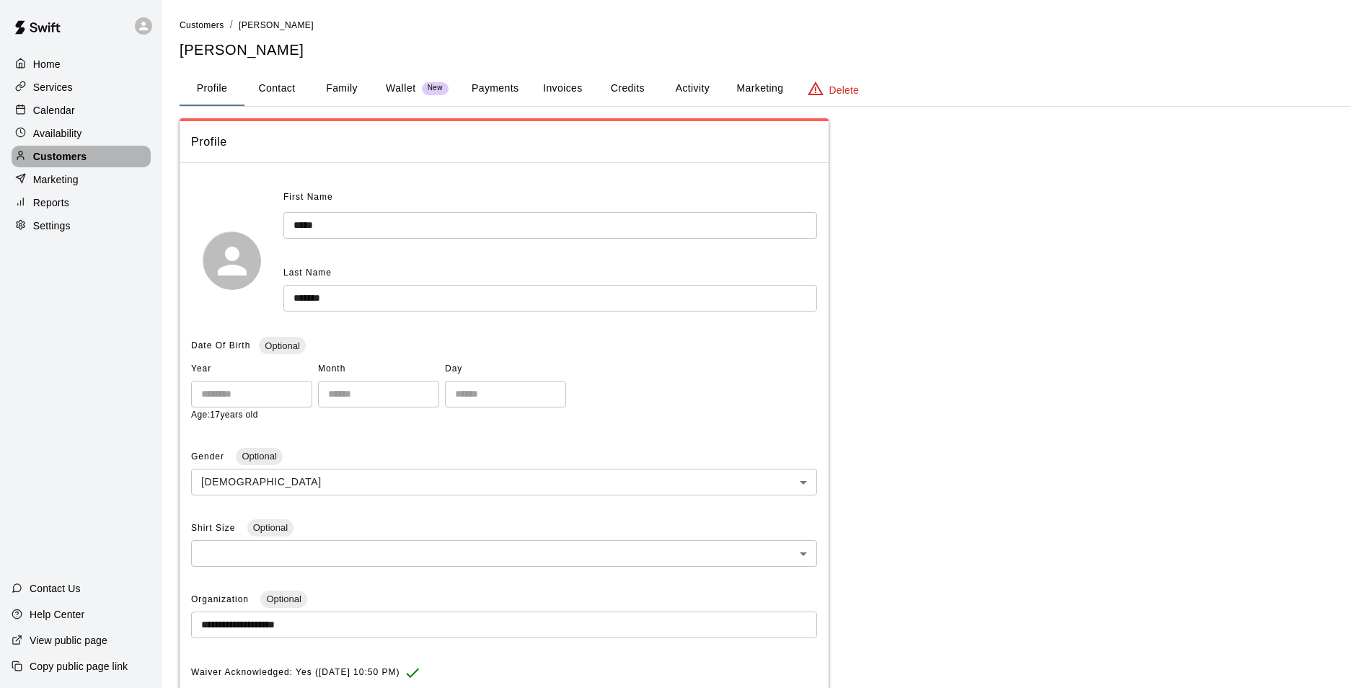
click at [132, 166] on div "Customers" at bounding box center [81, 157] width 139 height 22
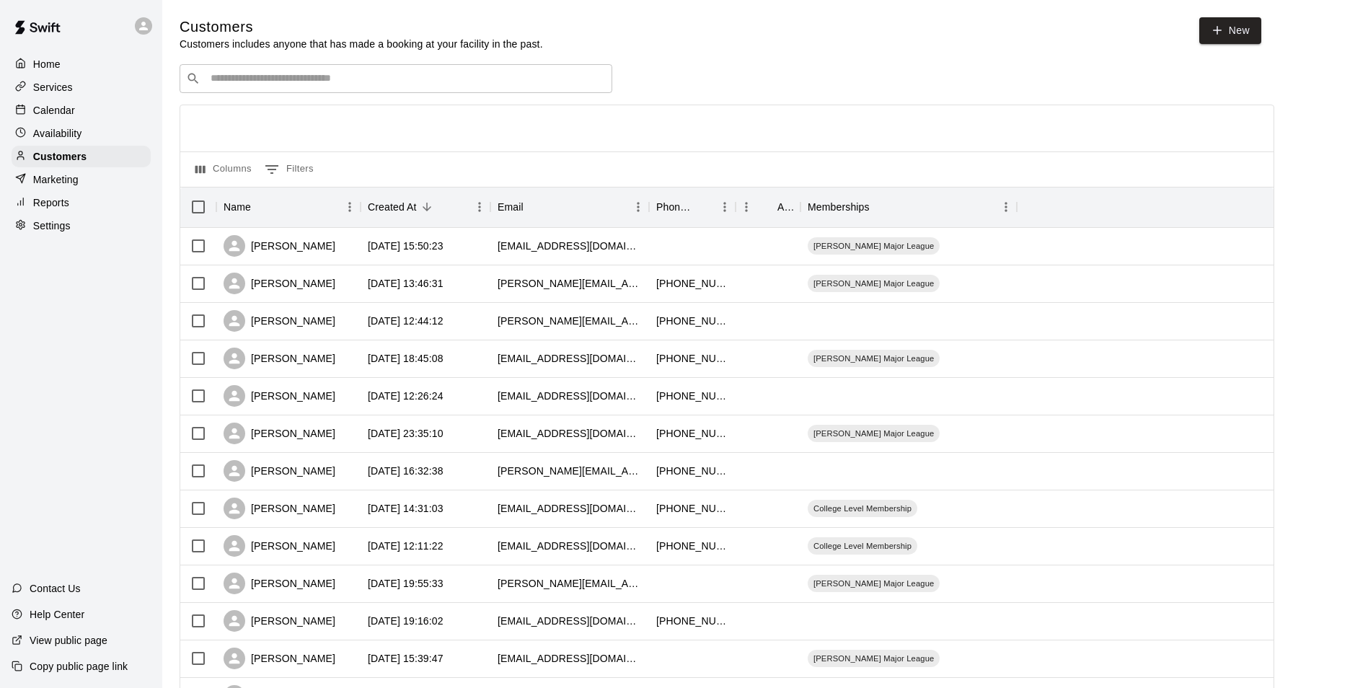
click at [265, 83] on input "Search customers by name or email" at bounding box center [406, 78] width 400 height 14
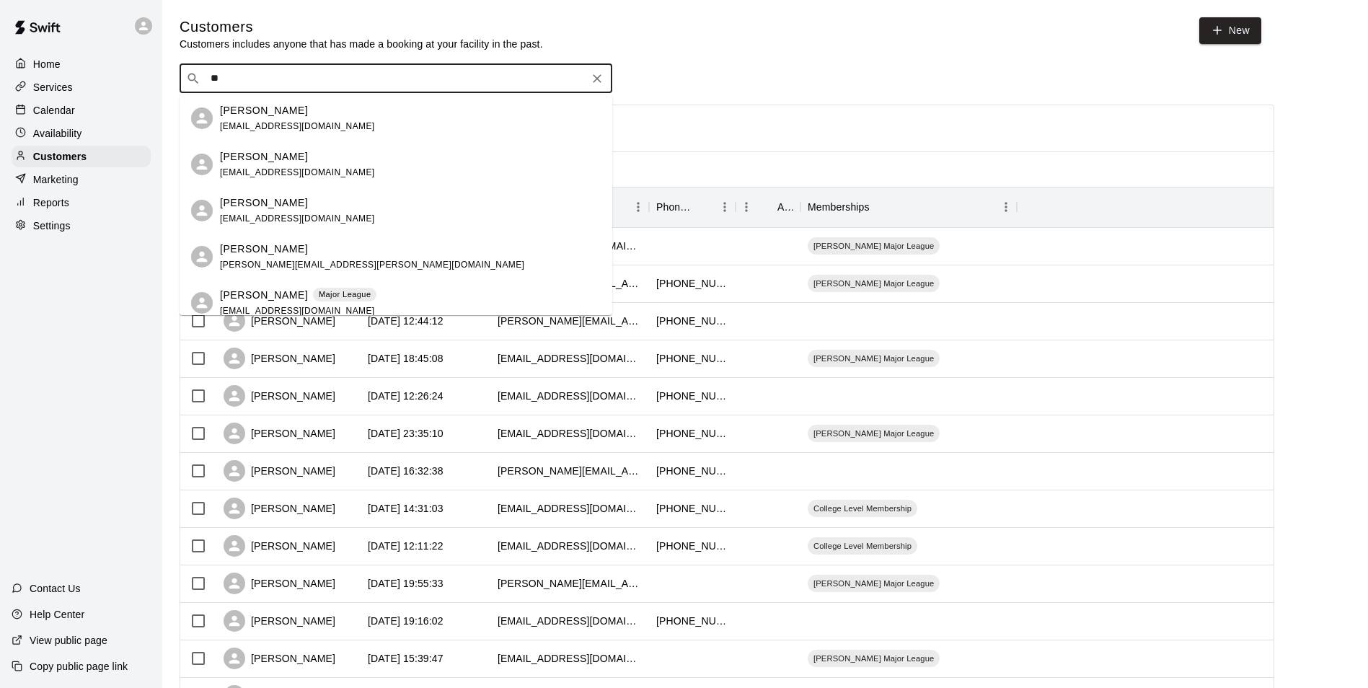
type input "***"
click at [287, 112] on p "[PERSON_NAME]" at bounding box center [264, 110] width 88 height 15
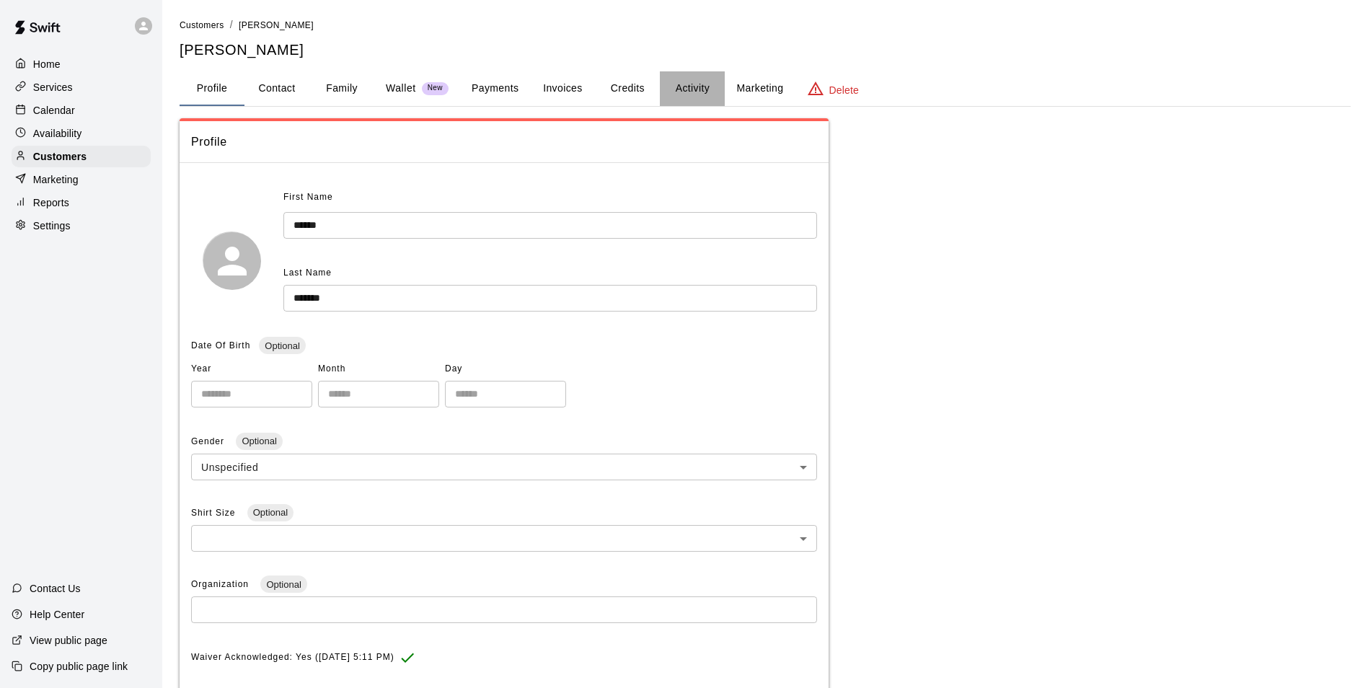
click at [684, 82] on button "Activity" at bounding box center [692, 88] width 65 height 35
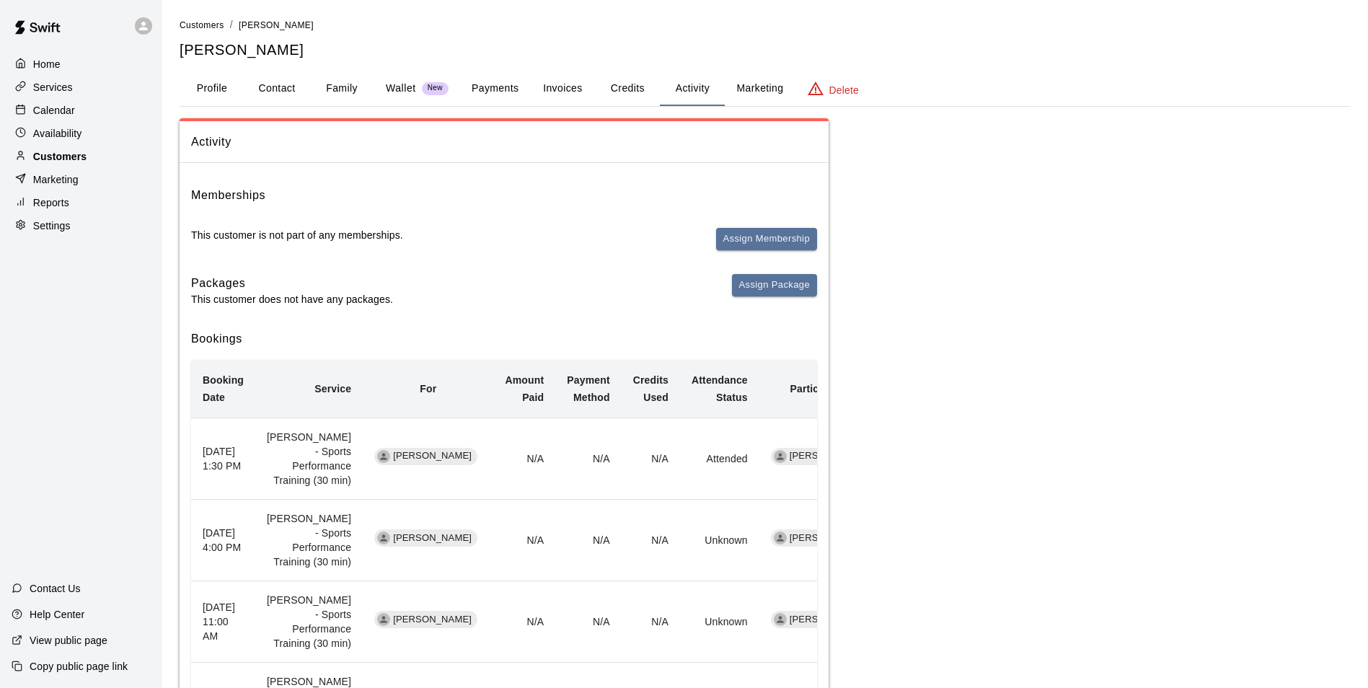
click at [77, 155] on p "Customers" at bounding box center [59, 156] width 53 height 14
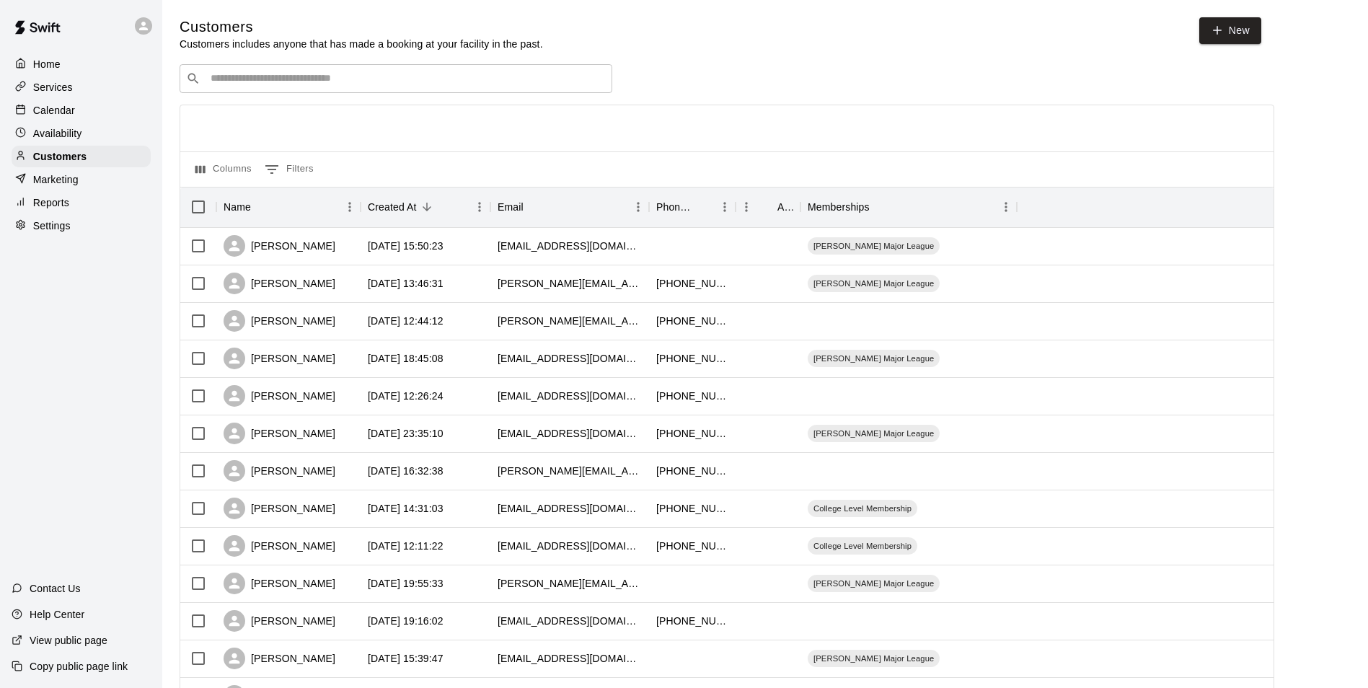
click at [234, 78] on input "Search customers by name or email" at bounding box center [406, 78] width 400 height 14
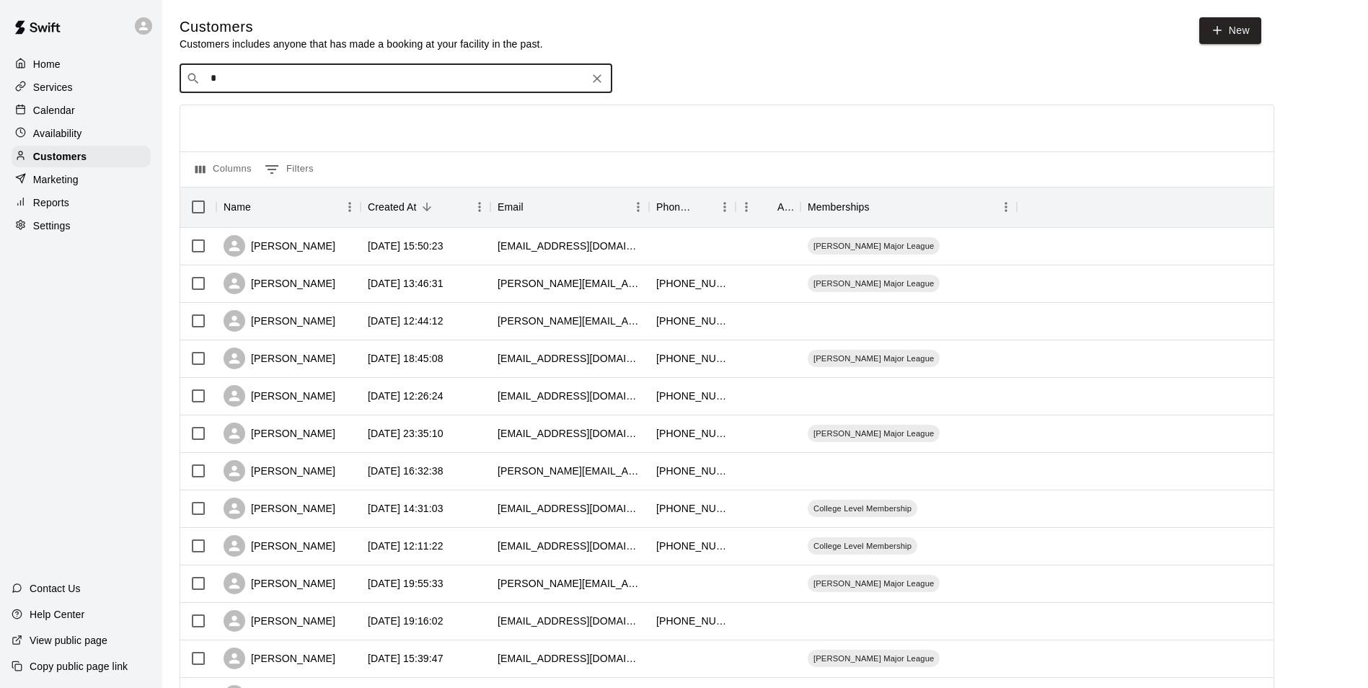
type input "**"
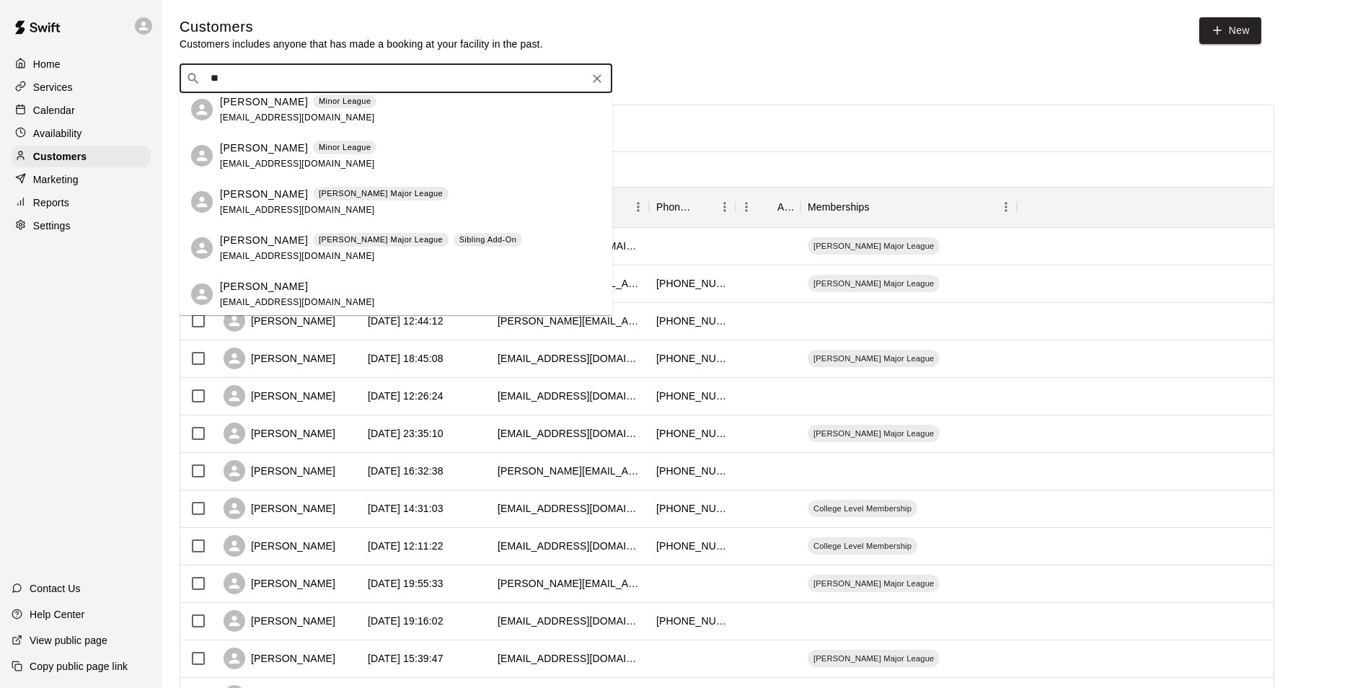
scroll to position [1903, 0]
click at [243, 198] on p "[PERSON_NAME]" at bounding box center [264, 192] width 88 height 15
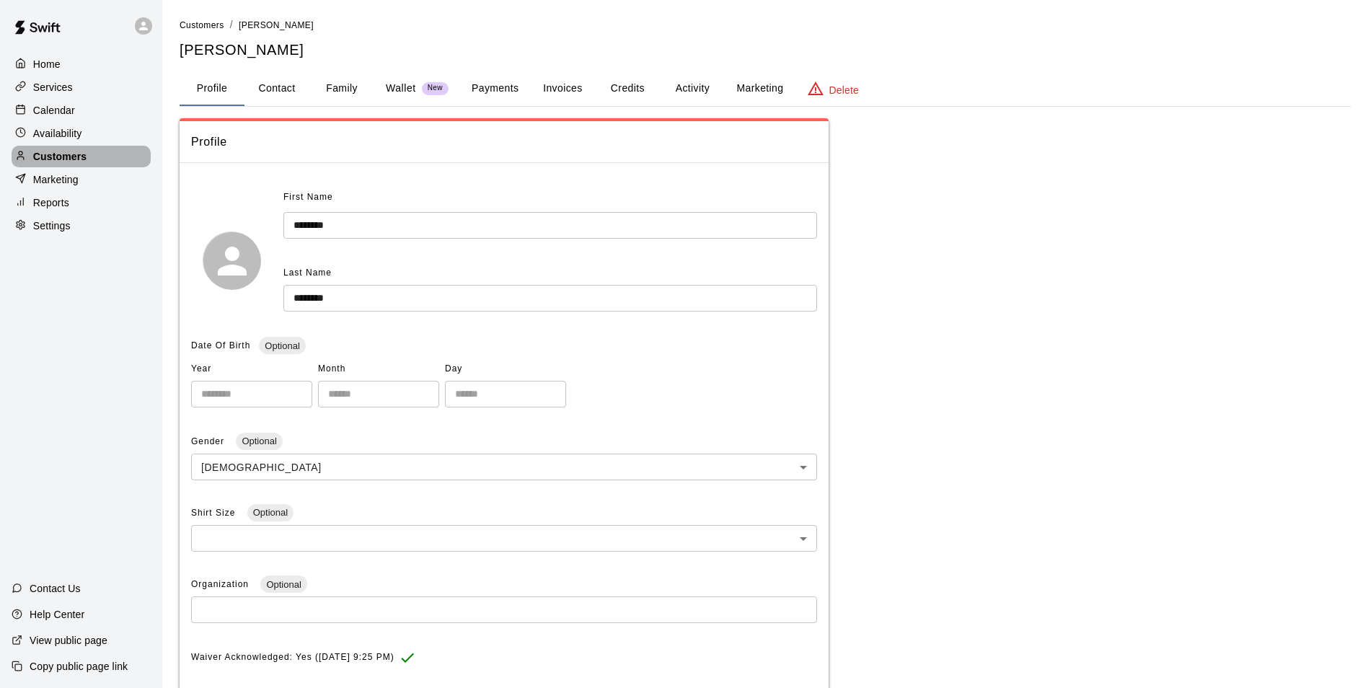
click at [102, 165] on div "Customers" at bounding box center [81, 157] width 139 height 22
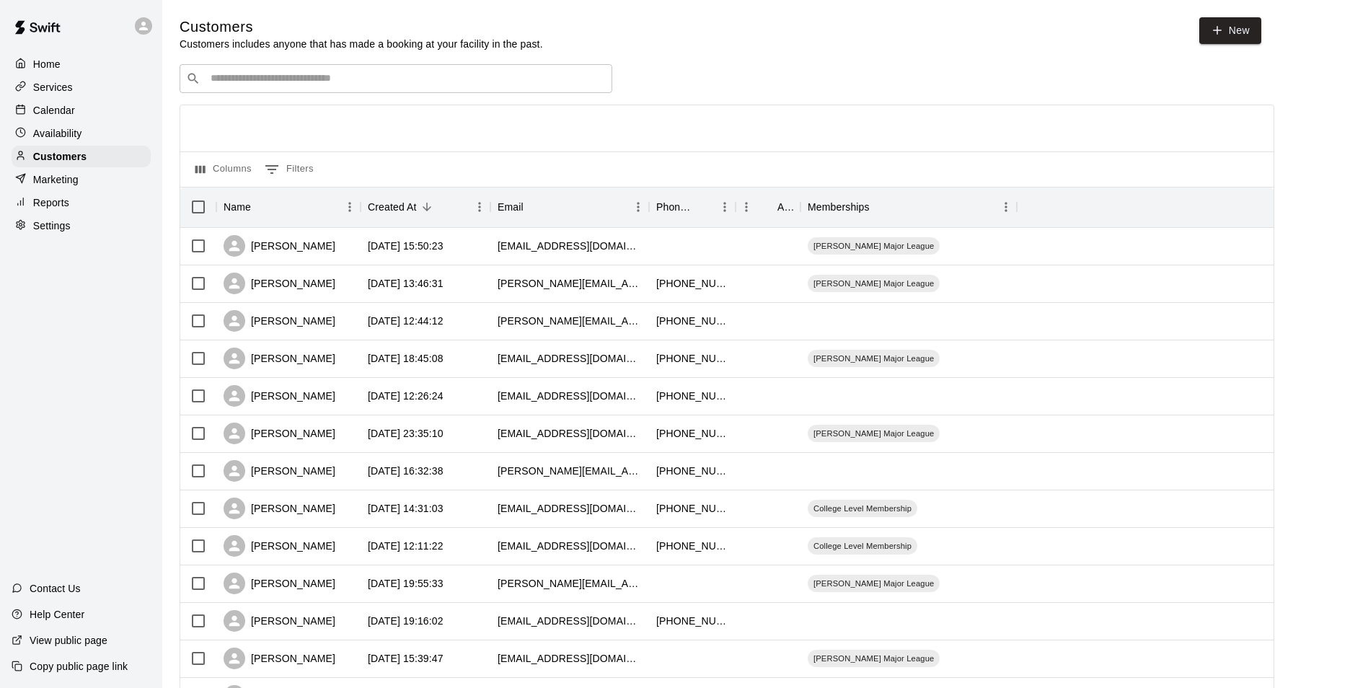
click at [36, 335] on div "Home Services Calendar Availability Customers Marketing Reports Settings Contac…" at bounding box center [81, 344] width 162 height 688
click at [110, 108] on div "Calendar" at bounding box center [81, 111] width 139 height 22
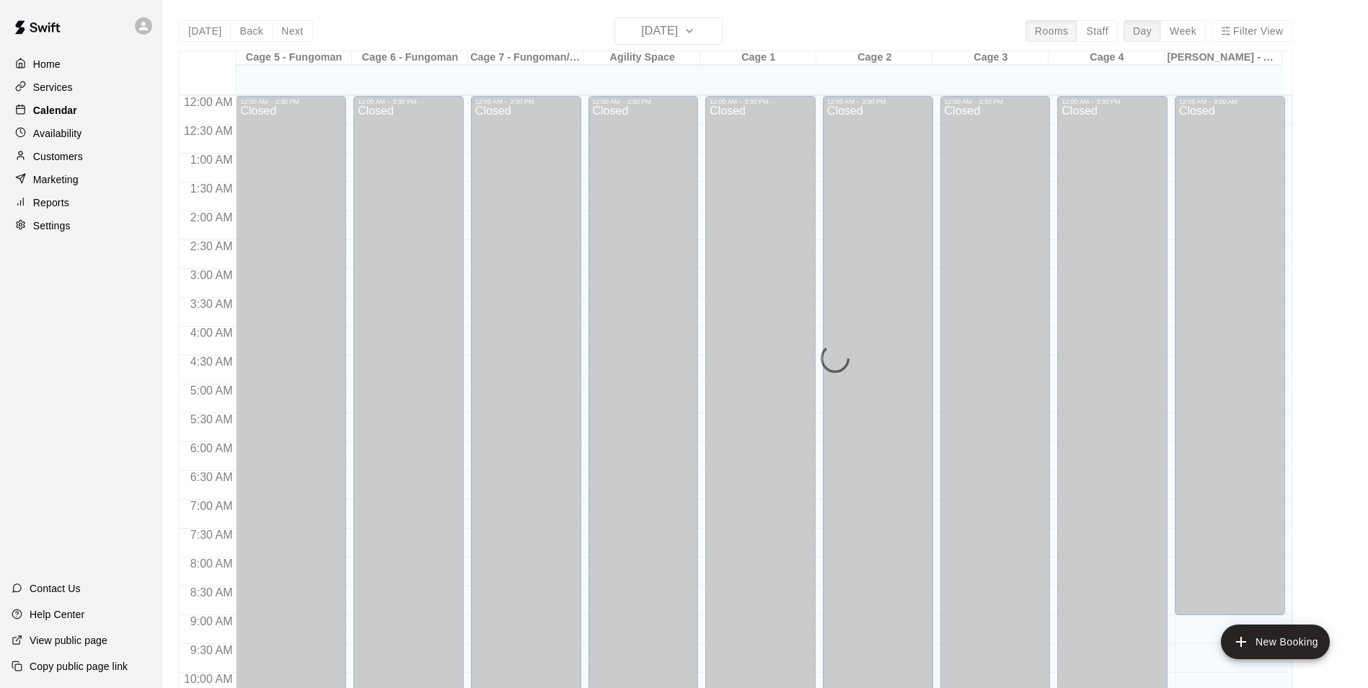
scroll to position [733, 0]
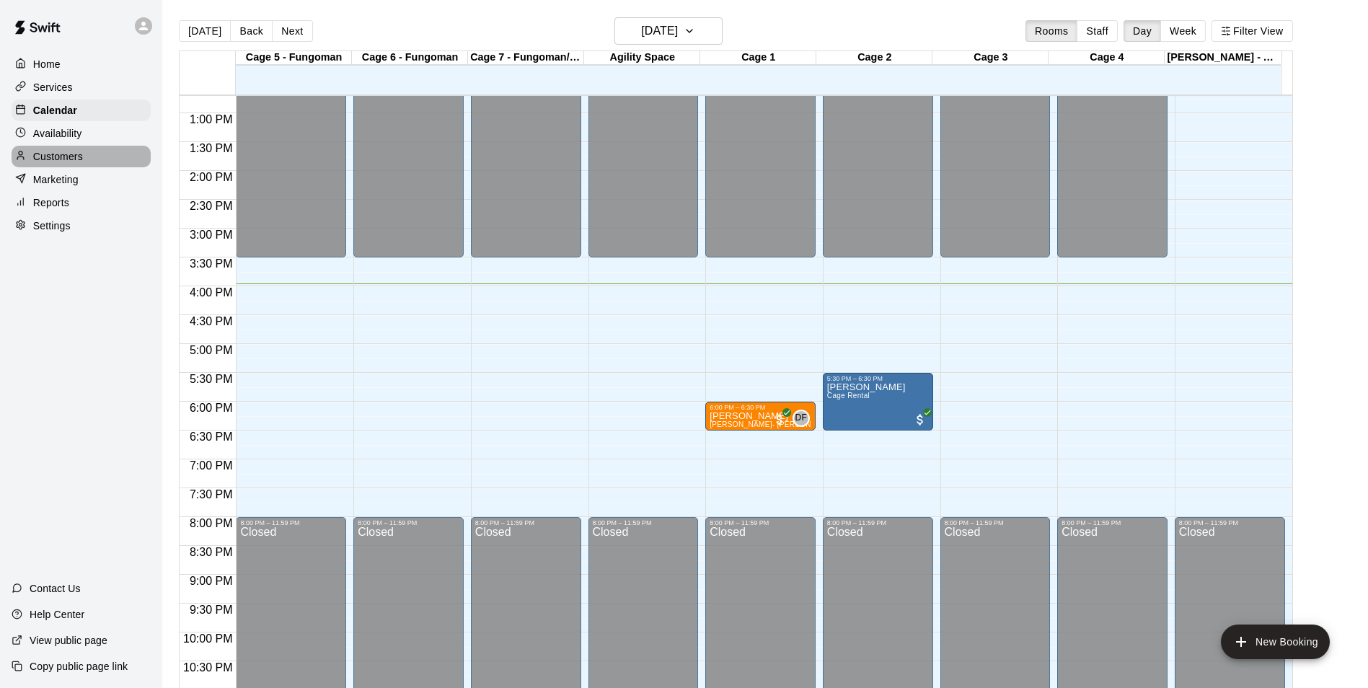
click at [34, 155] on p "Customers" at bounding box center [58, 156] width 50 height 14
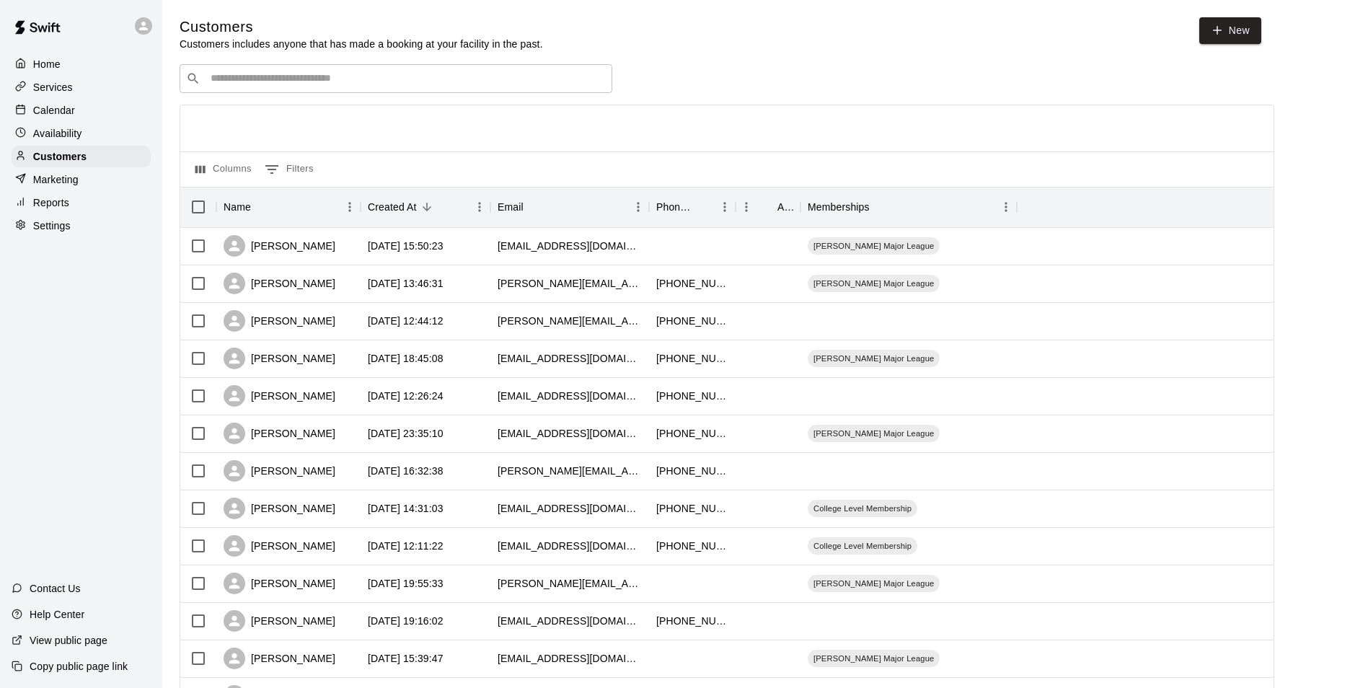
click at [338, 82] on input "Search customers by name or email" at bounding box center [406, 78] width 400 height 14
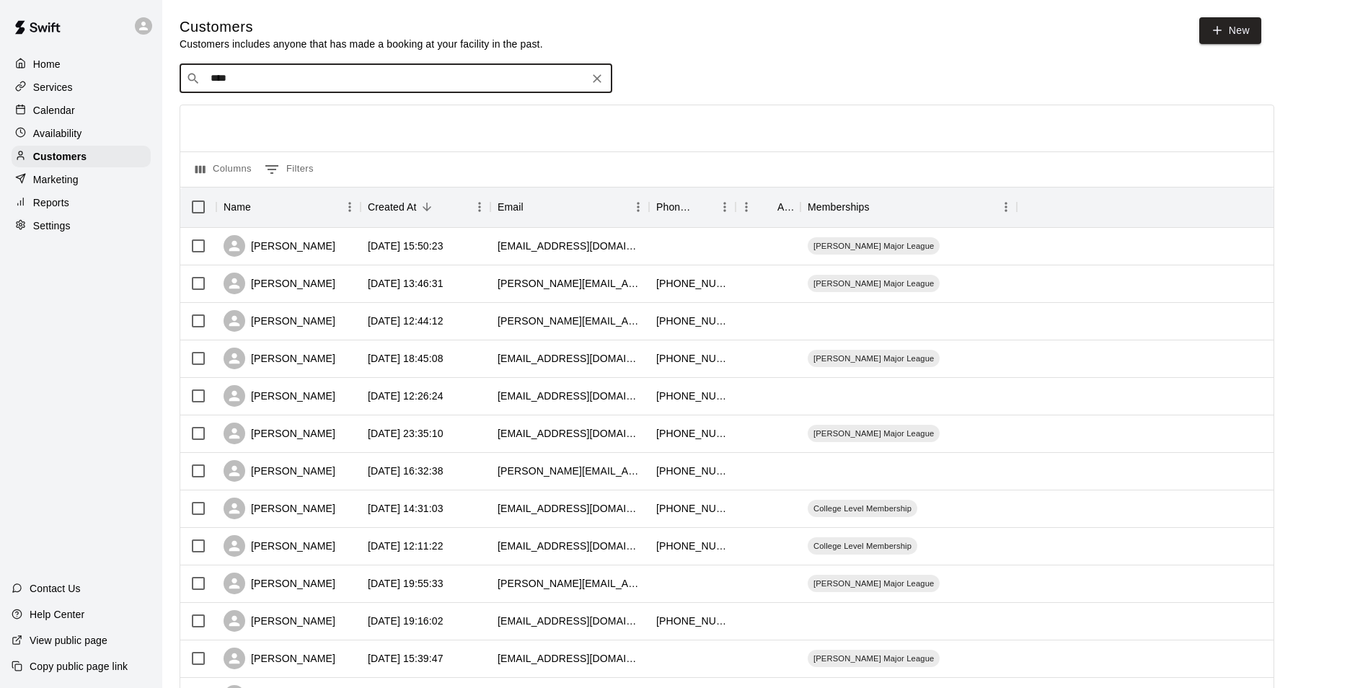
type input "*****"
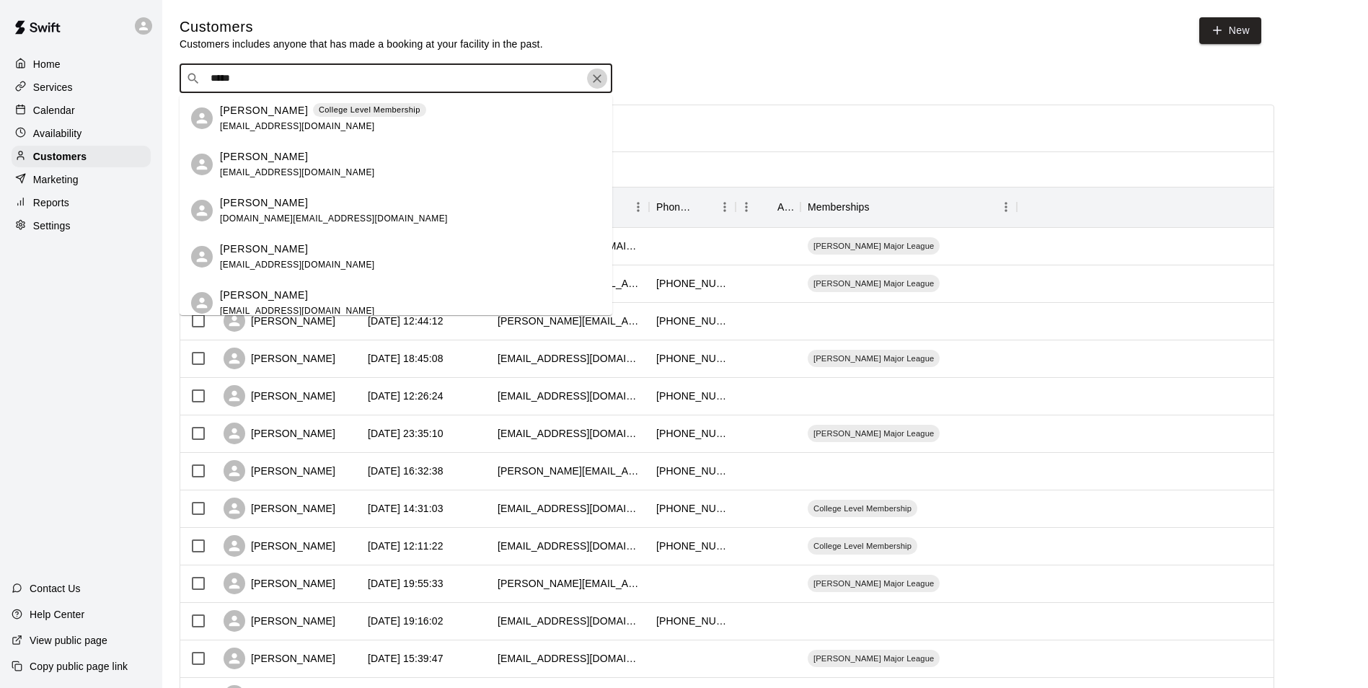
click at [598, 76] on icon "Clear" at bounding box center [597, 78] width 14 height 14
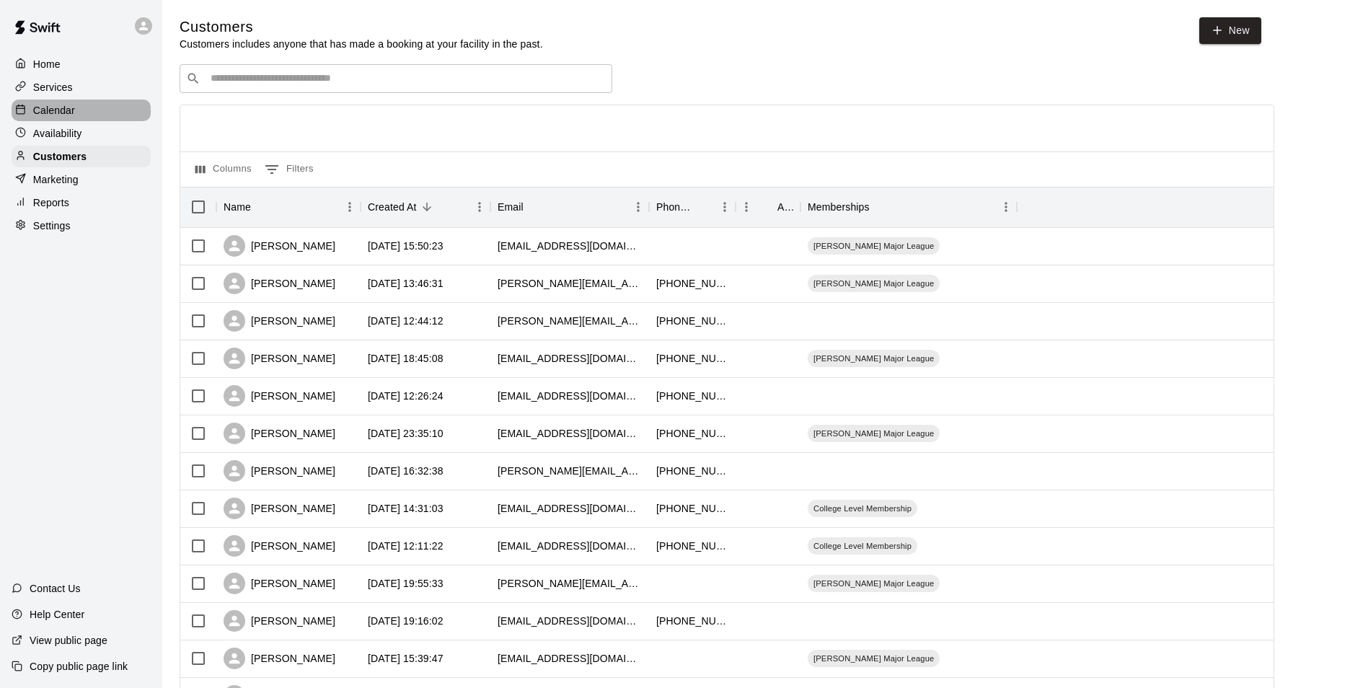
click at [50, 115] on p "Calendar" at bounding box center [54, 110] width 42 height 14
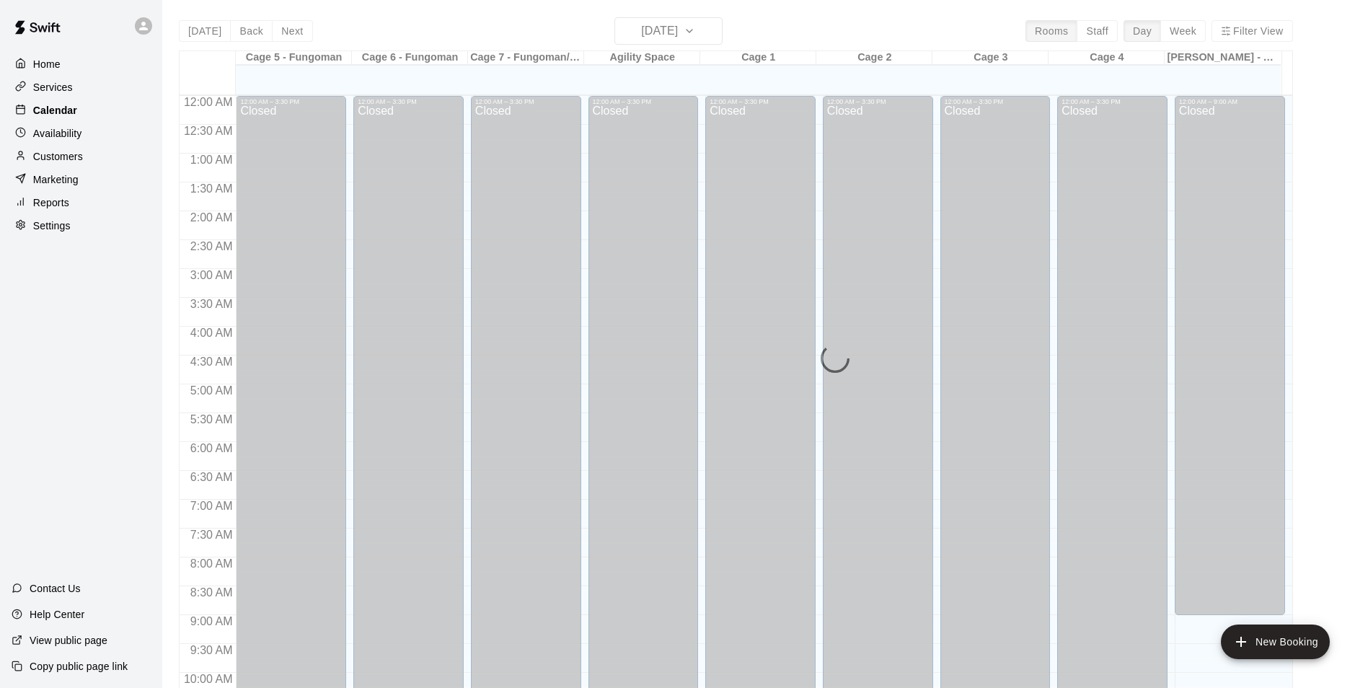
scroll to position [733, 0]
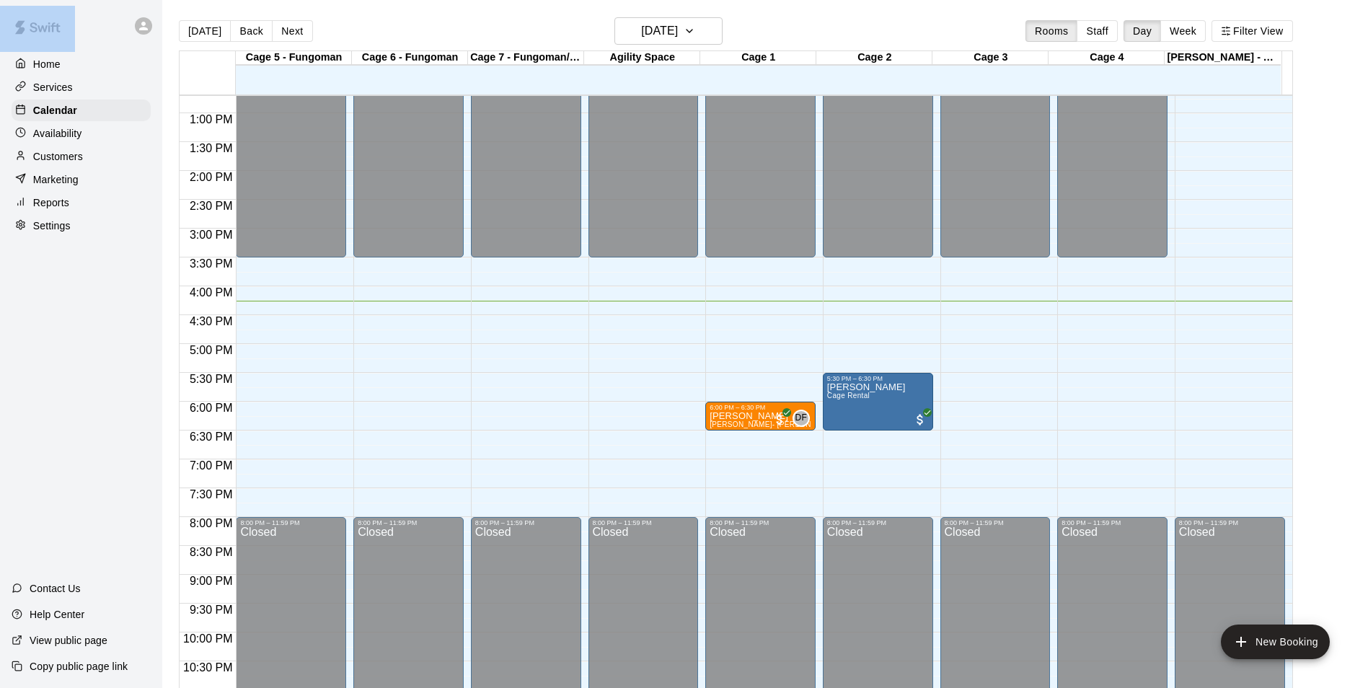
click at [0, 328] on html "Home Services Calendar Availability Customers Marketing Reports Settings Contac…" at bounding box center [684, 355] width 1368 height 711
click at [95, 340] on div "Home Services Calendar Availability Customers Marketing Reports Settings Contac…" at bounding box center [81, 344] width 162 height 688
click at [66, 134] on p "Availability" at bounding box center [57, 133] width 49 height 14
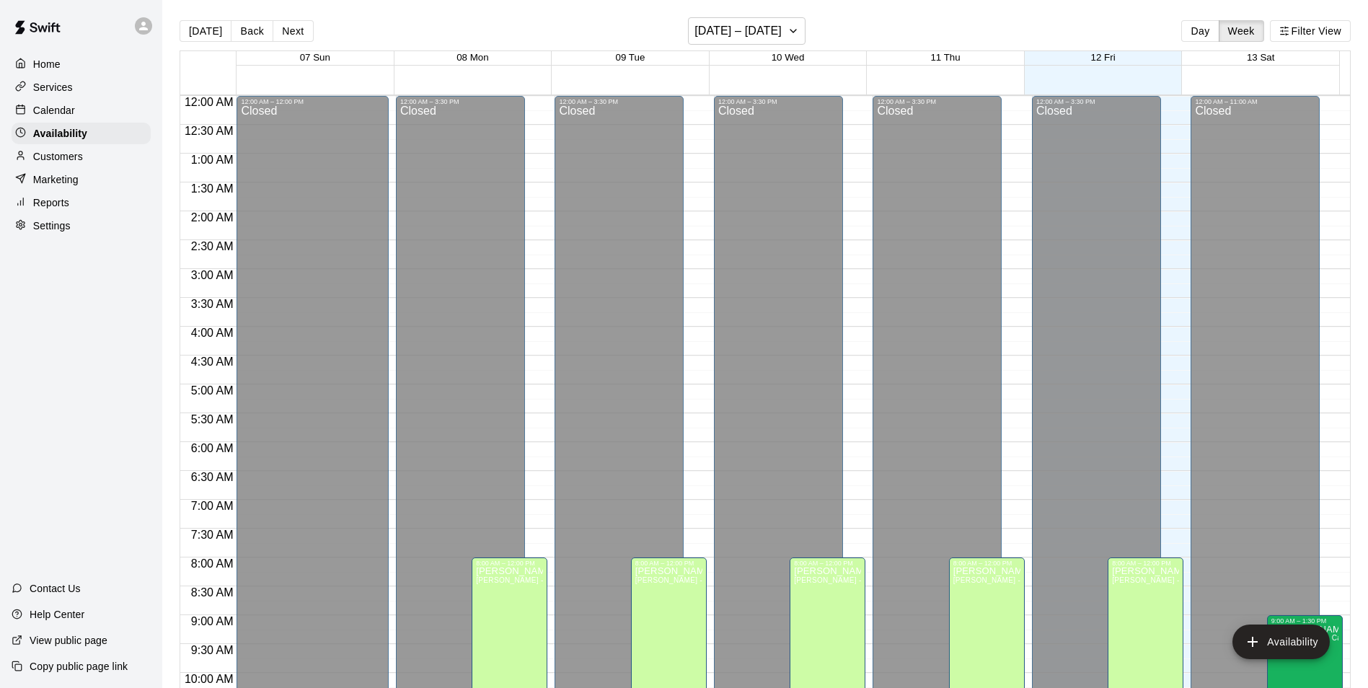
scroll to position [777, 0]
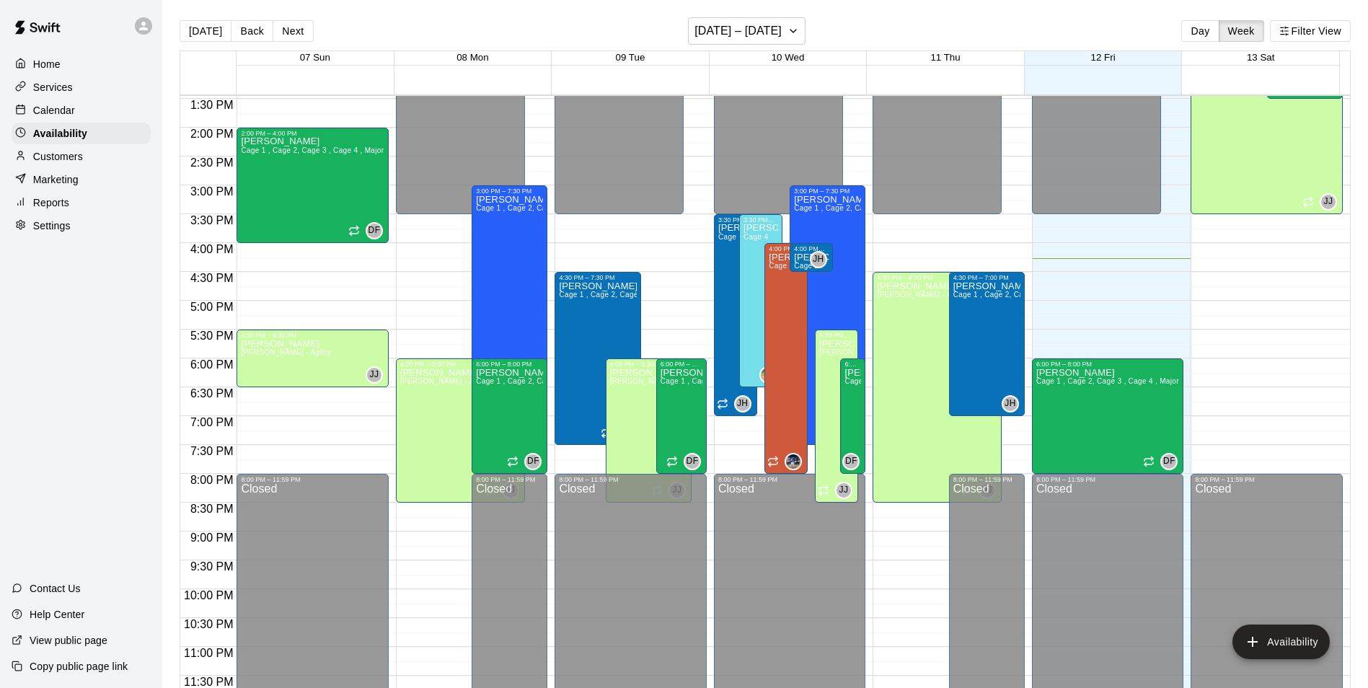
click at [116, 154] on div "Customers" at bounding box center [81, 157] width 139 height 22
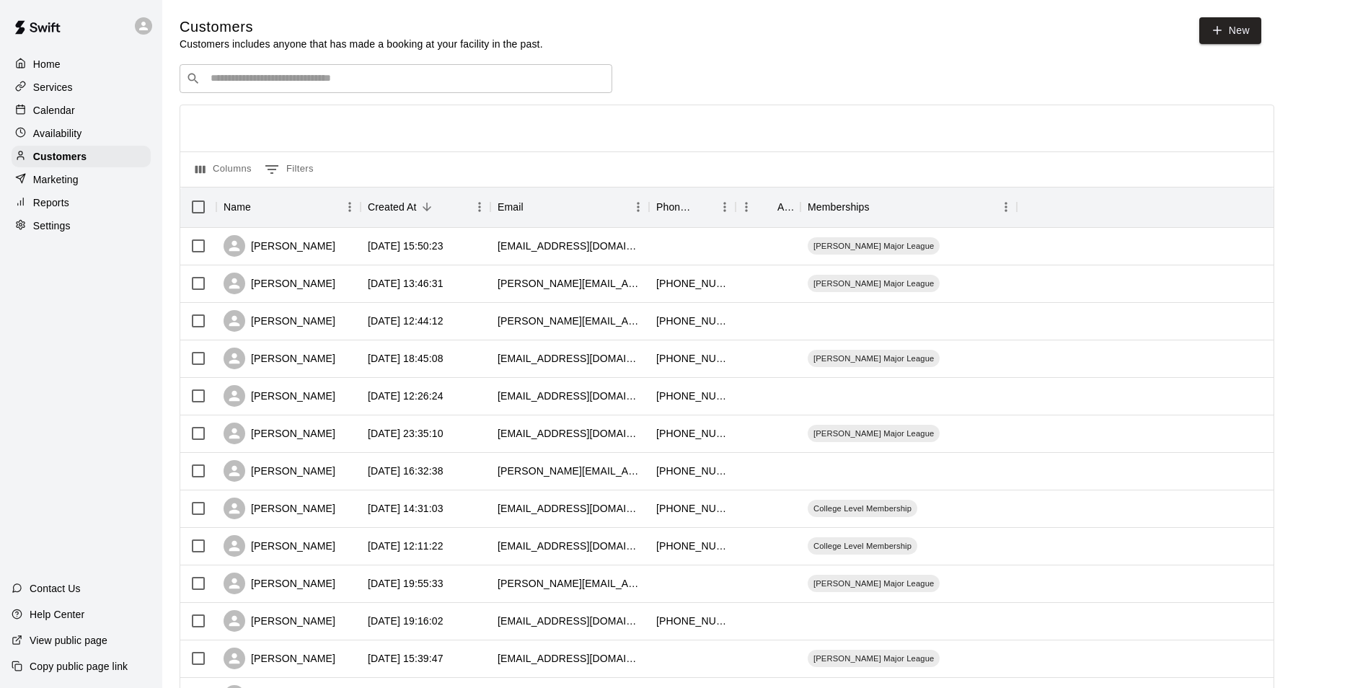
click at [325, 86] on input "Search customers by name or email" at bounding box center [406, 78] width 400 height 14
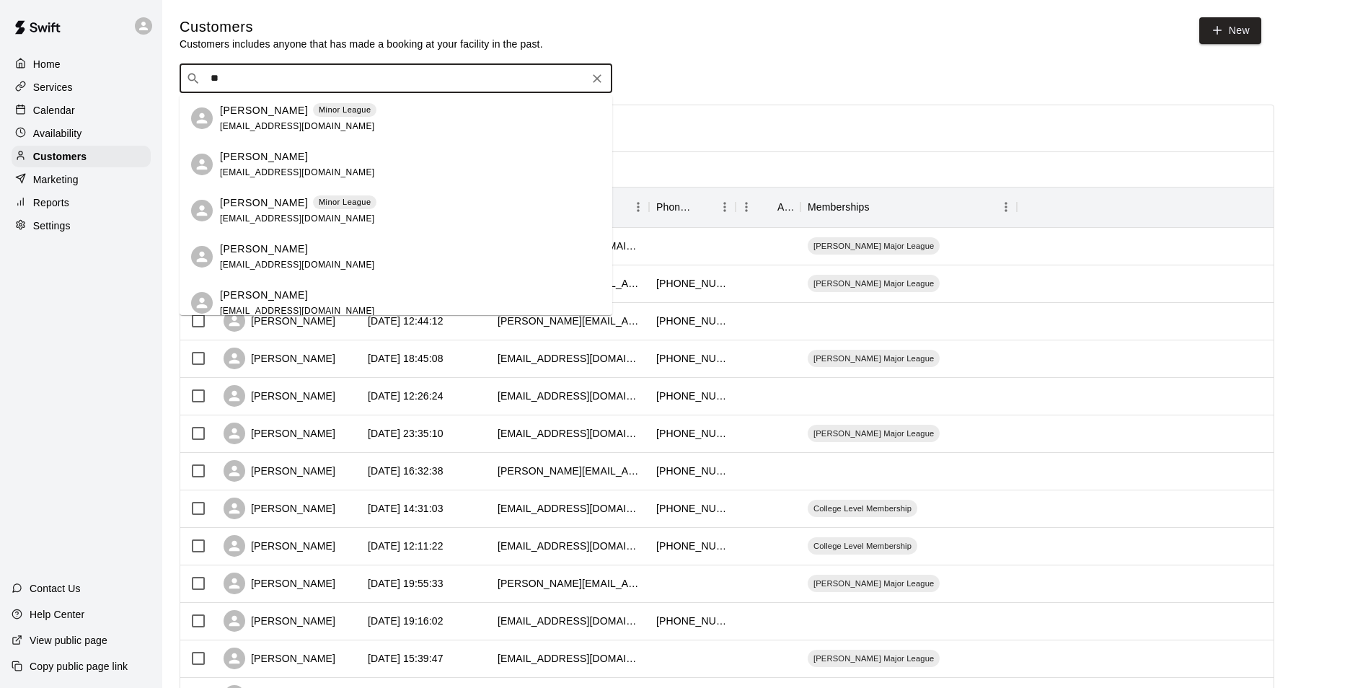
type input "*"
type input "****"
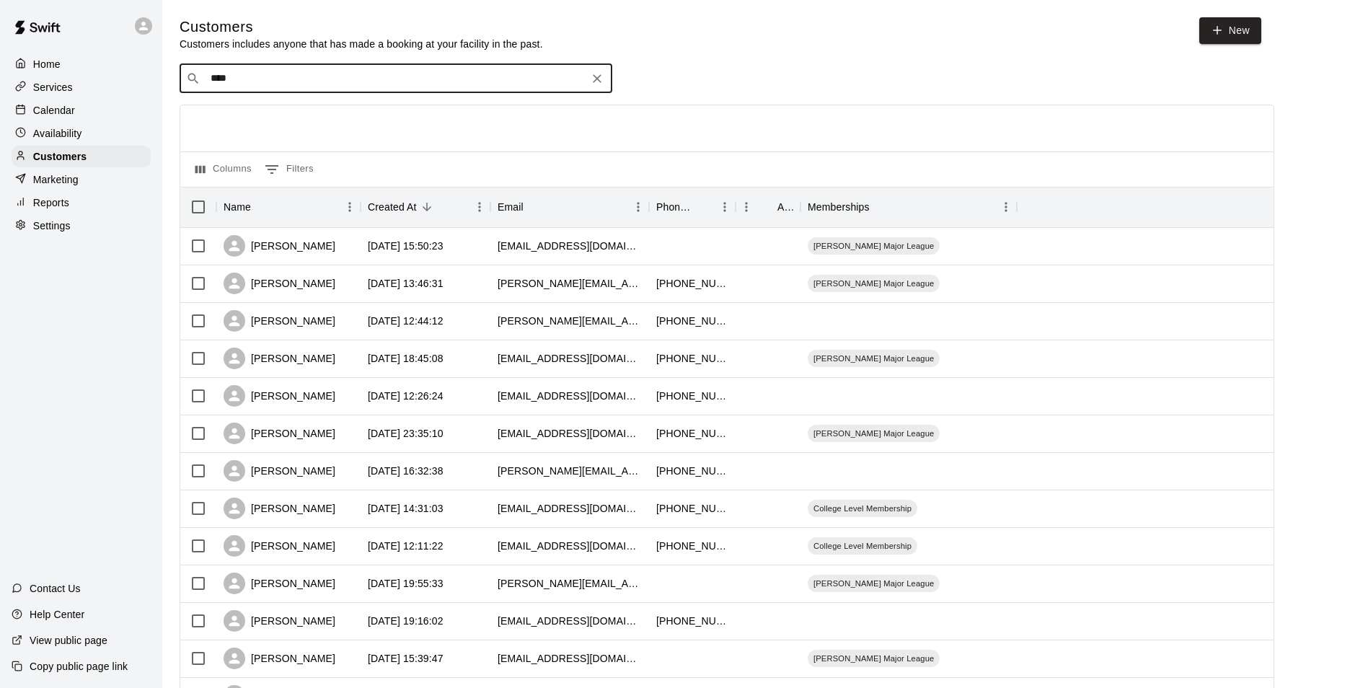
click at [47, 107] on p "Calendar" at bounding box center [54, 110] width 42 height 14
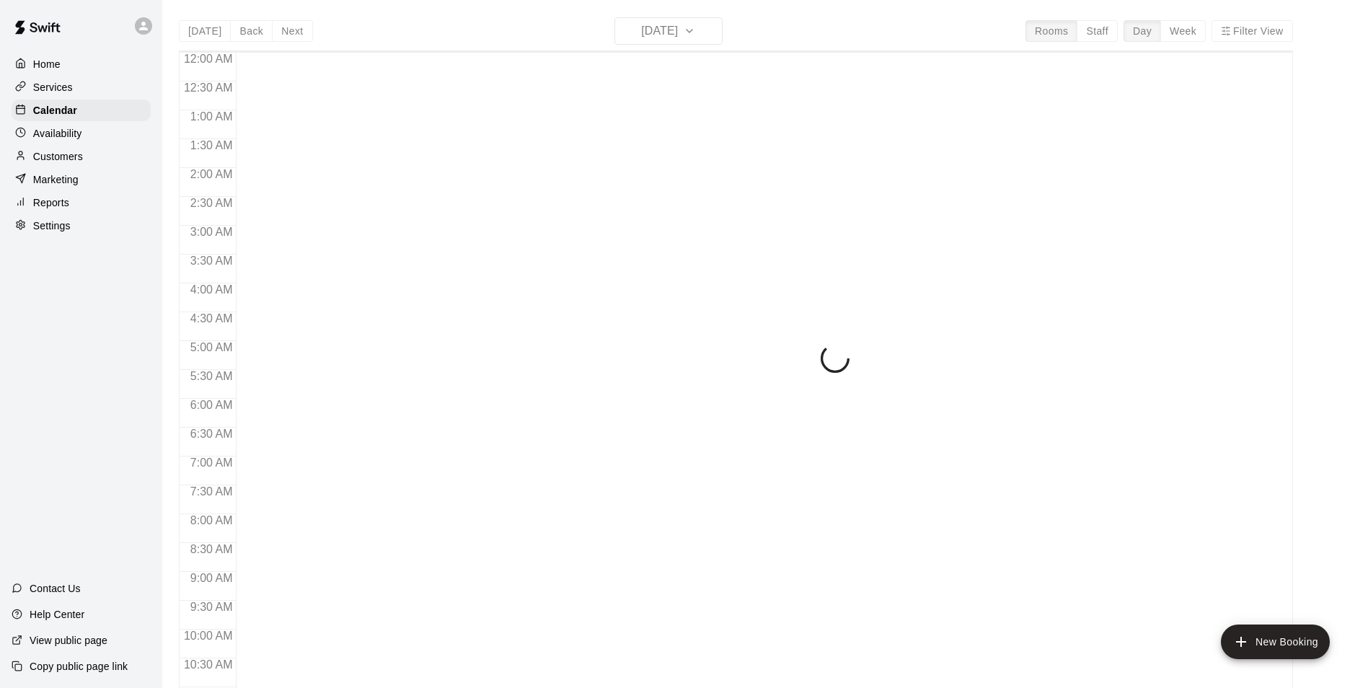
scroll to position [733, 0]
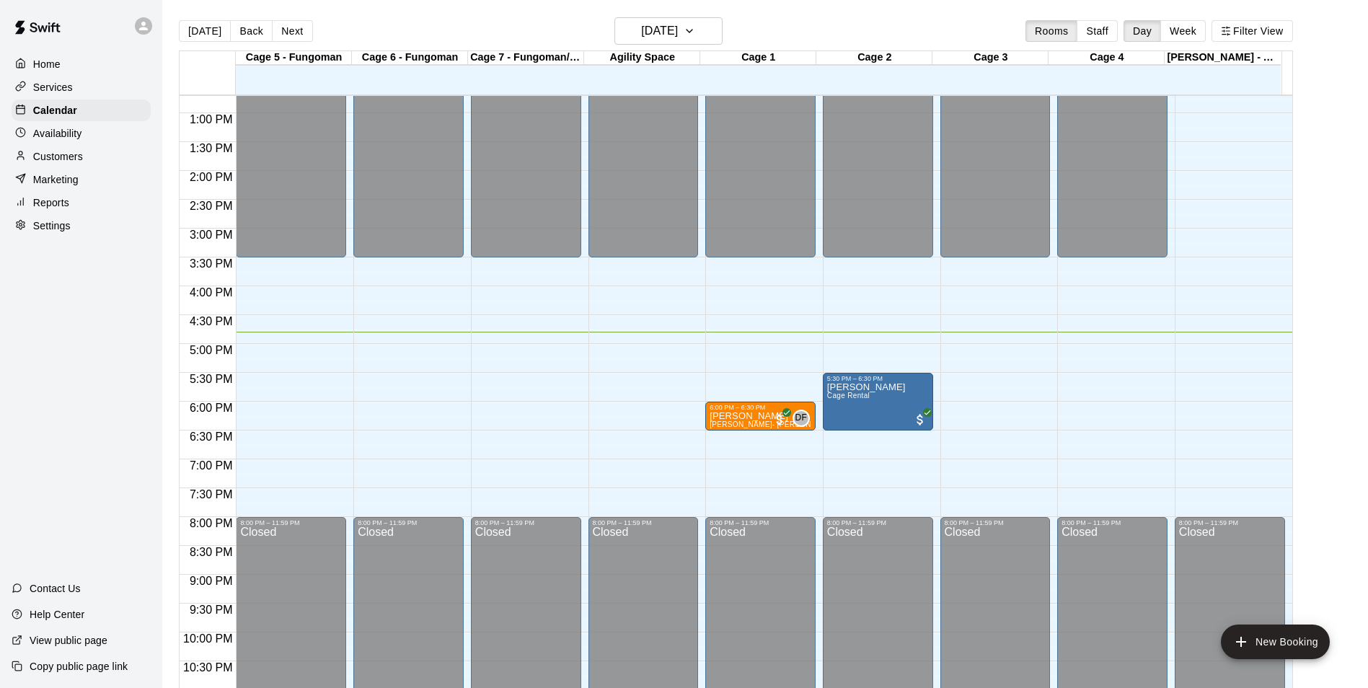
click at [102, 157] on div "Customers" at bounding box center [81, 157] width 139 height 22
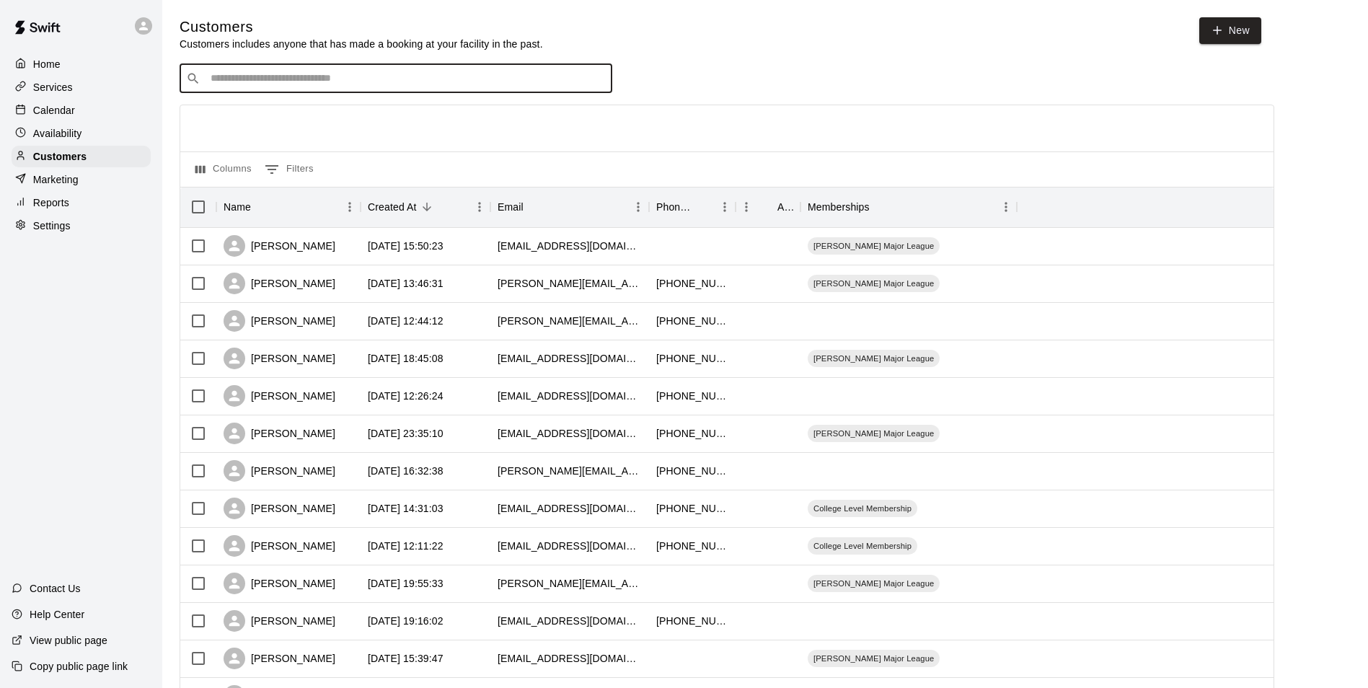
click at [299, 79] on input "Search customers by name or email" at bounding box center [406, 78] width 400 height 14
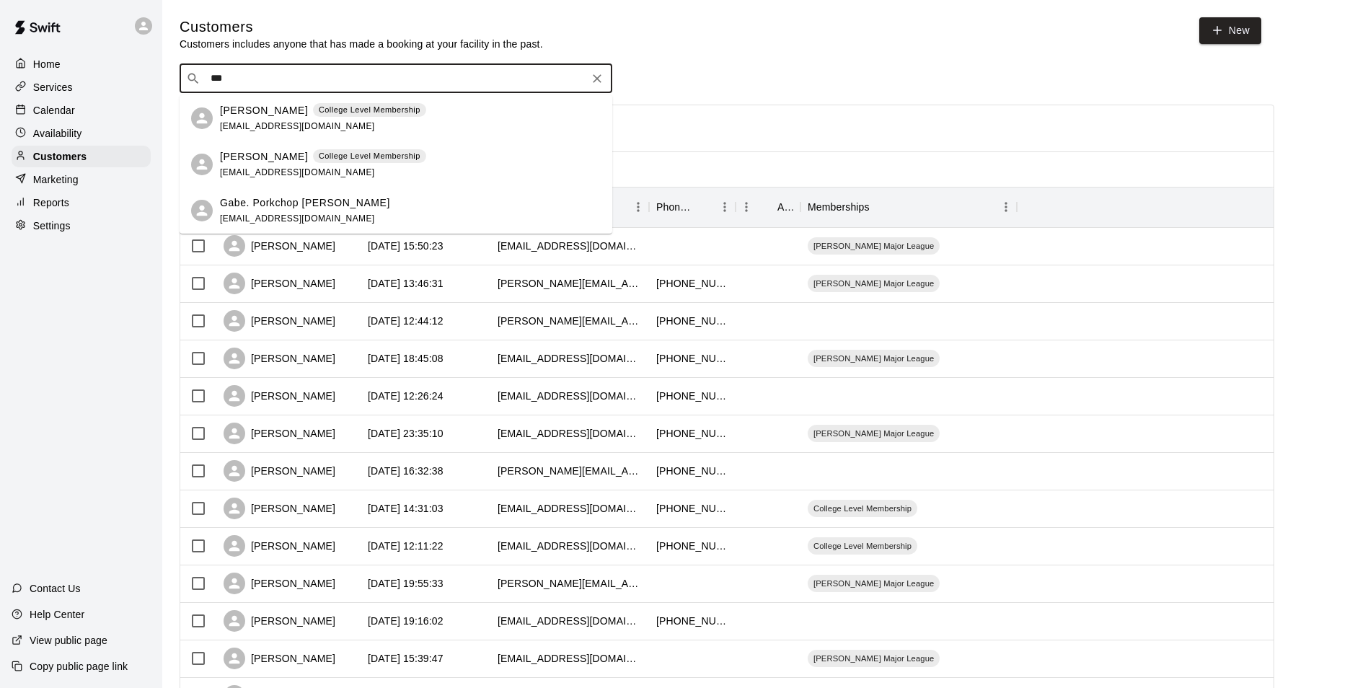
type input "***"
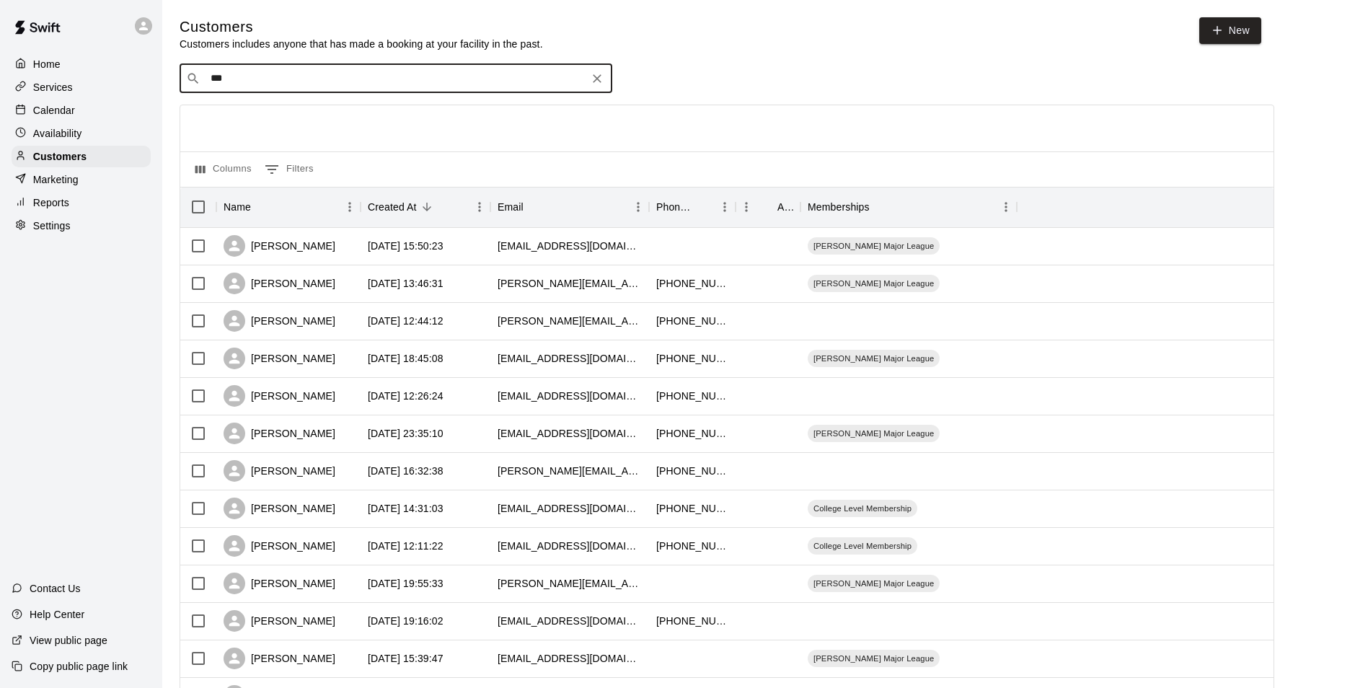
click at [598, 78] on icon "Clear" at bounding box center [597, 78] width 14 height 14
click at [107, 101] on div "Calendar" at bounding box center [81, 111] width 139 height 22
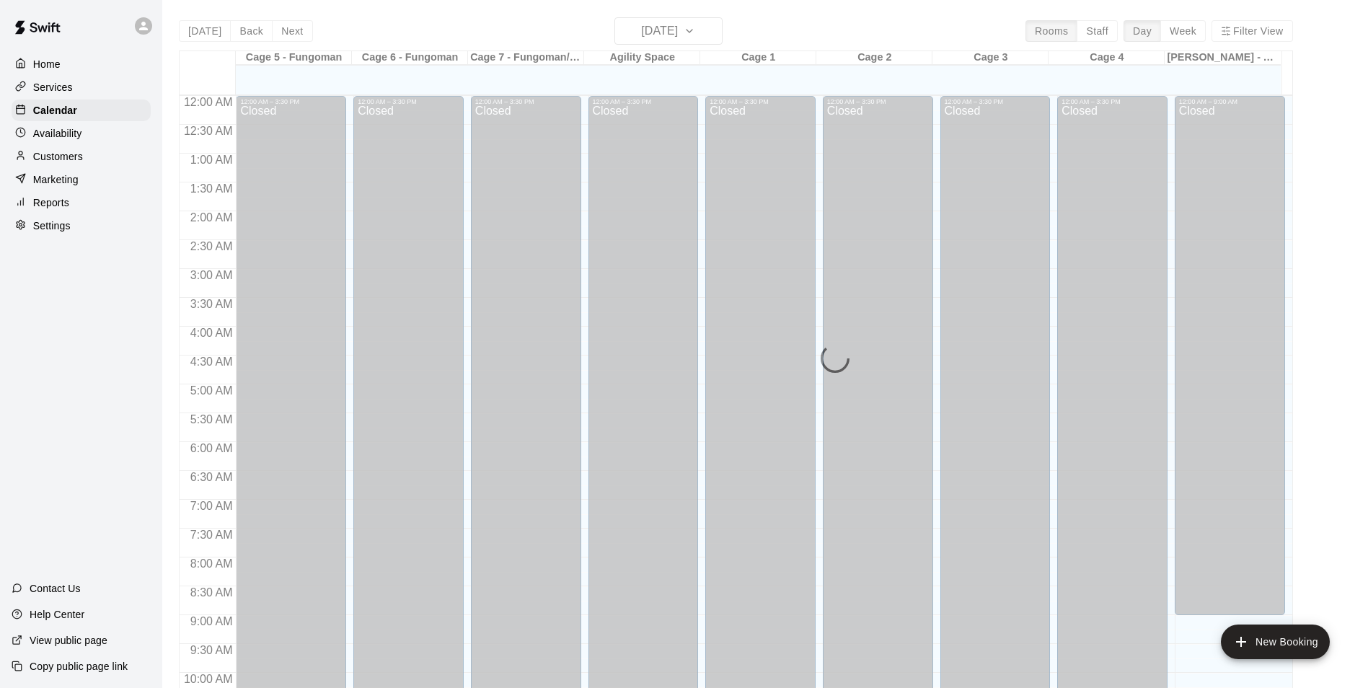
scroll to position [733, 0]
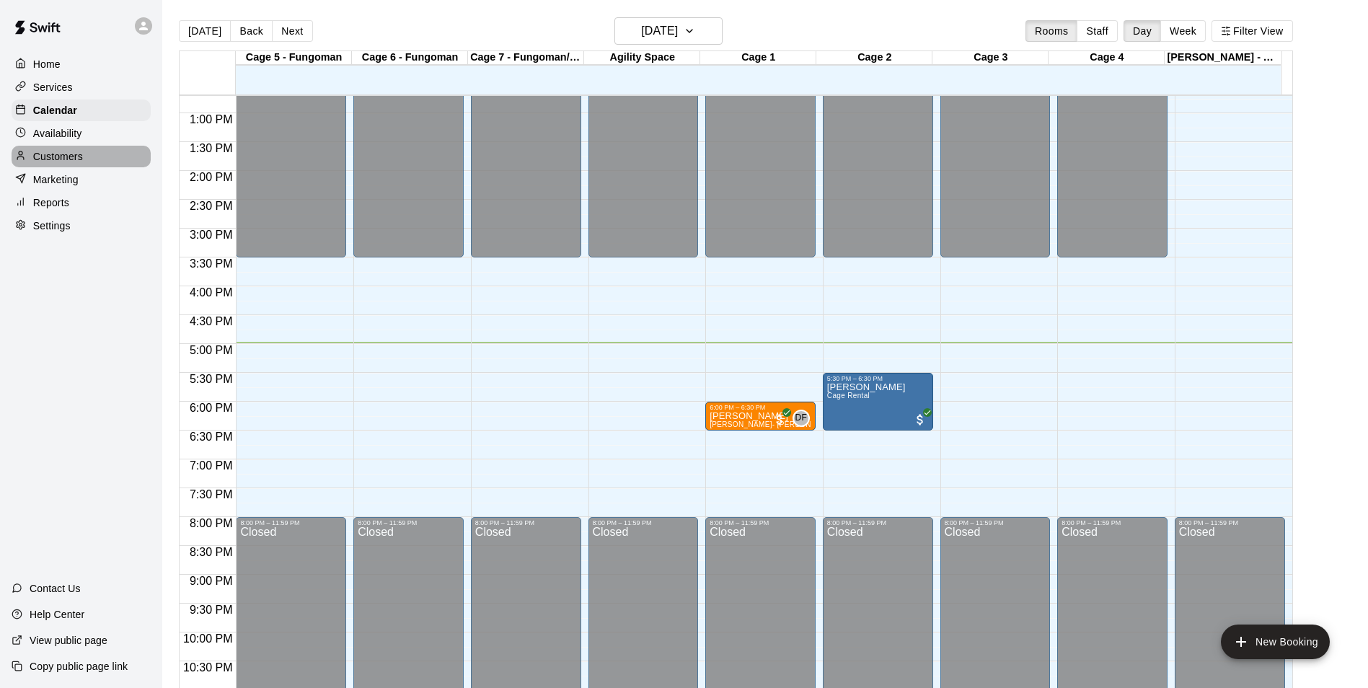
drag, startPoint x: 76, startPoint y: 166, endPoint x: 166, endPoint y: 133, distance: 95.4
click at [77, 164] on p "Customers" at bounding box center [58, 156] width 50 height 14
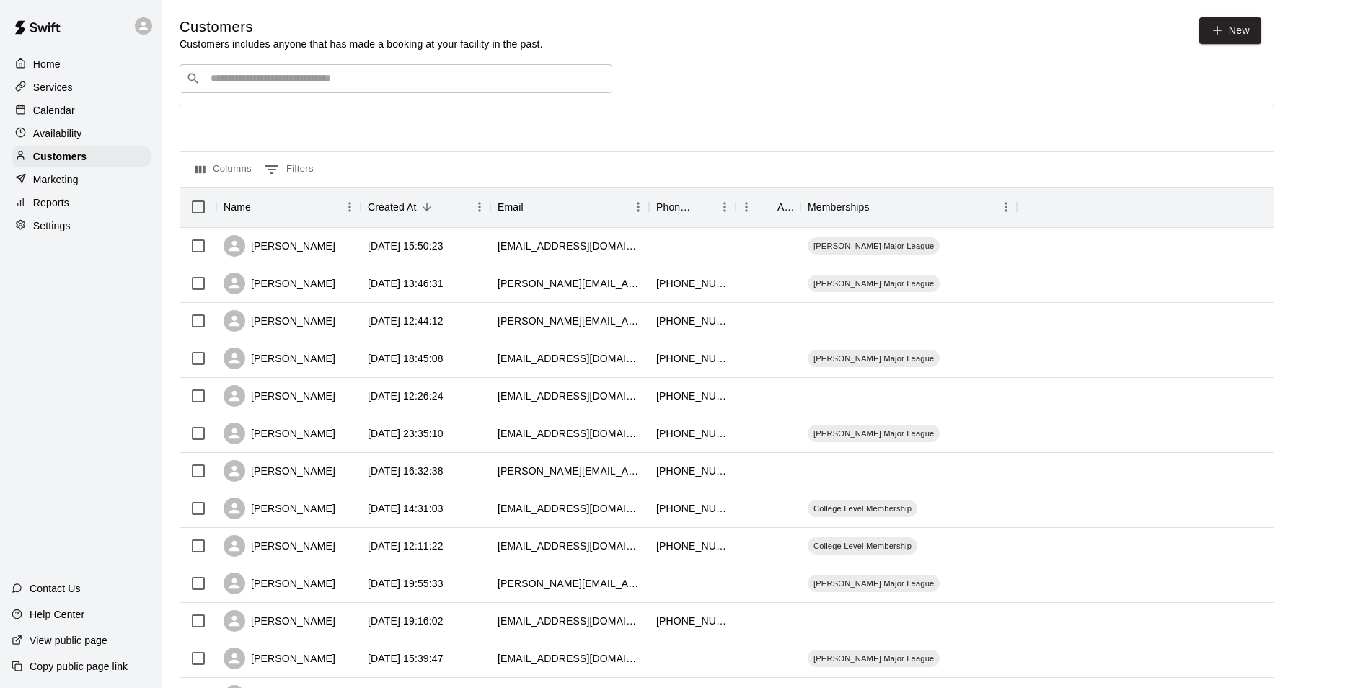
click at [376, 76] on input "Search customers by name or email" at bounding box center [406, 78] width 400 height 14
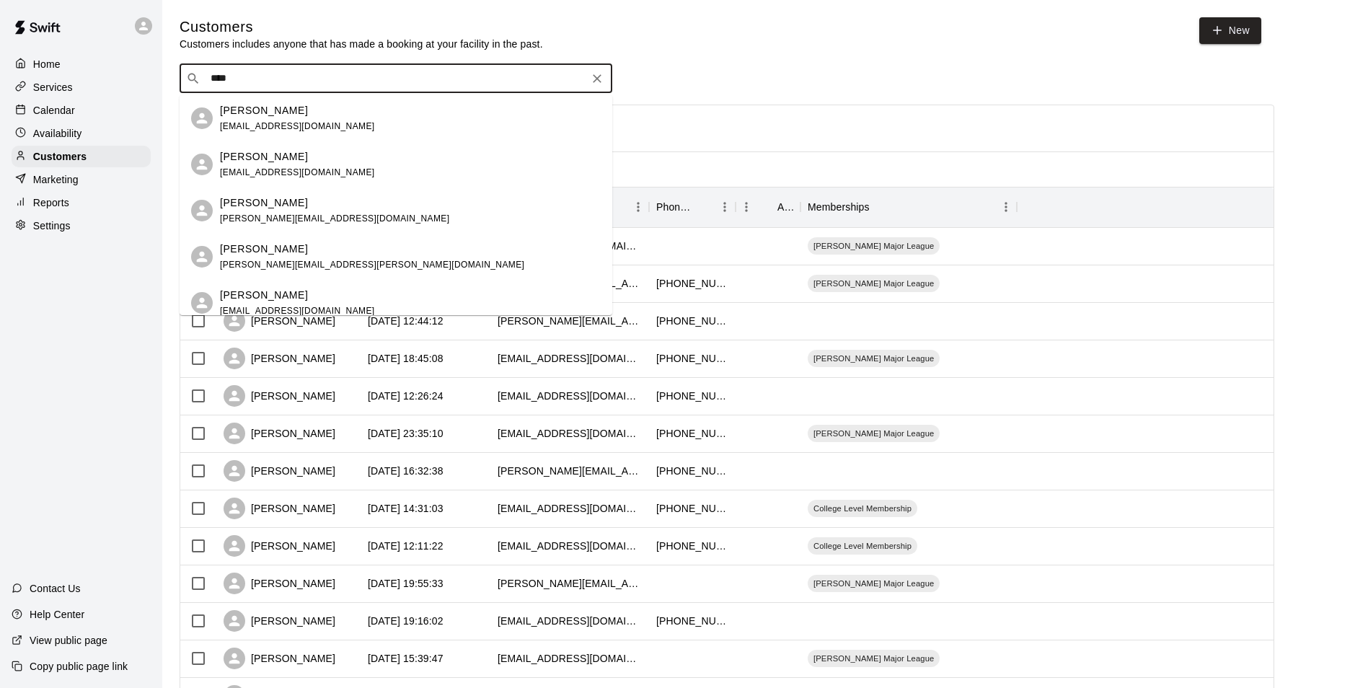
type input "****"
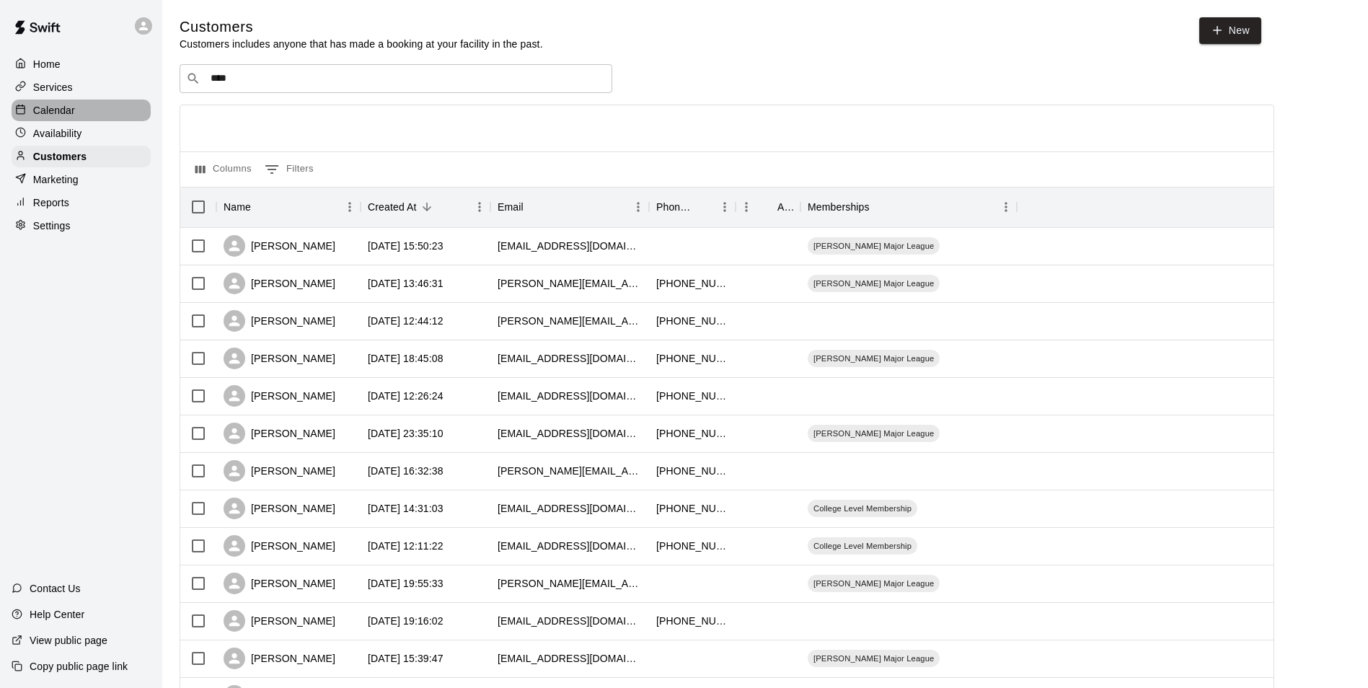
click at [81, 105] on div "Calendar" at bounding box center [81, 111] width 139 height 22
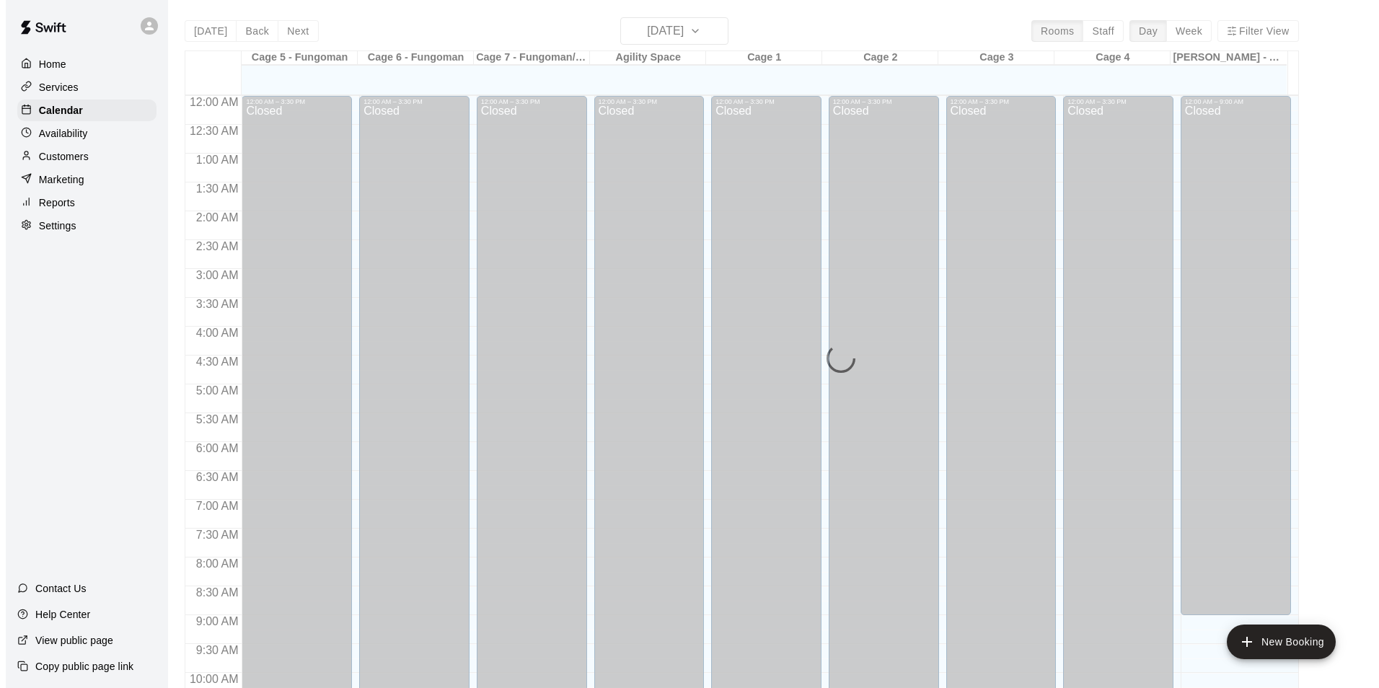
scroll to position [733, 0]
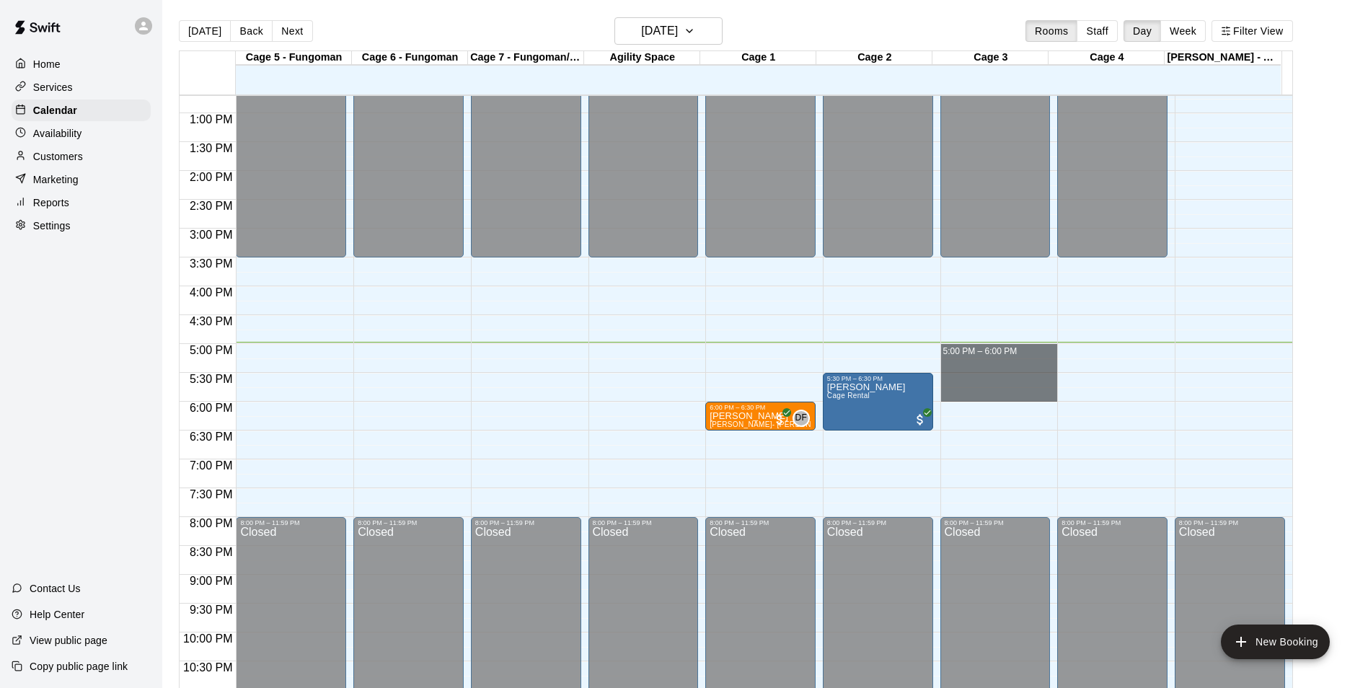
drag, startPoint x: 955, startPoint y: 345, endPoint x: 961, endPoint y: 399, distance: 53.7
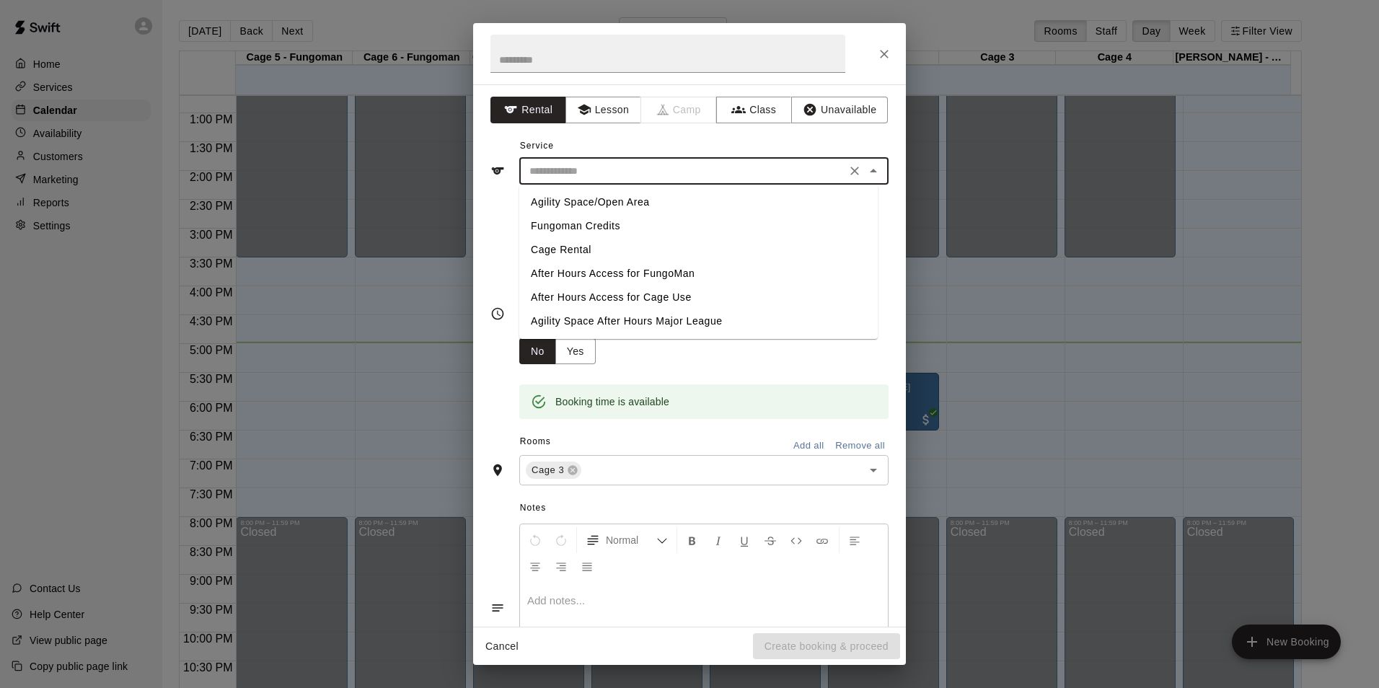
click at [587, 163] on input "text" at bounding box center [683, 171] width 318 height 18
click at [585, 251] on li "Cage Rental" at bounding box center [698, 250] width 358 height 24
type input "**********"
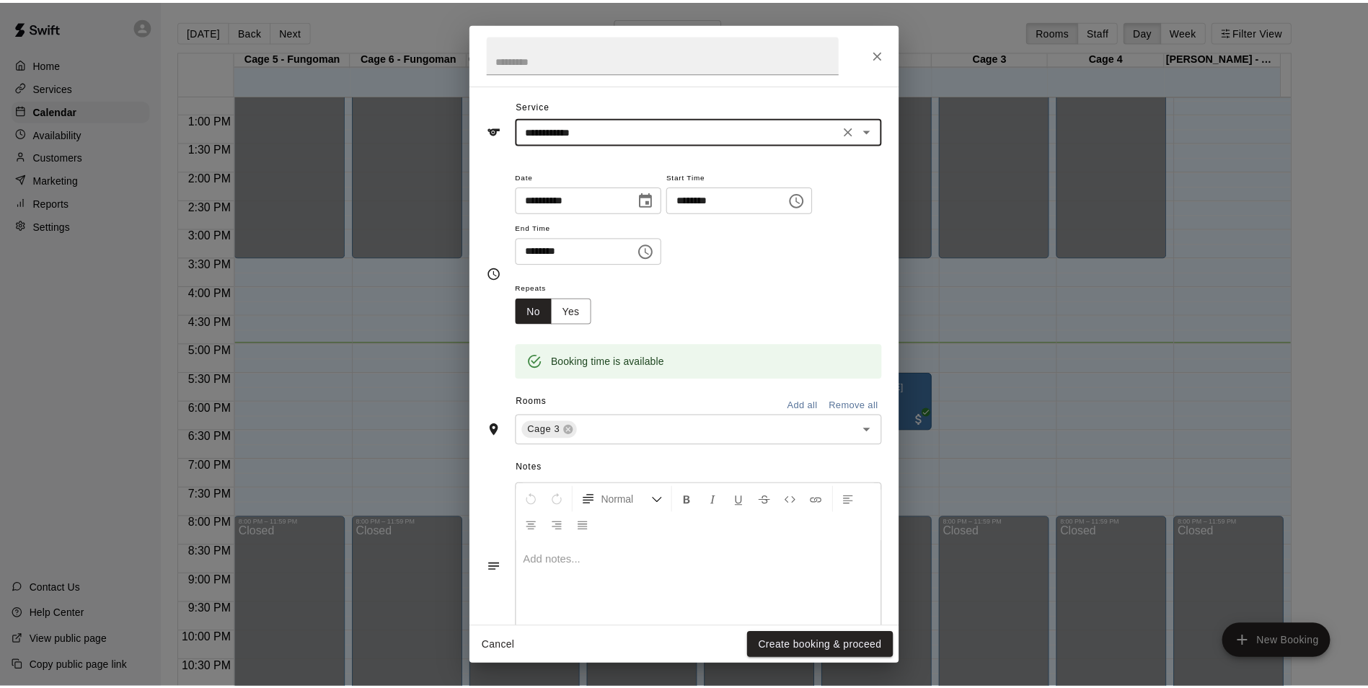
scroll to position [72, 0]
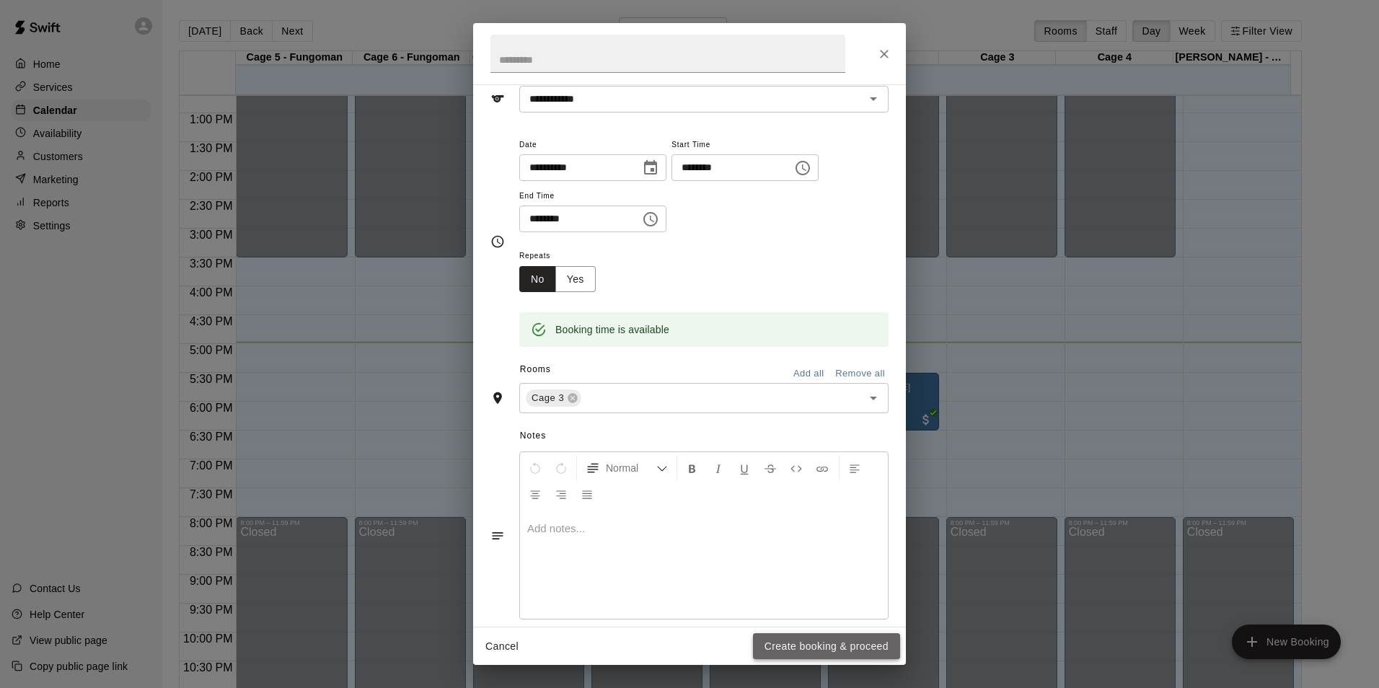
click at [785, 649] on button "Create booking & proceed" at bounding box center [826, 646] width 147 height 27
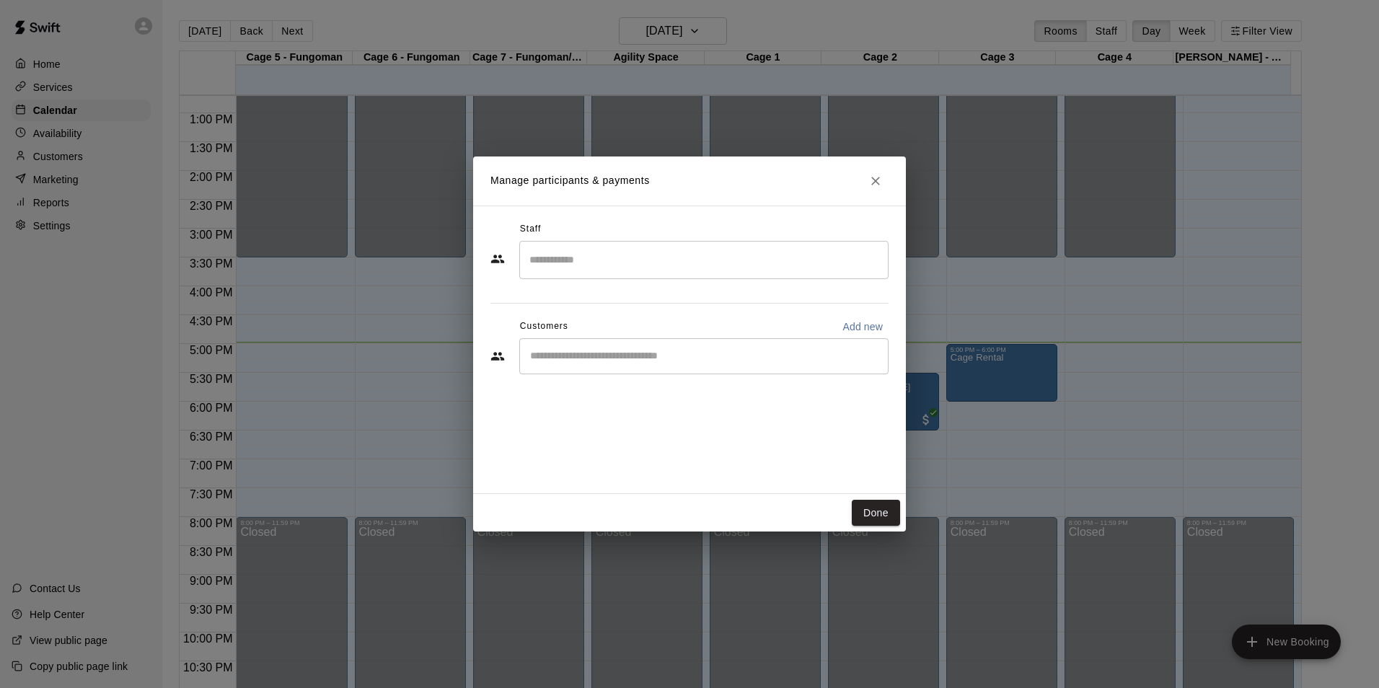
click at [600, 362] on input "Start typing to search customers..." at bounding box center [704, 356] width 356 height 14
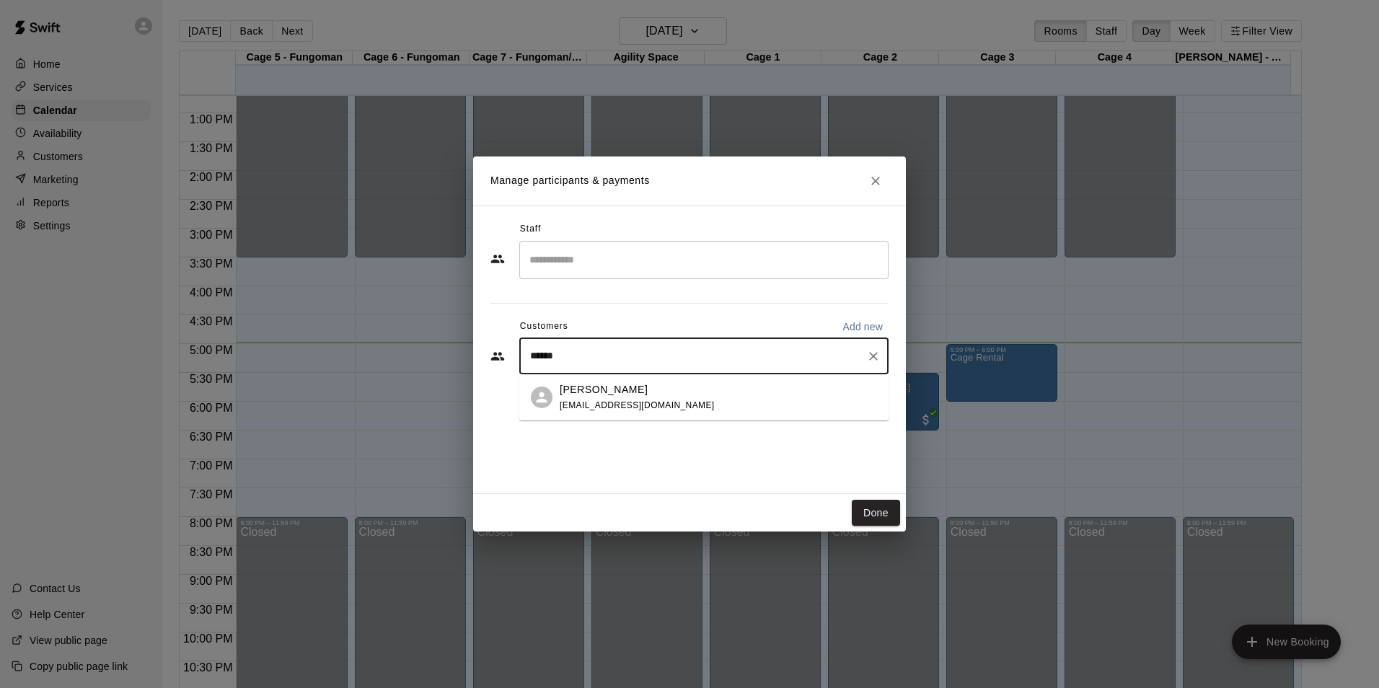
type input "*******"
click at [618, 395] on div "[PERSON_NAME]" at bounding box center [637, 389] width 155 height 15
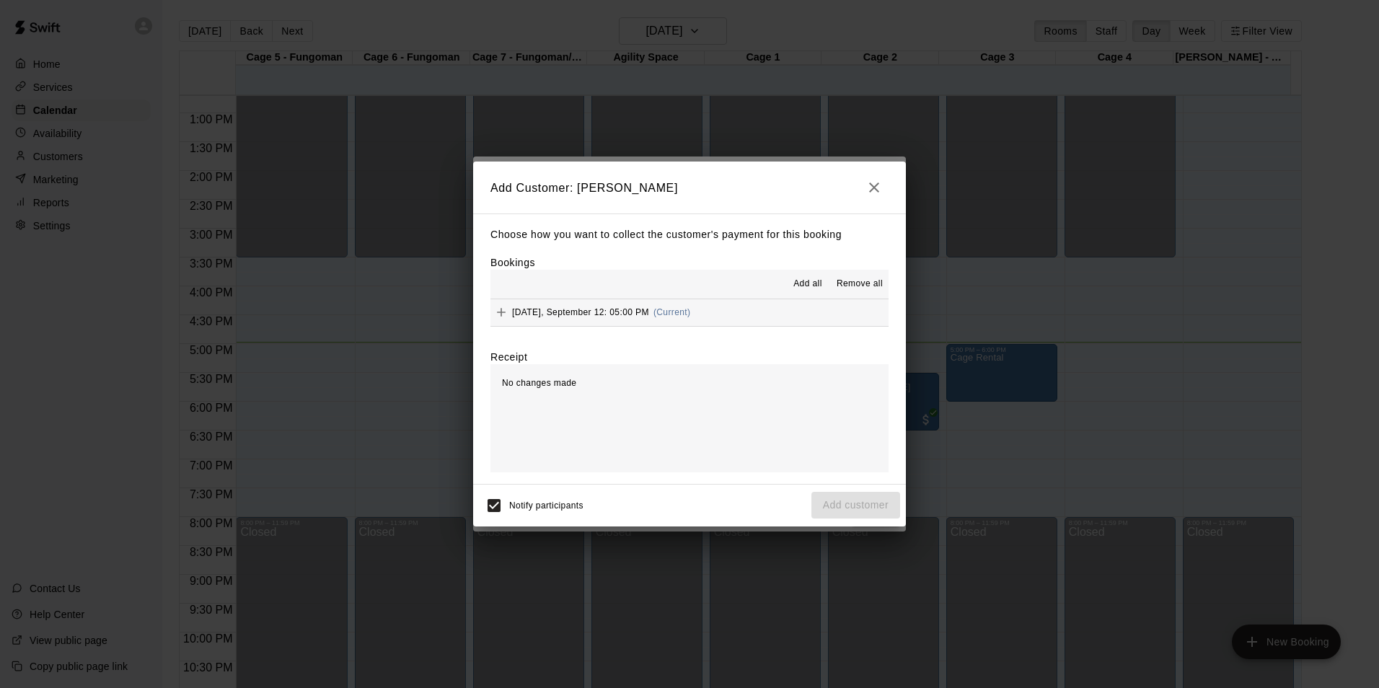
click at [520, 314] on span "[DATE], September 12: 05:00 PM" at bounding box center [580, 312] width 137 height 10
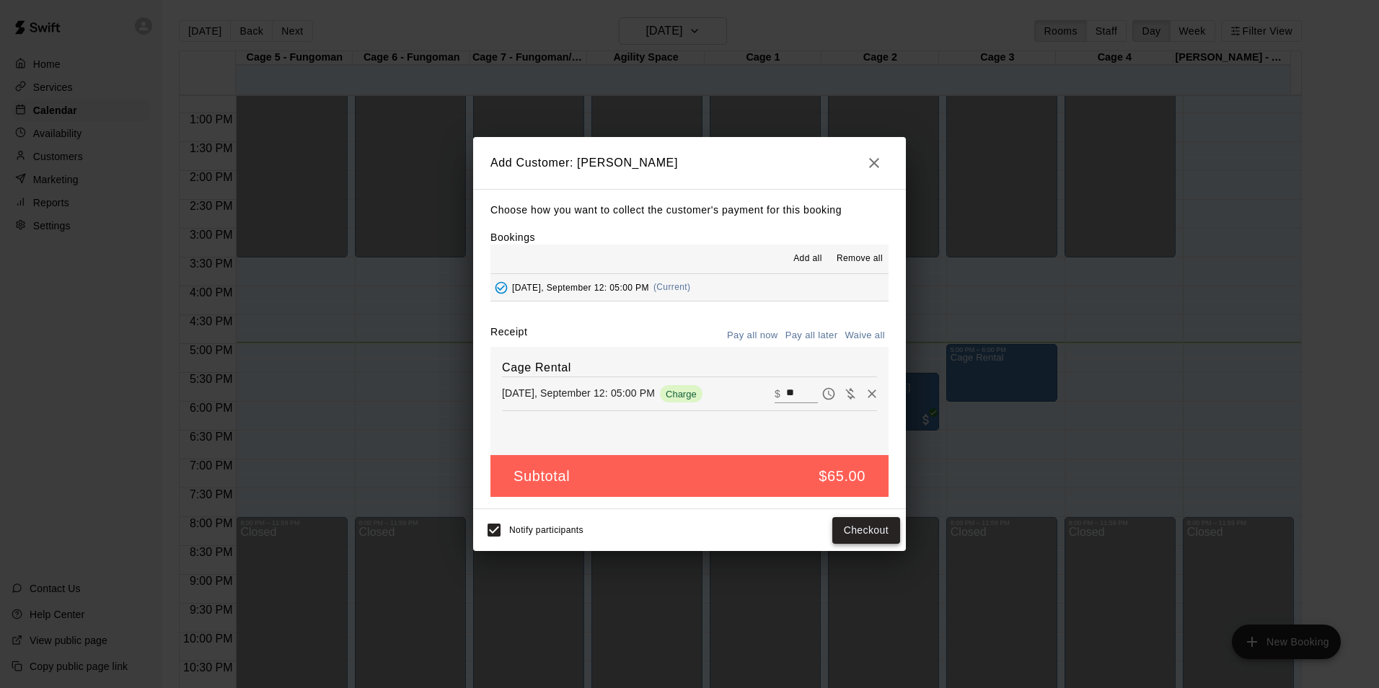
click at [884, 529] on button "Checkout" at bounding box center [866, 530] width 68 height 27
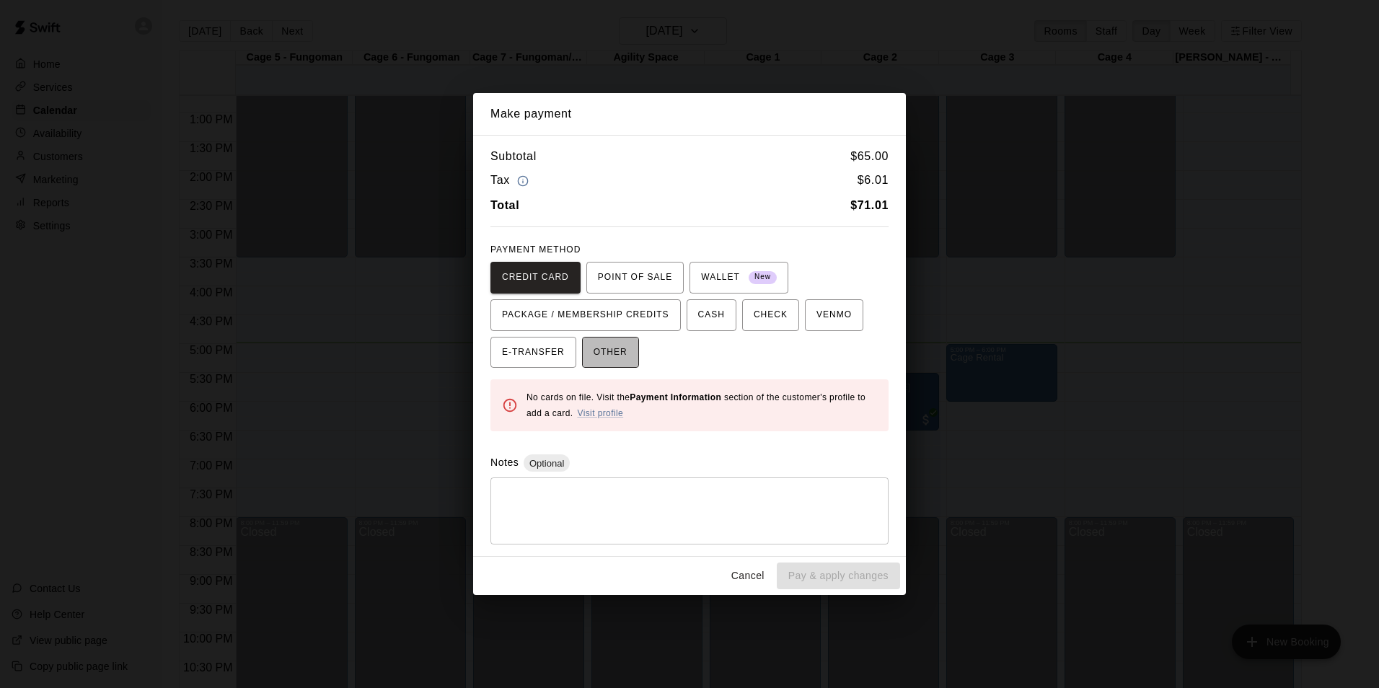
click at [594, 362] on span "OTHER" at bounding box center [611, 352] width 34 height 23
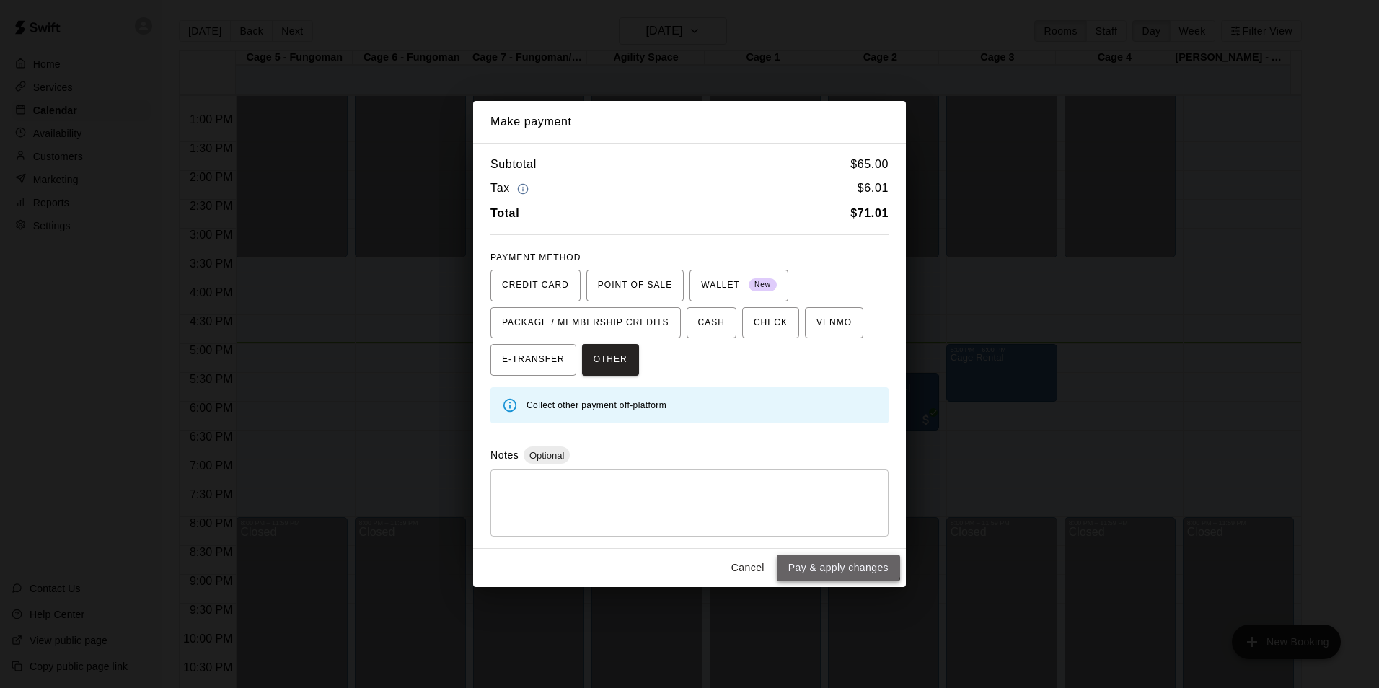
click at [830, 562] on button "Pay & apply changes" at bounding box center [838, 568] width 123 height 27
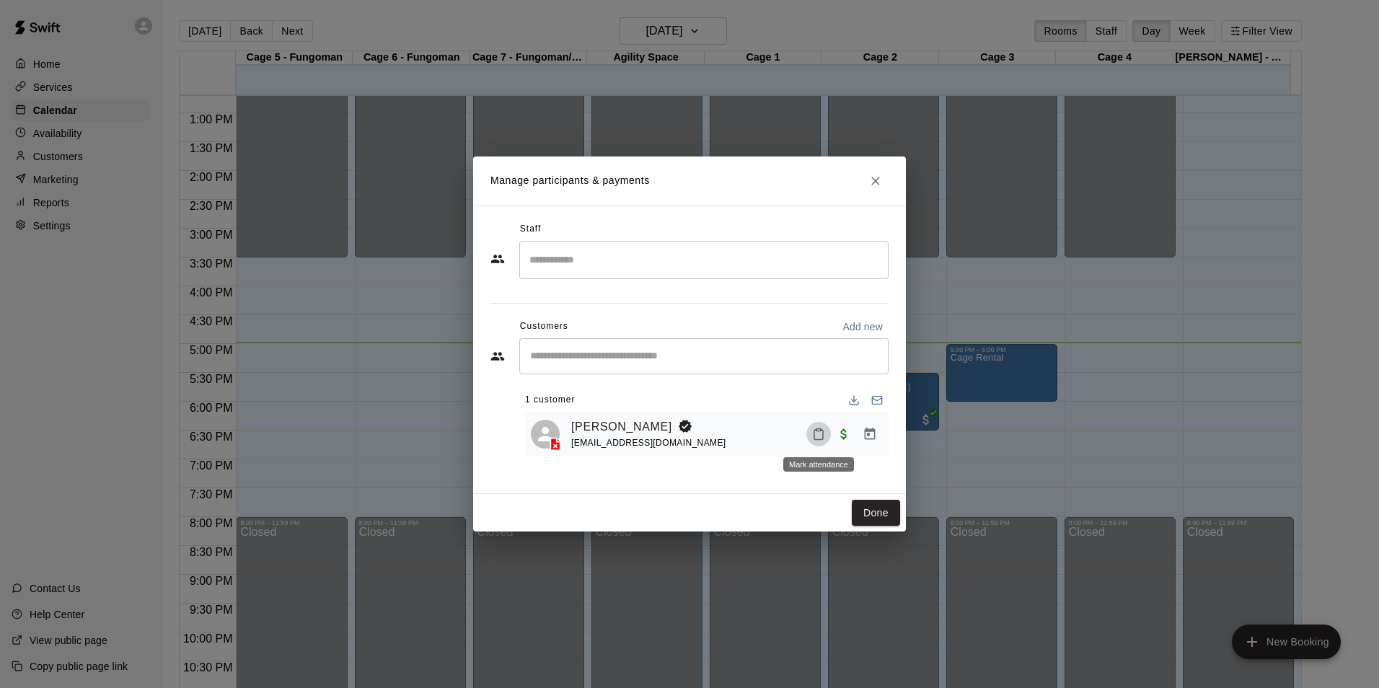
click at [820, 437] on icon "Mark attendance" at bounding box center [818, 434] width 13 height 13
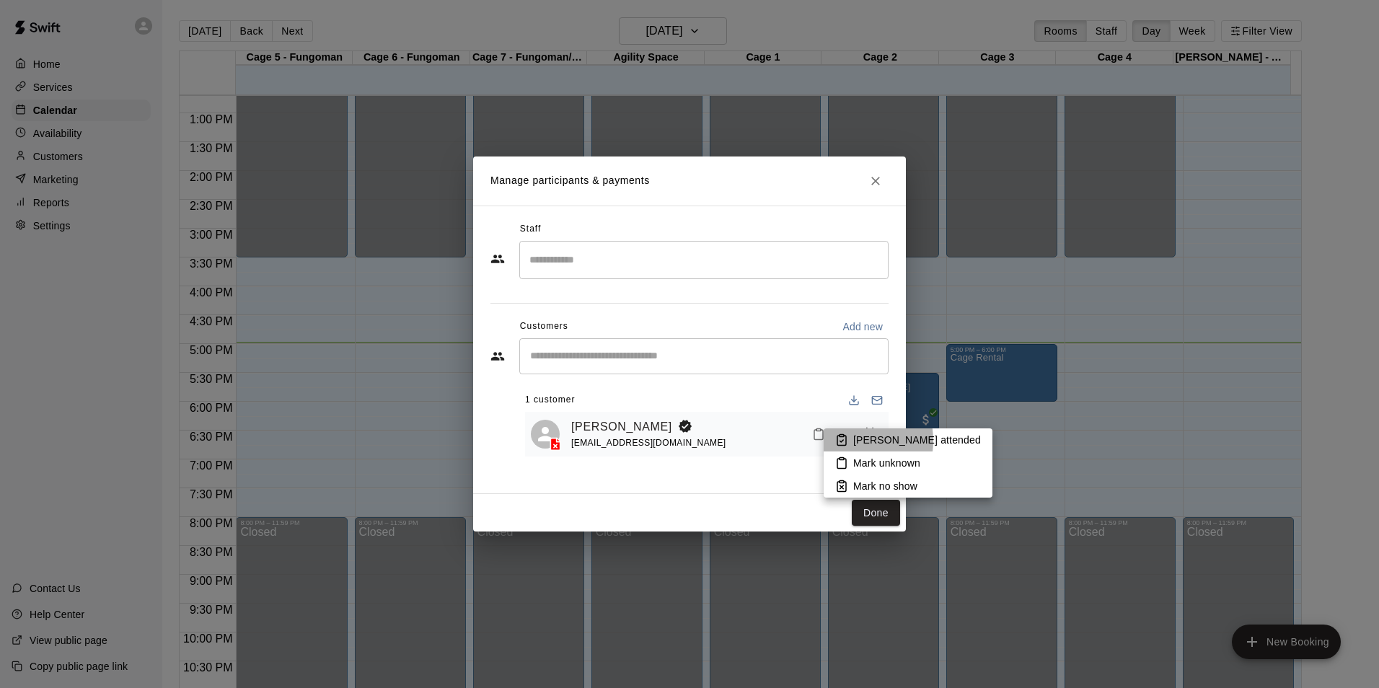
click at [845, 441] on icon at bounding box center [841, 439] width 13 height 13
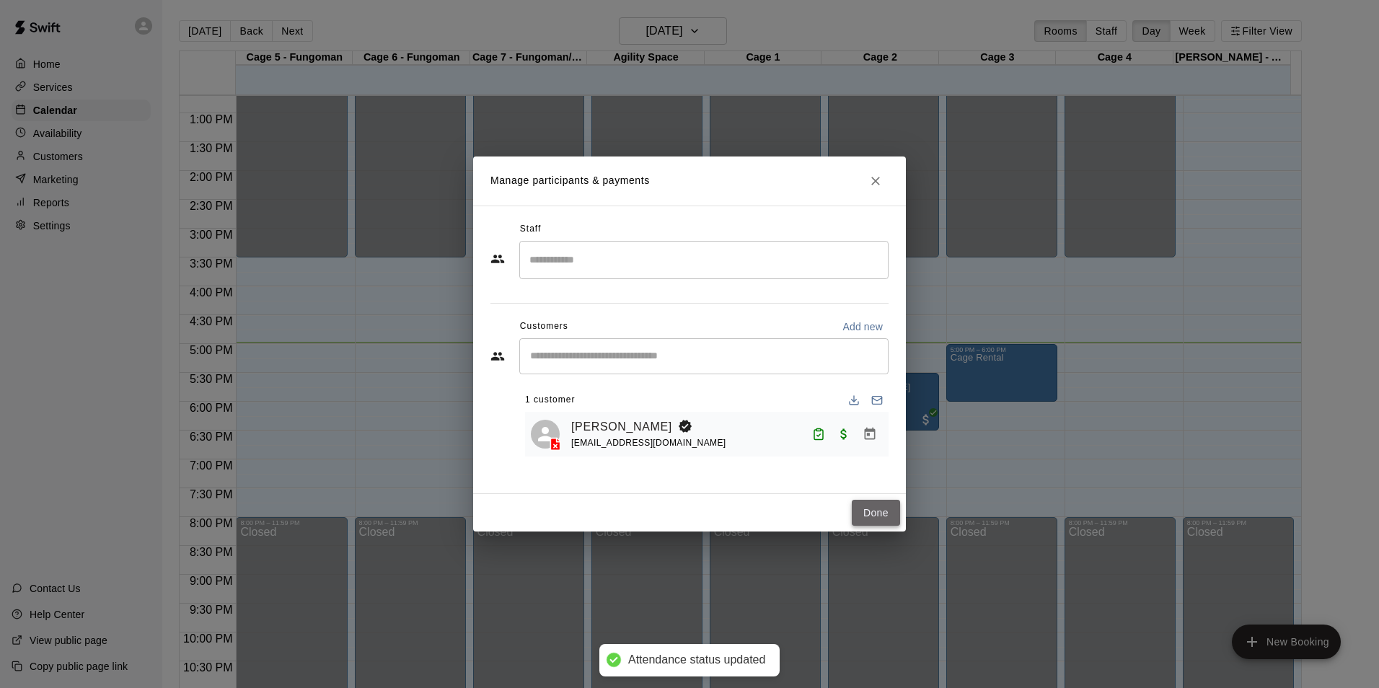
click at [886, 520] on button "Done" at bounding box center [876, 513] width 48 height 27
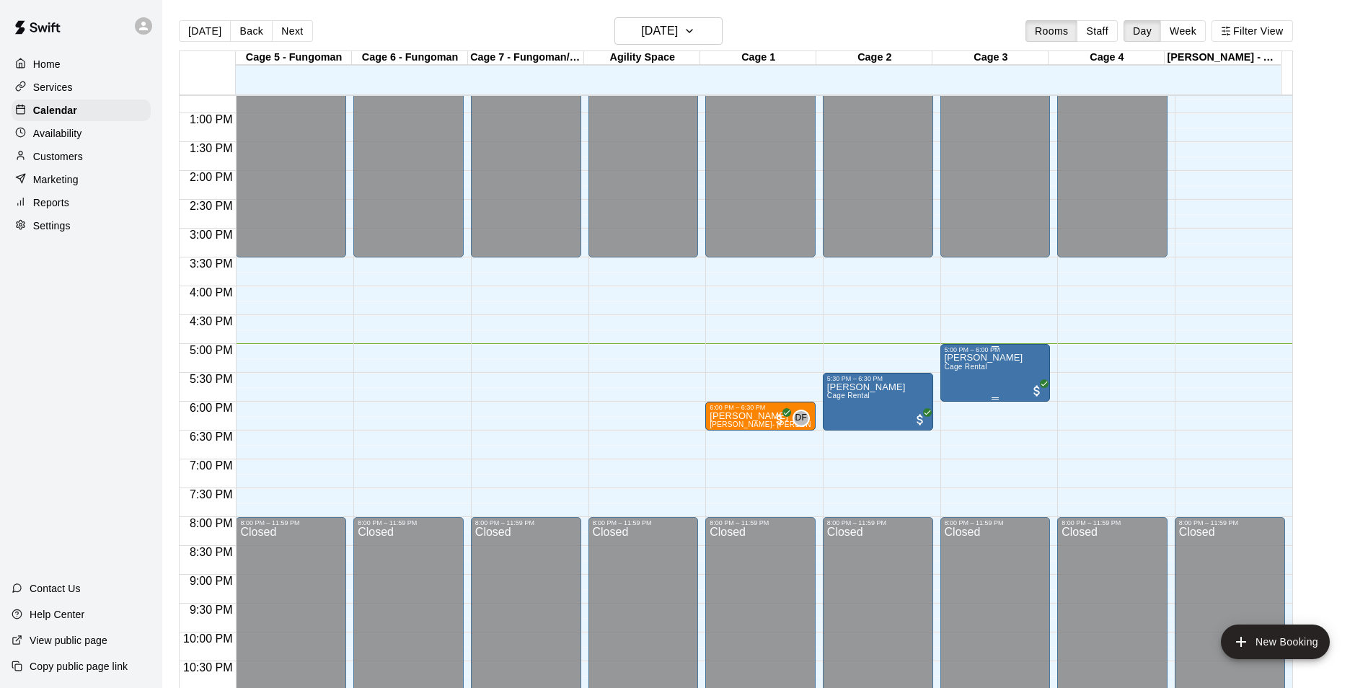
click at [970, 376] on div "[PERSON_NAME] Cage Rental" at bounding box center [984, 697] width 79 height 688
click at [952, 410] on img "edit" at bounding box center [957, 405] width 17 height 17
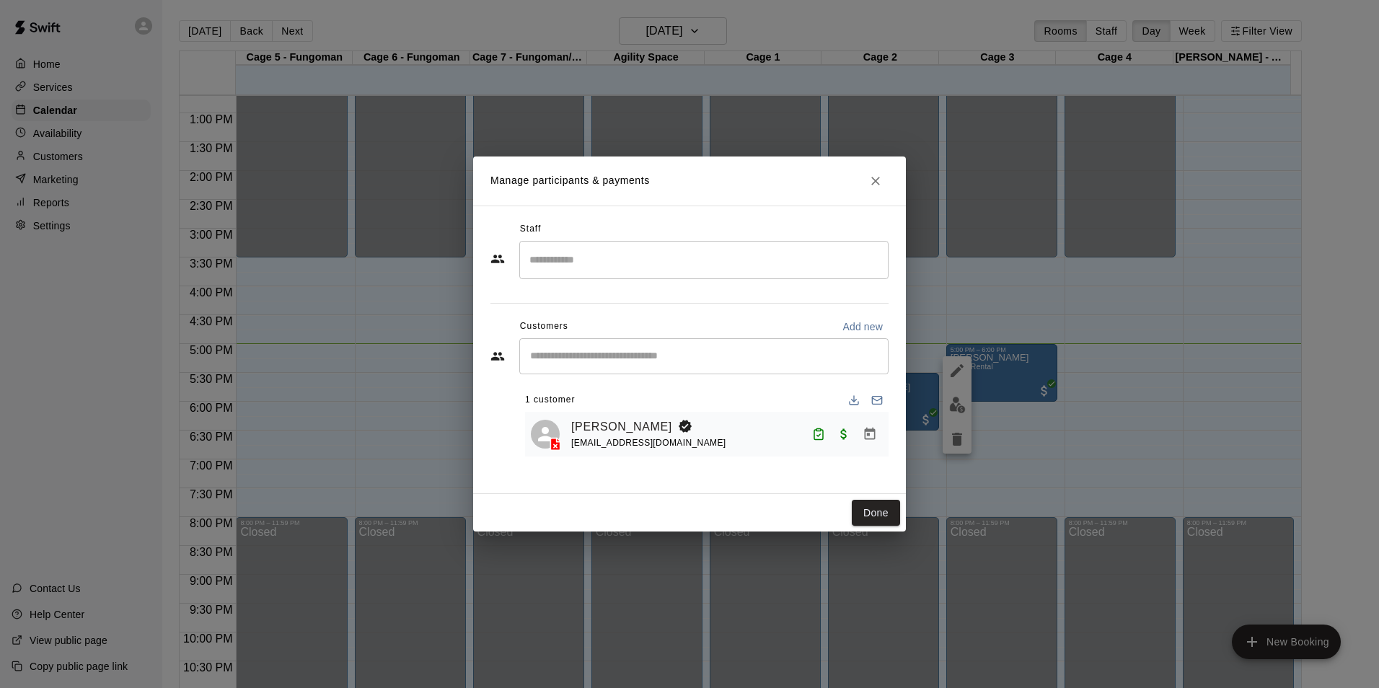
click at [965, 338] on div "Manage participants & payments Staff ​ Customers Add new ​ 1 customer [PERSON_N…" at bounding box center [689, 344] width 1379 height 688
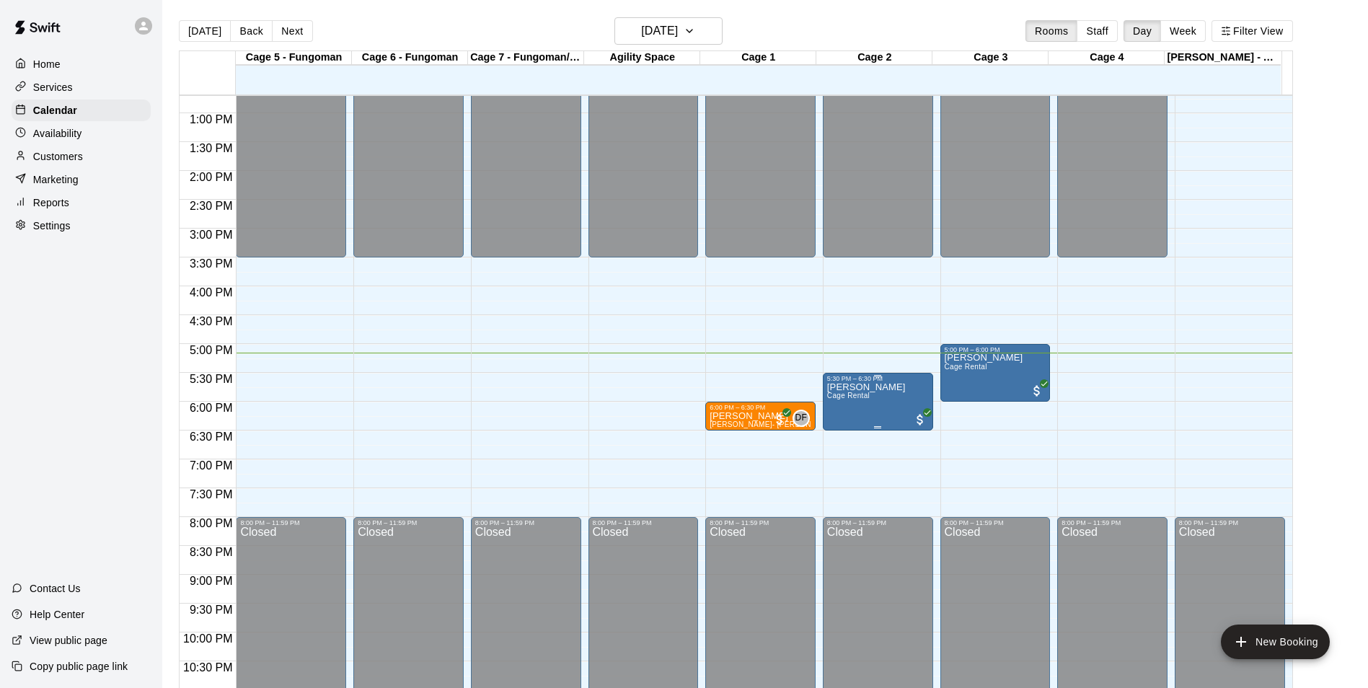
click at [838, 431] on img "edit" at bounding box center [840, 434] width 17 height 17
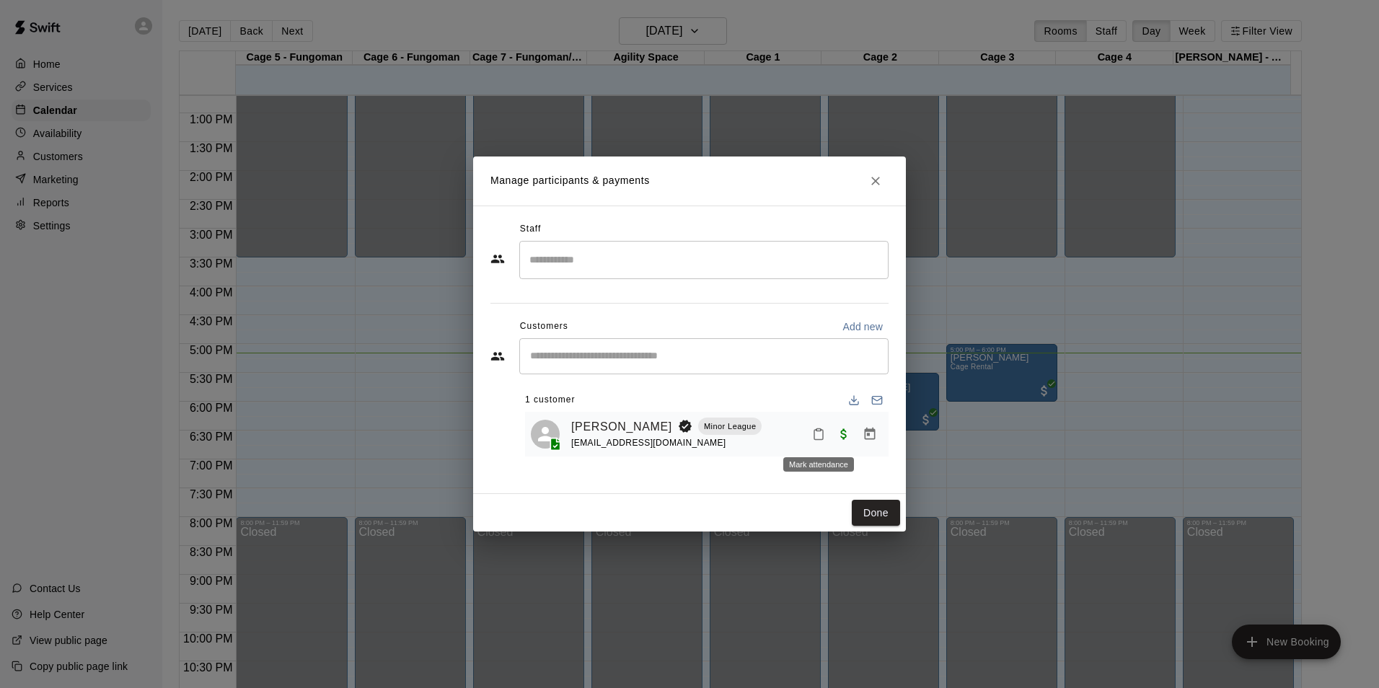
click at [829, 436] on button "Mark attendance" at bounding box center [818, 434] width 25 height 25
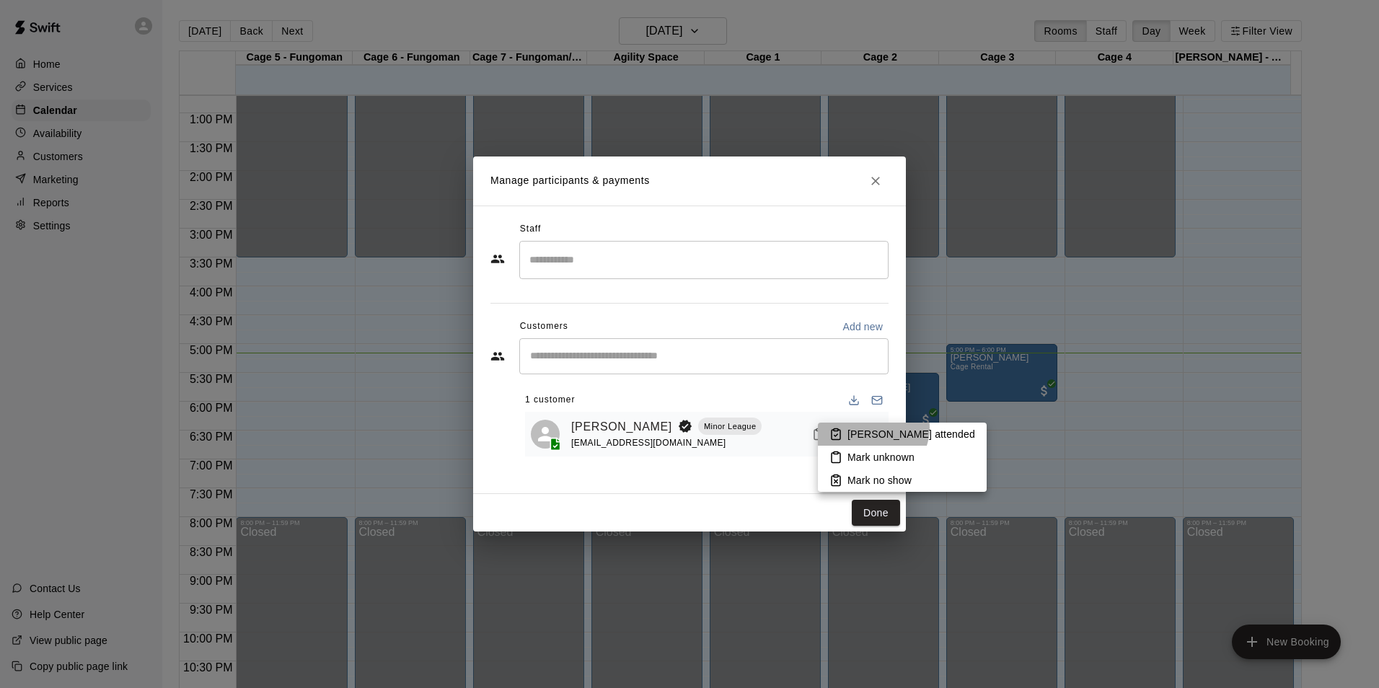
click at [876, 428] on p "[PERSON_NAME] attended" at bounding box center [911, 434] width 128 height 14
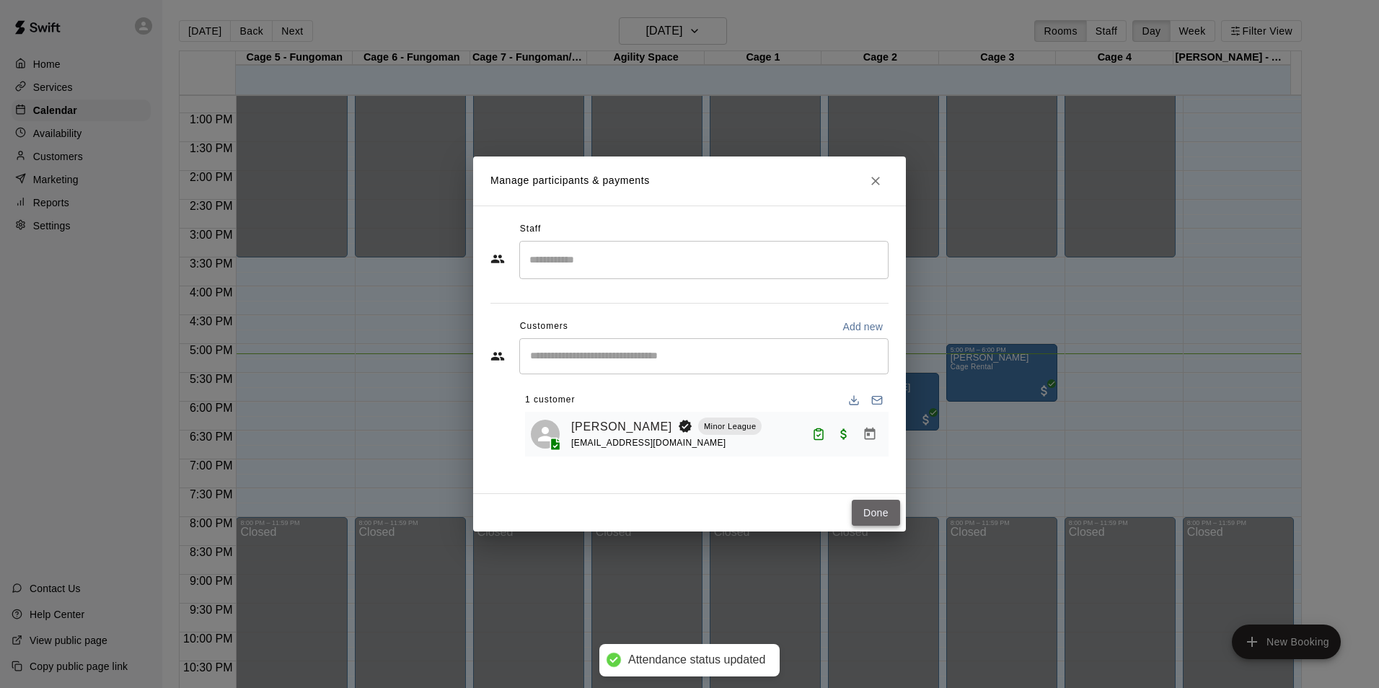
click at [876, 521] on button "Done" at bounding box center [876, 513] width 48 height 27
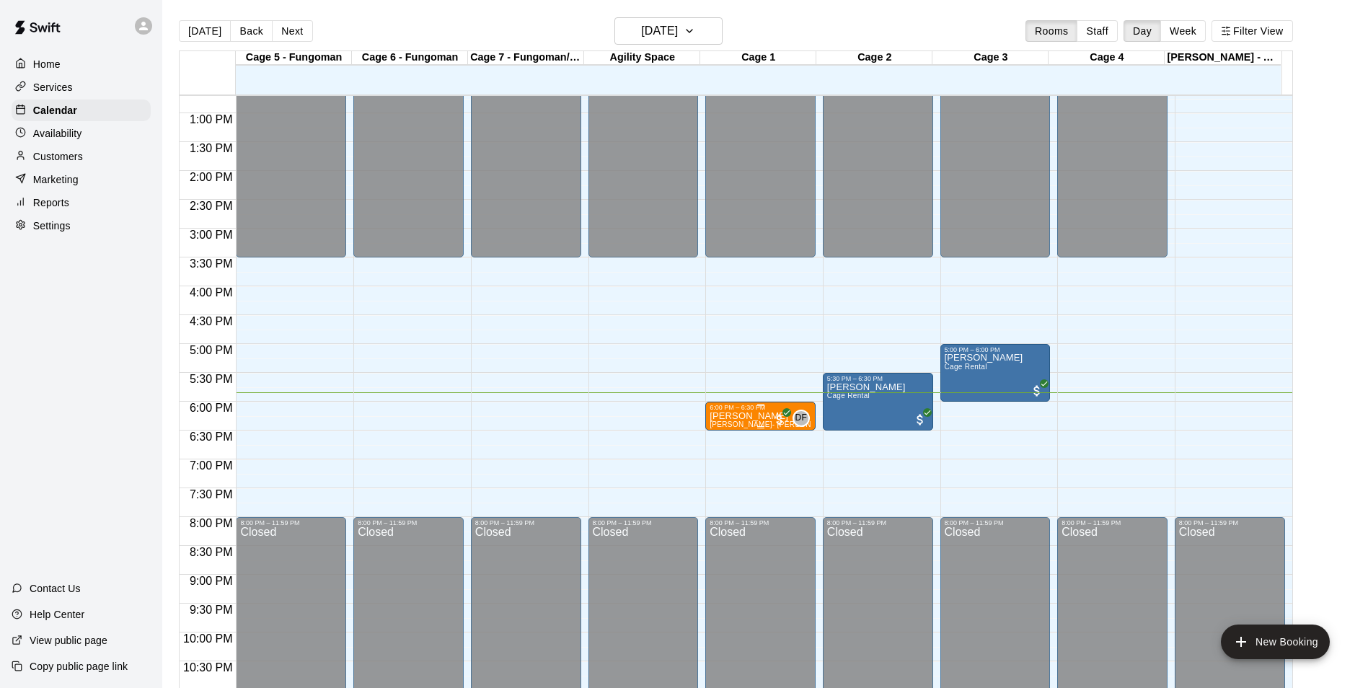
click at [755, 416] on p "[PERSON_NAME]" at bounding box center [761, 416] width 102 height 0
click at [724, 467] on img "edit" at bounding box center [723, 467] width 17 height 17
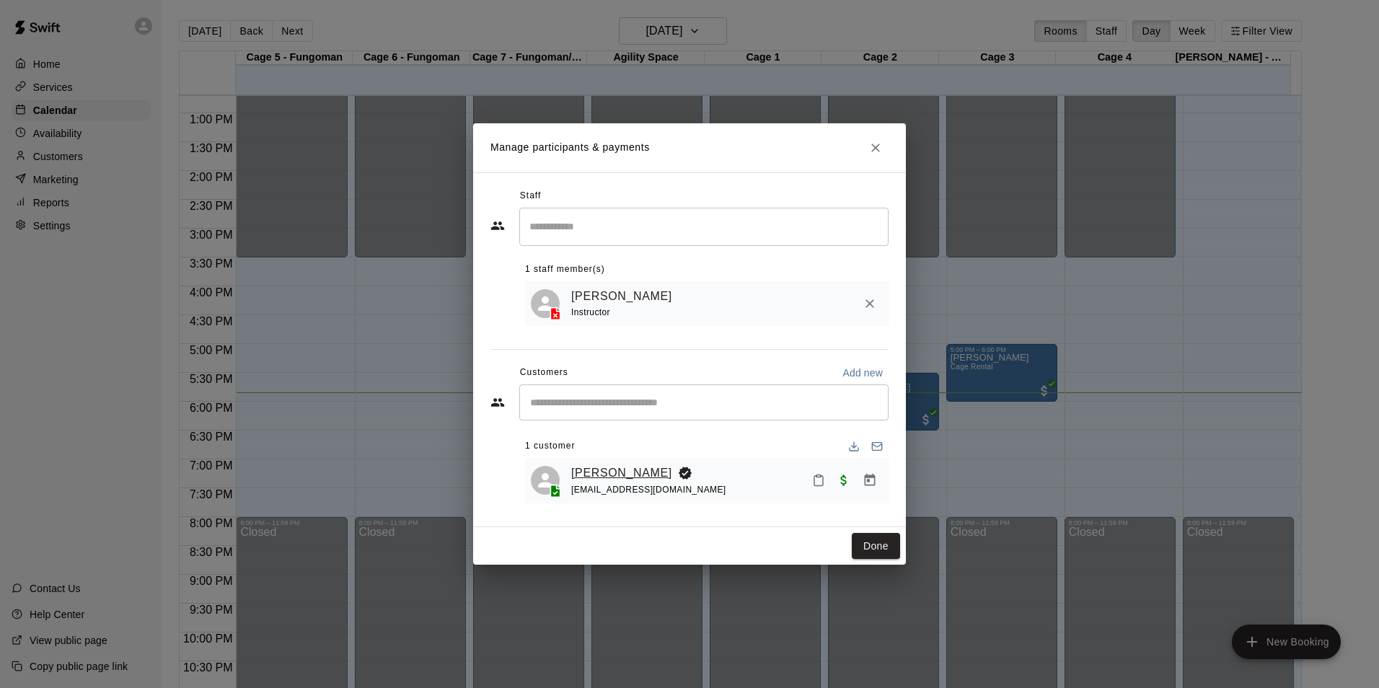
click at [596, 476] on link "[PERSON_NAME]" at bounding box center [621, 473] width 101 height 19
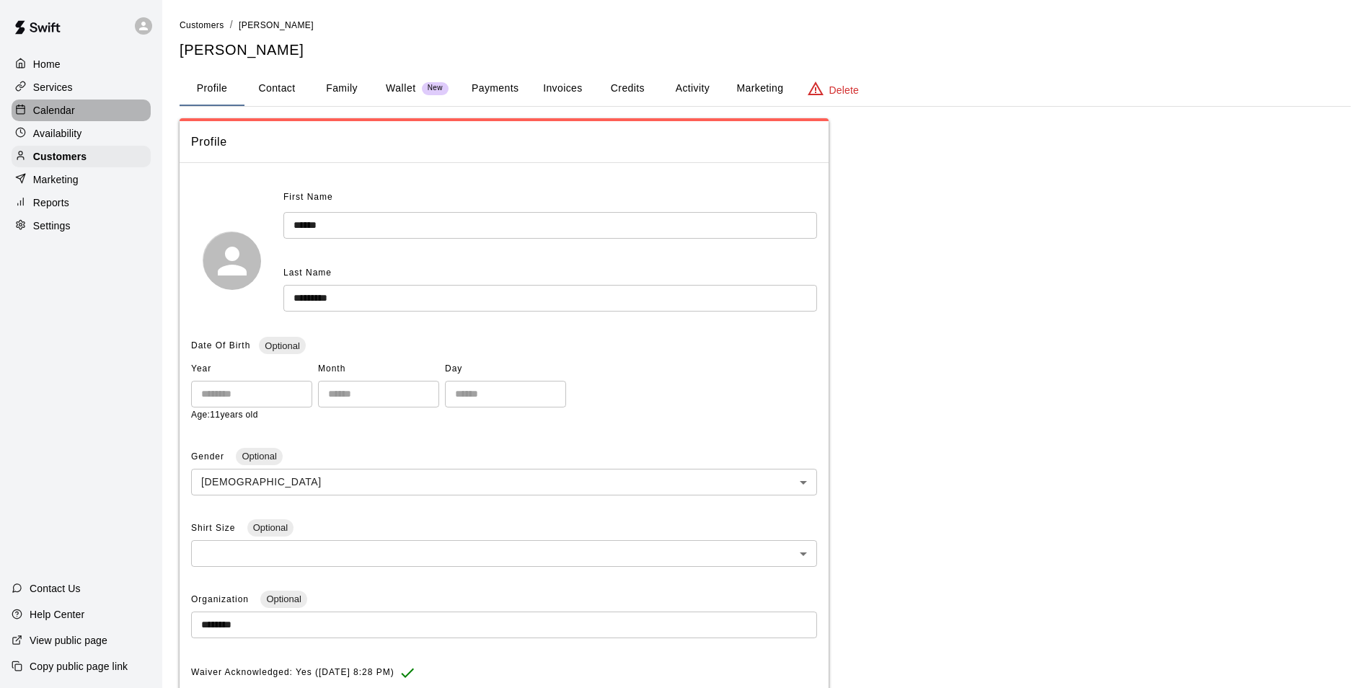
click at [110, 113] on div "Calendar" at bounding box center [81, 111] width 139 height 22
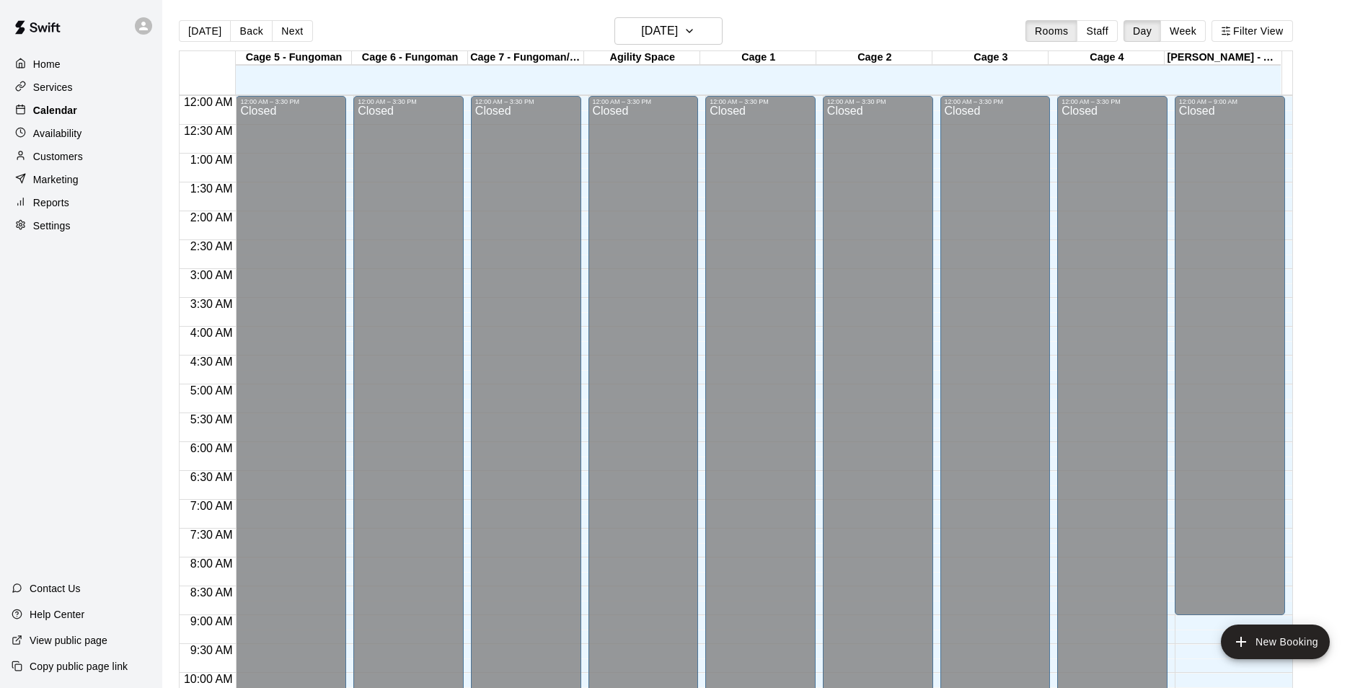
scroll to position [733, 0]
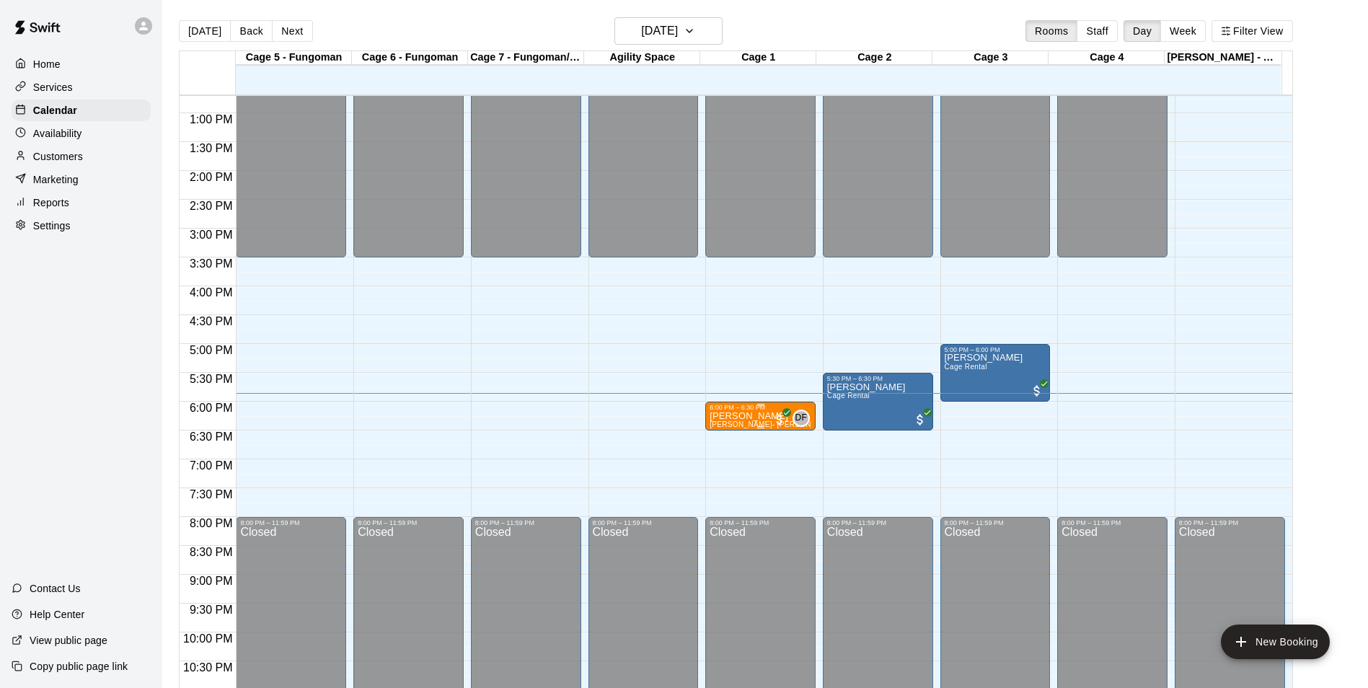
click at [733, 424] on span "[PERSON_NAME]- [PERSON_NAME] (30 min)" at bounding box center [790, 424] width 160 height 8
click at [723, 468] on img "edit" at bounding box center [723, 471] width 17 height 17
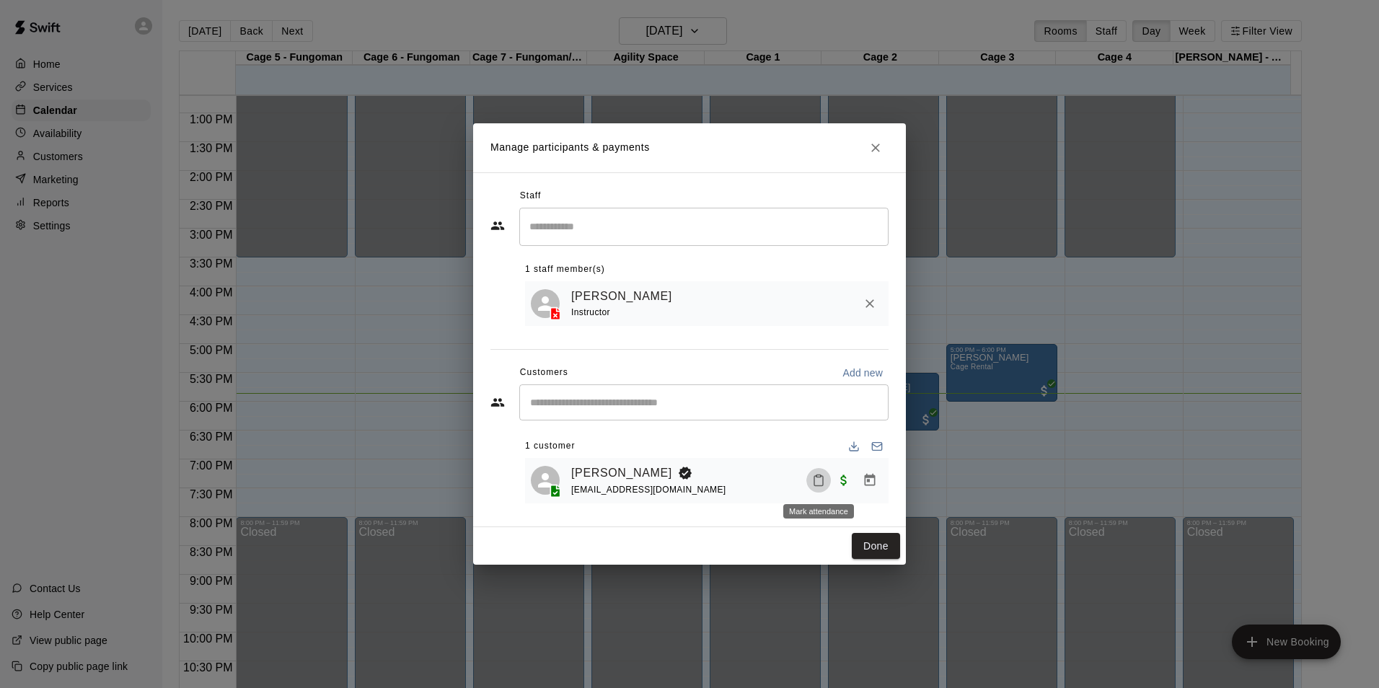
click at [827, 487] on button "Mark attendance" at bounding box center [818, 480] width 25 height 25
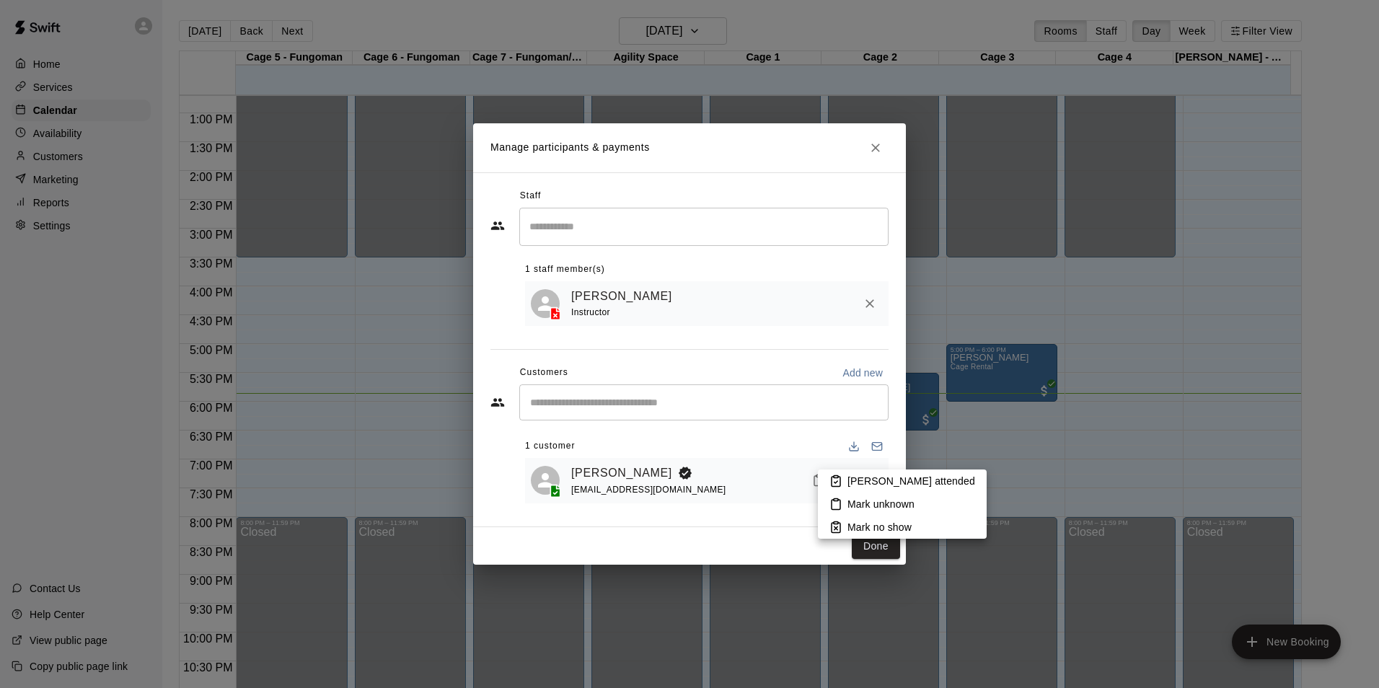
click at [832, 482] on icon at bounding box center [835, 481] width 13 height 13
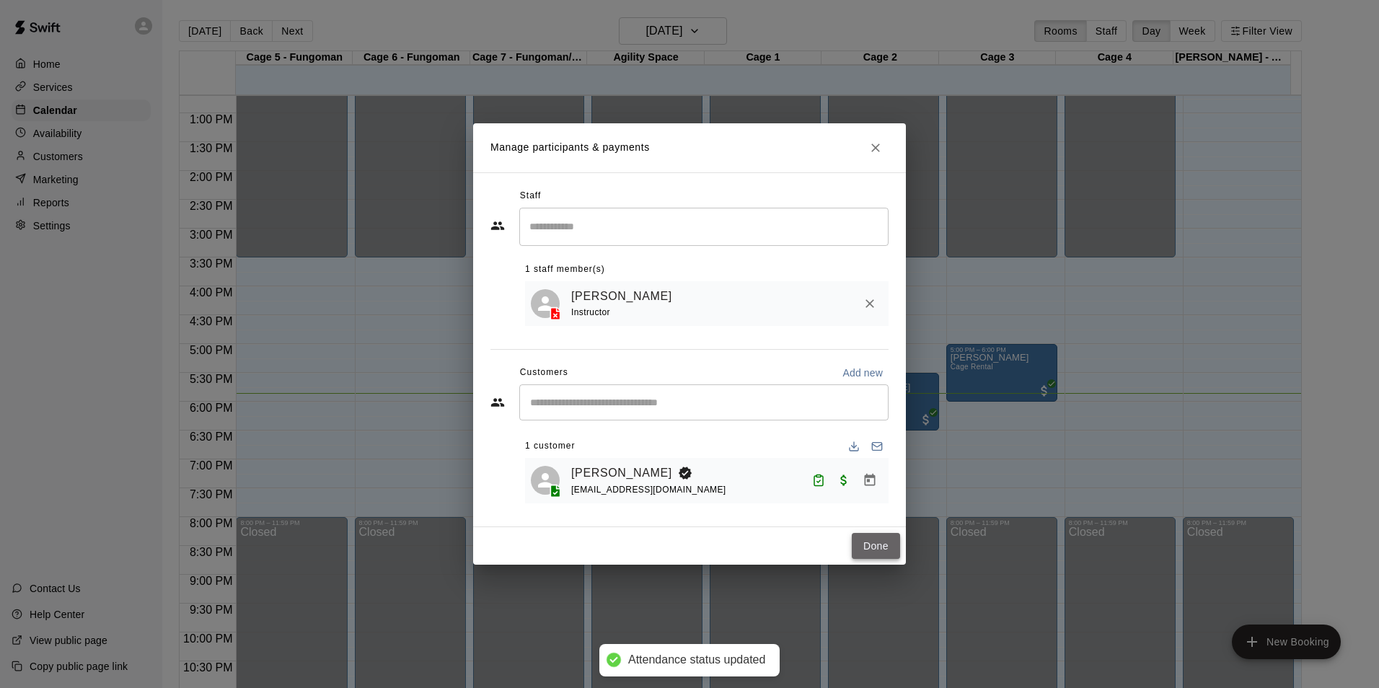
click at [881, 541] on button "Done" at bounding box center [876, 546] width 48 height 27
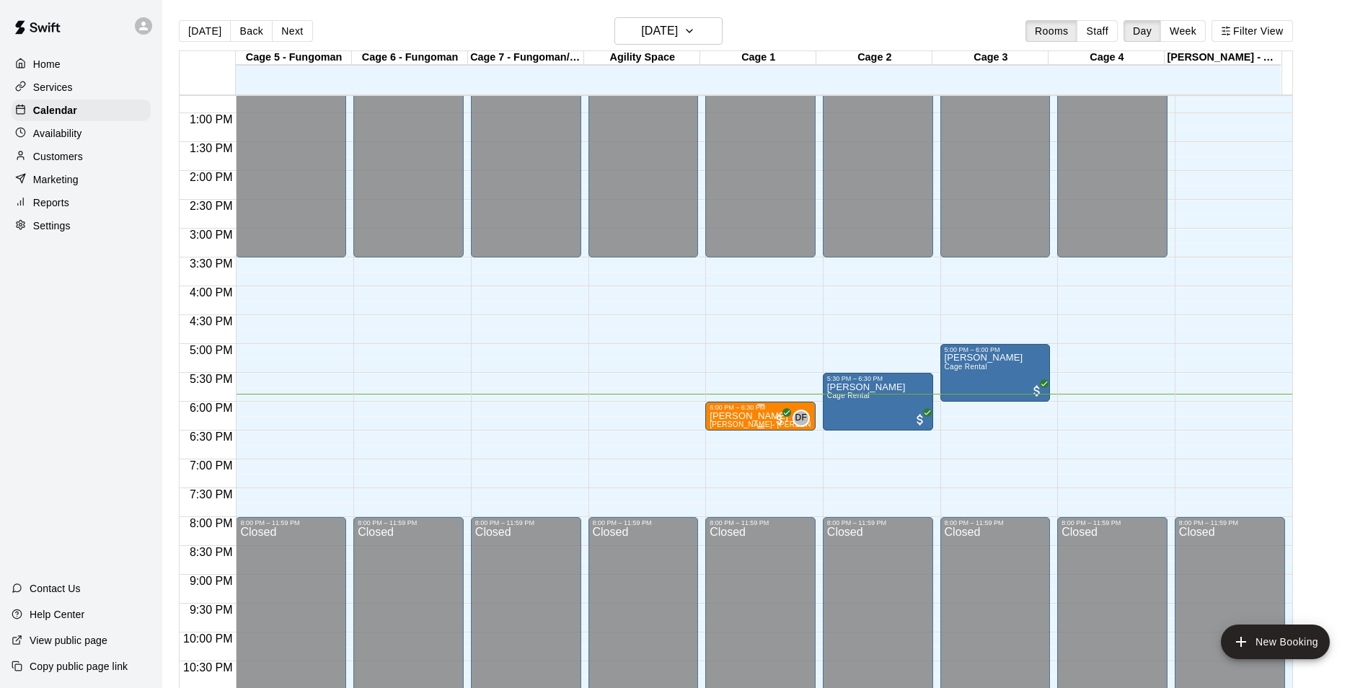
click at [718, 424] on span "[PERSON_NAME]- [PERSON_NAME] (30 min)" at bounding box center [790, 424] width 160 height 8
click at [729, 466] on img "edit" at bounding box center [723, 471] width 17 height 17
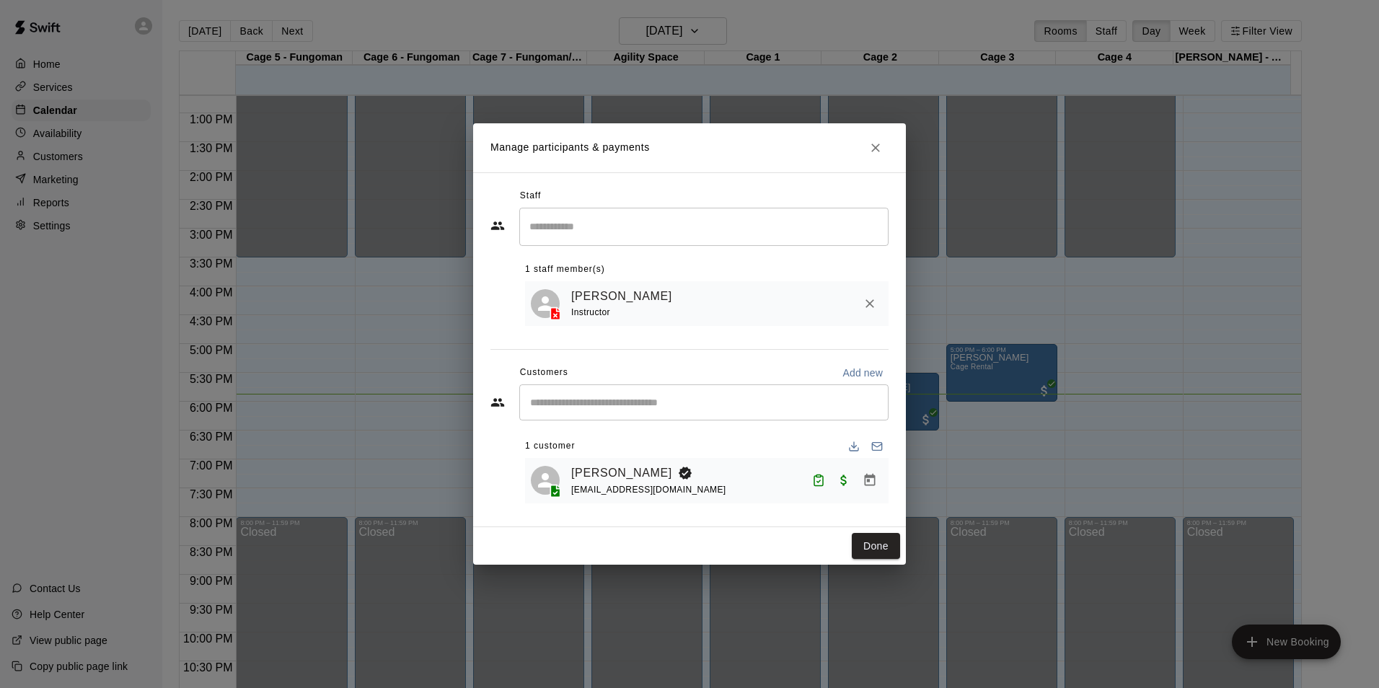
click at [1195, 365] on div "Manage participants & payments Staff ​ 1 staff member(s) [PERSON_NAME] Instruct…" at bounding box center [689, 344] width 1379 height 688
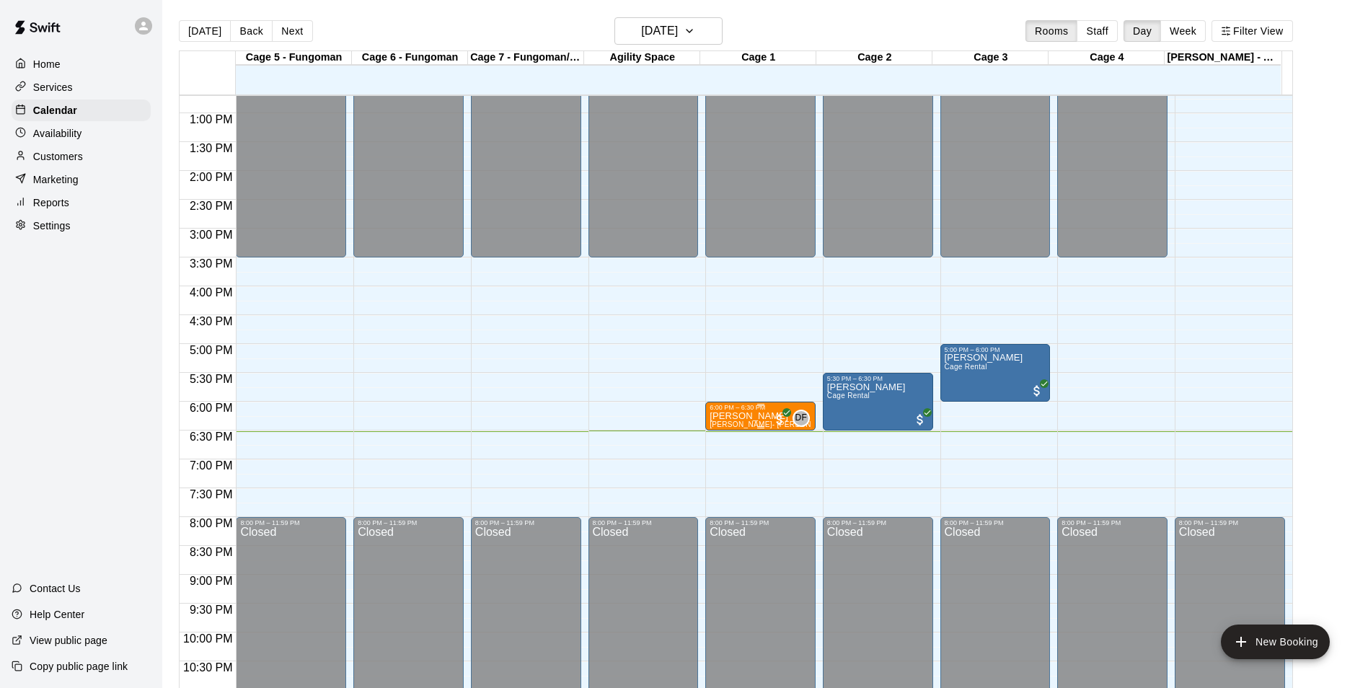
drag, startPoint x: 550, startPoint y: 351, endPoint x: 814, endPoint y: 405, distance: 269.5
click at [814, 405] on div "6:00 PM – 6:30 PM [PERSON_NAME] [PERSON_NAME]- [PERSON_NAME] (30 min) DF 0" at bounding box center [760, 416] width 110 height 29
click at [705, 448] on button "edit" at bounding box center [718, 452] width 29 height 28
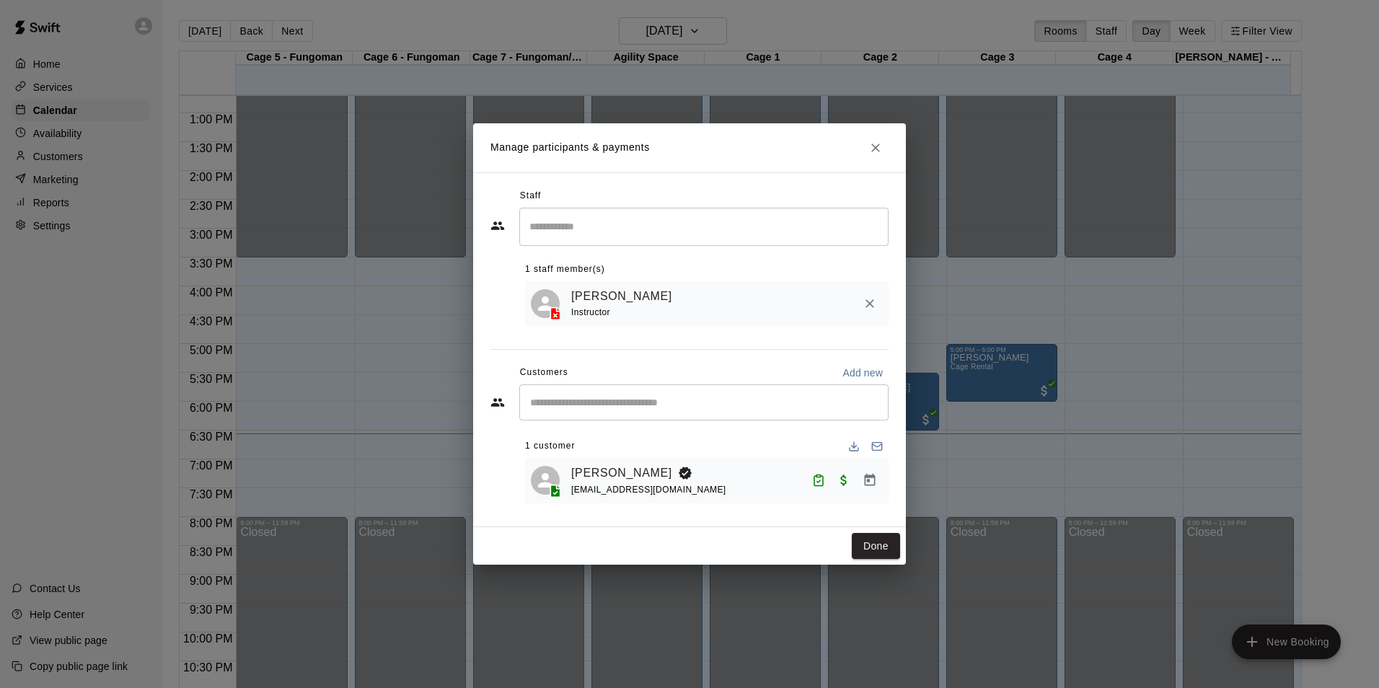
click at [1022, 217] on div "Manage participants & payments Staff ​ 1 staff member(s) [PERSON_NAME] Instruct…" at bounding box center [689, 344] width 1379 height 688
